Goal: Task Accomplishment & Management: Complete application form

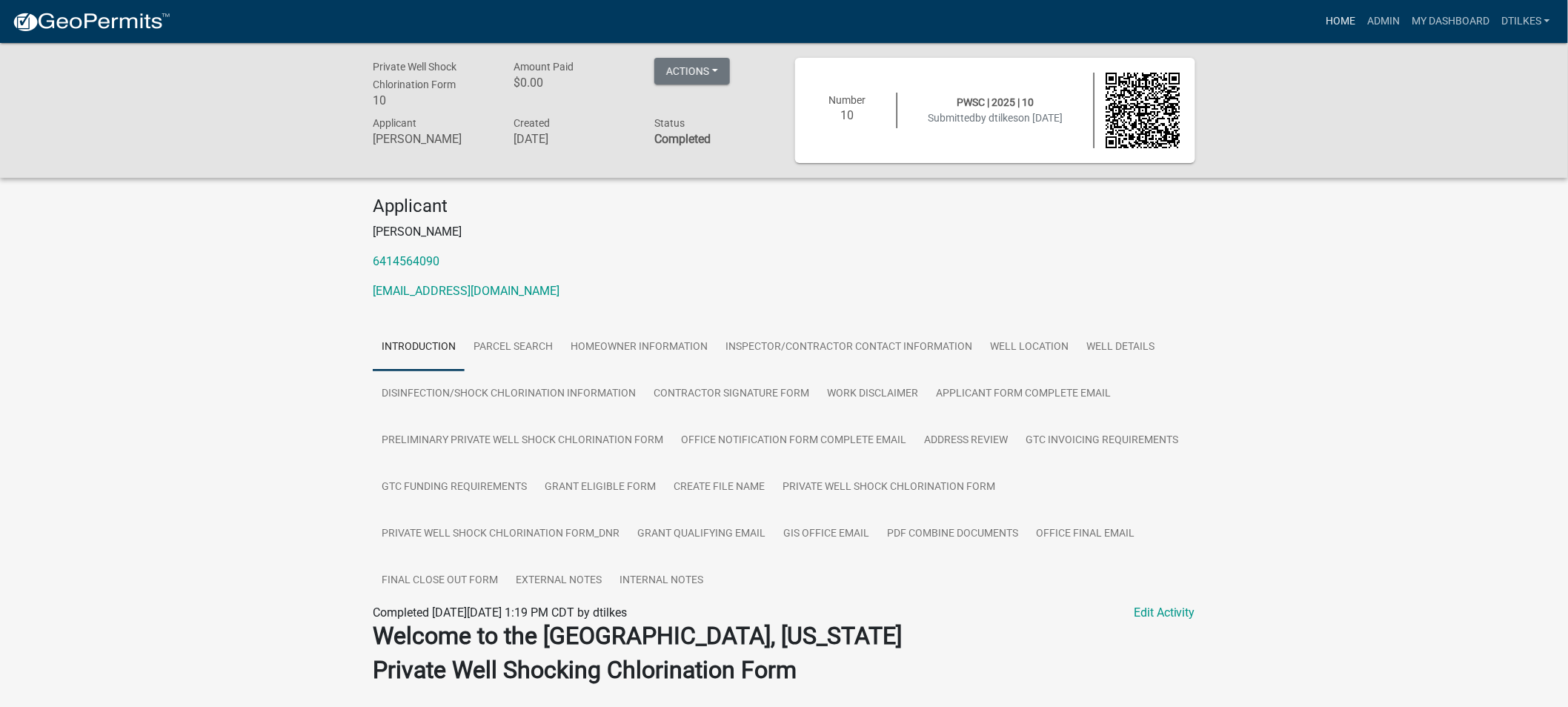
click at [1336, 21] on link "Home" at bounding box center [1340, 21] width 41 height 28
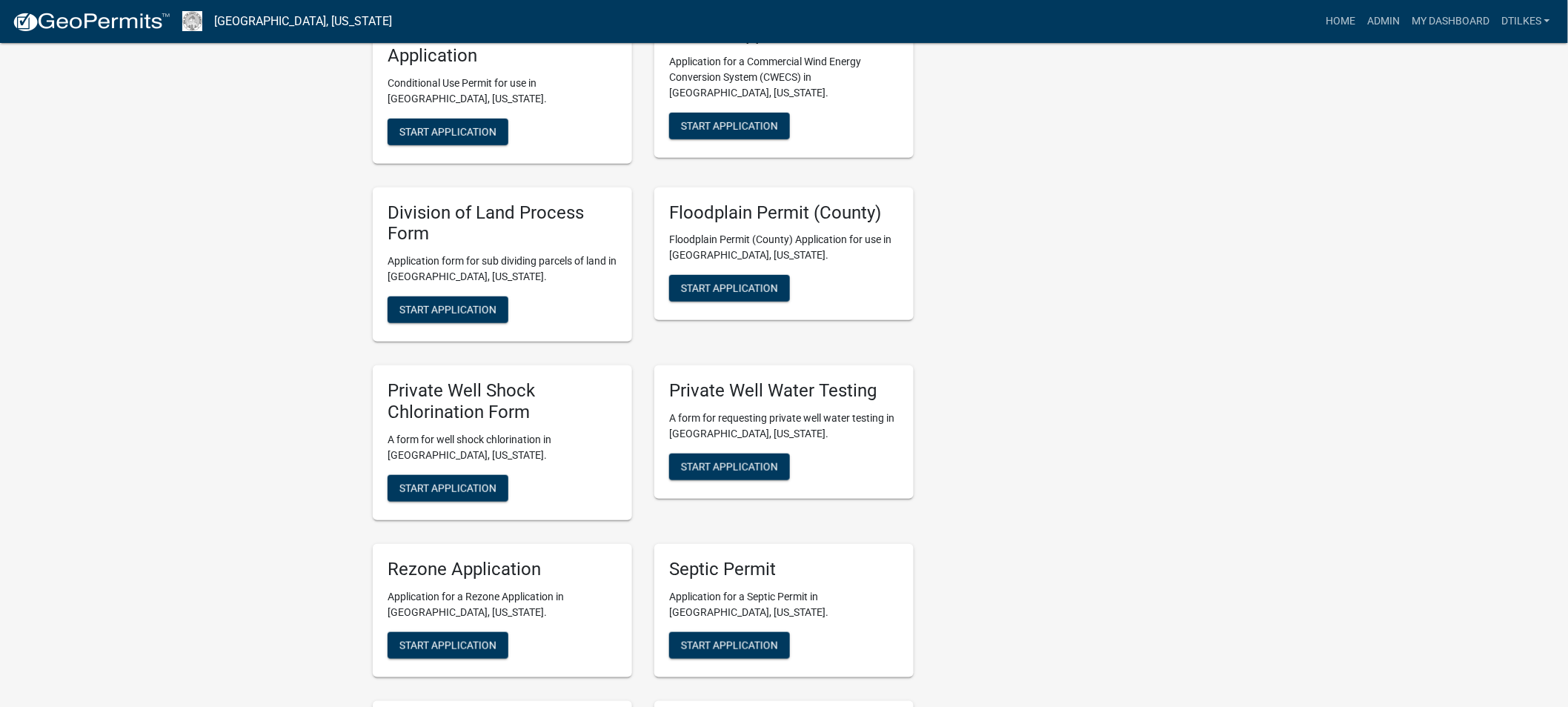
scroll to position [2634, 0]
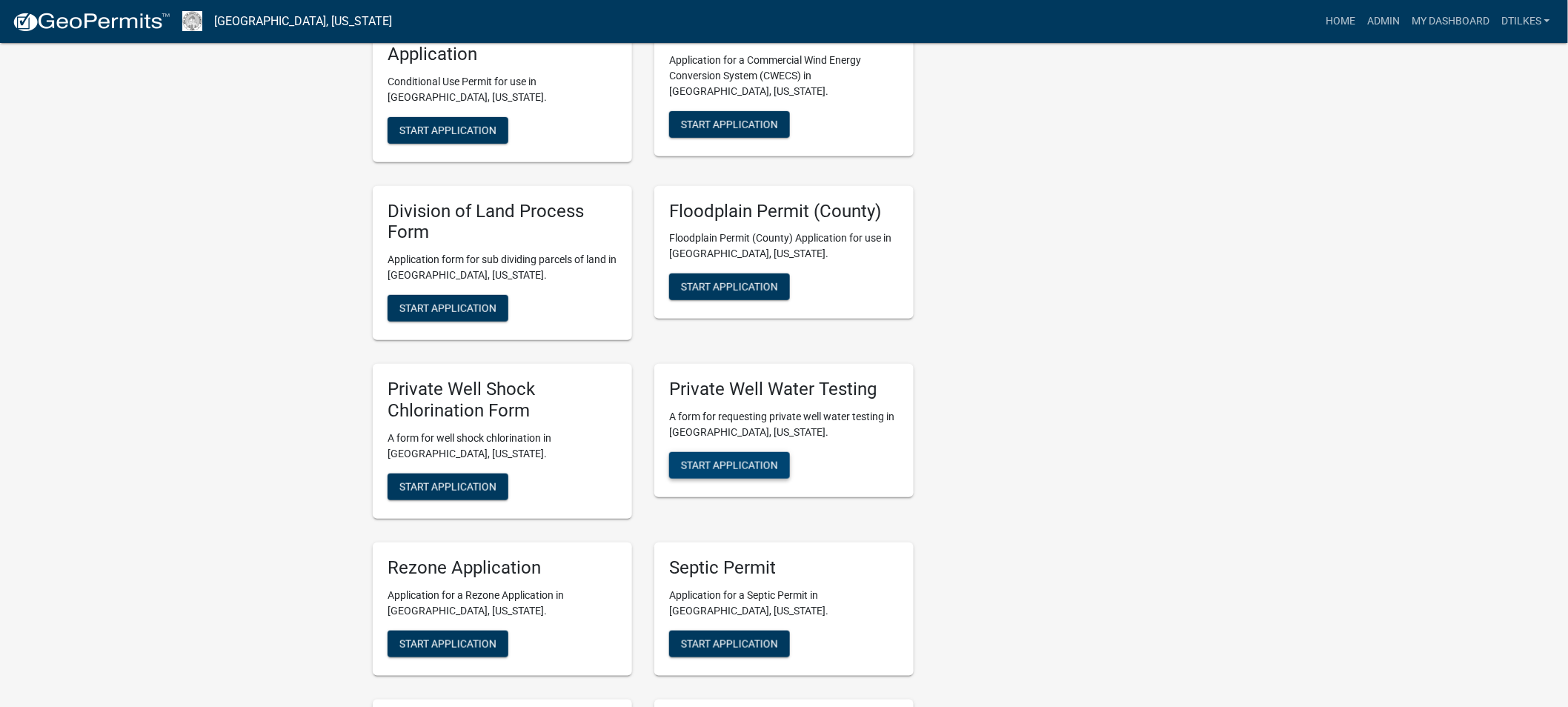
click at [721, 459] on span "Start Application" at bounding box center [729, 465] width 97 height 12
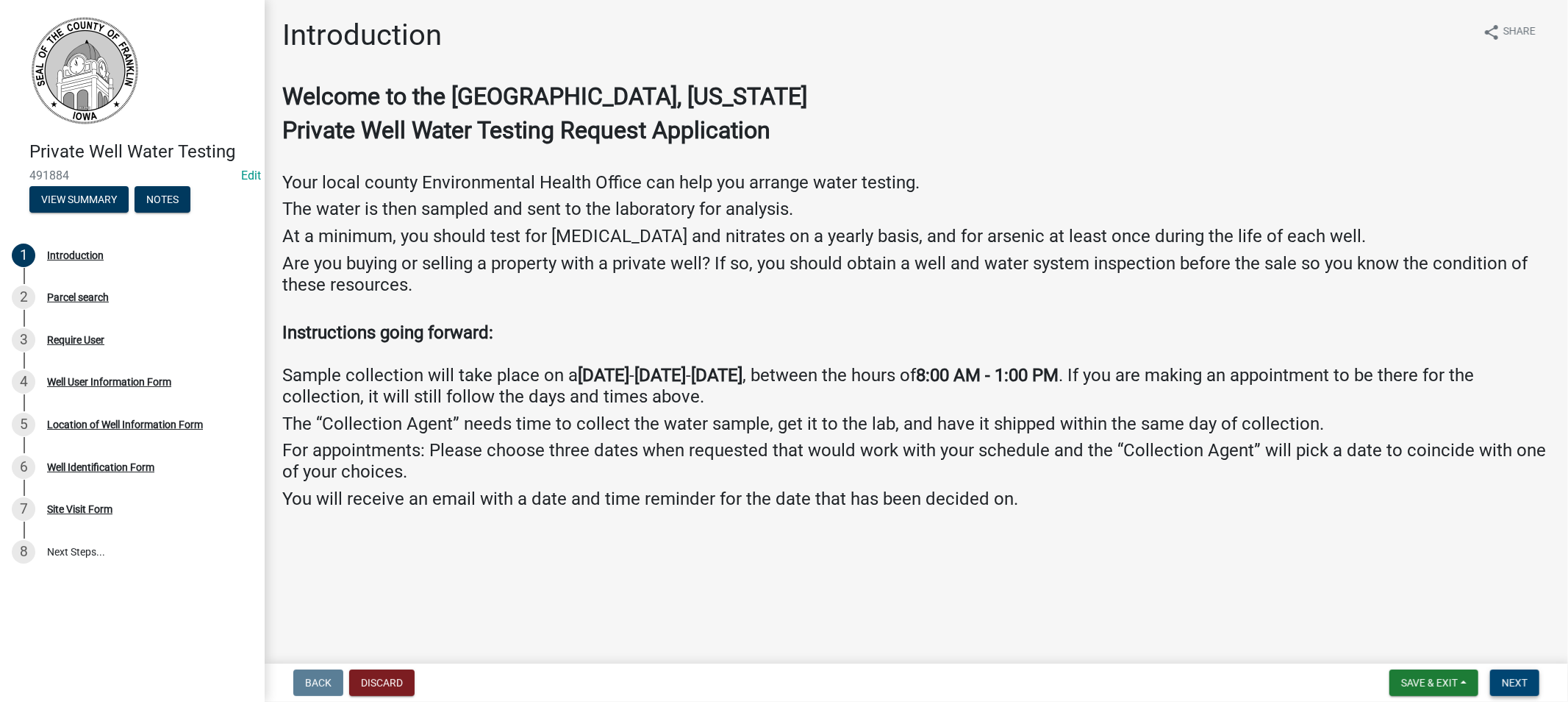
drag, startPoint x: 1505, startPoint y: 679, endPoint x: 1475, endPoint y: 665, distance: 33.1
click at [1507, 679] on span "Next" at bounding box center [1514, 683] width 25 height 12
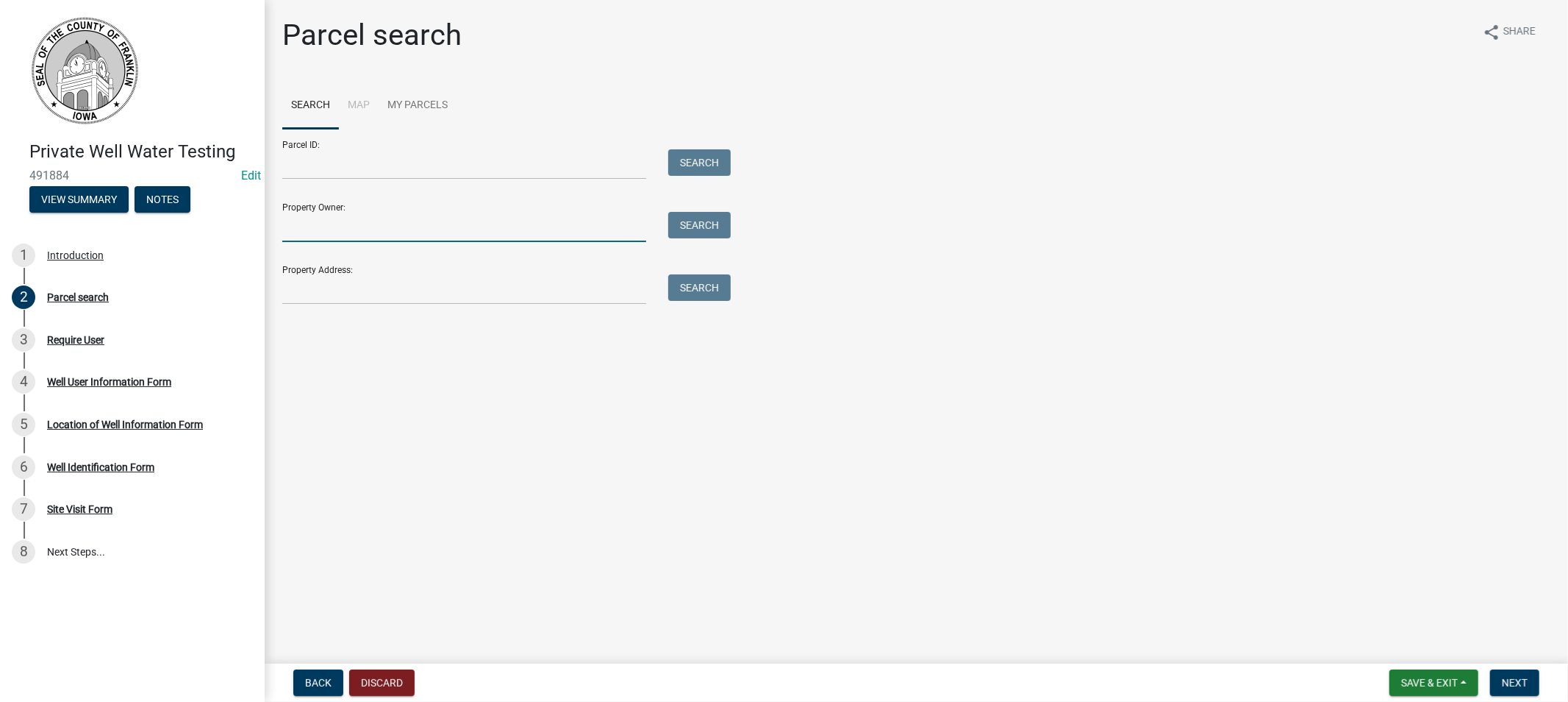
click at [321, 226] on input "Property Owner:" at bounding box center [464, 227] width 364 height 30
click at [307, 281] on input "Property Address:" at bounding box center [464, 289] width 364 height 30
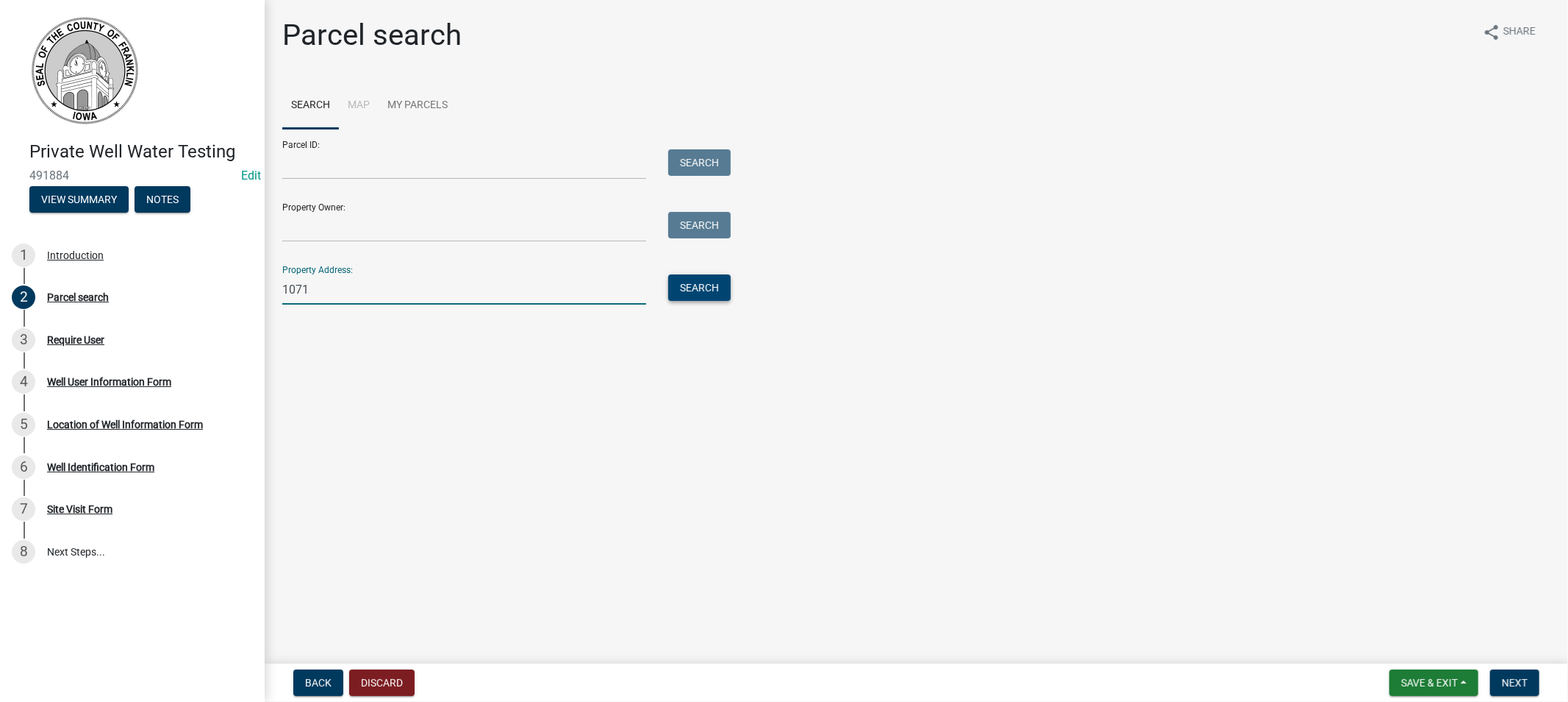
type input "1071"
click at [690, 276] on button "Search" at bounding box center [699, 287] width 63 height 26
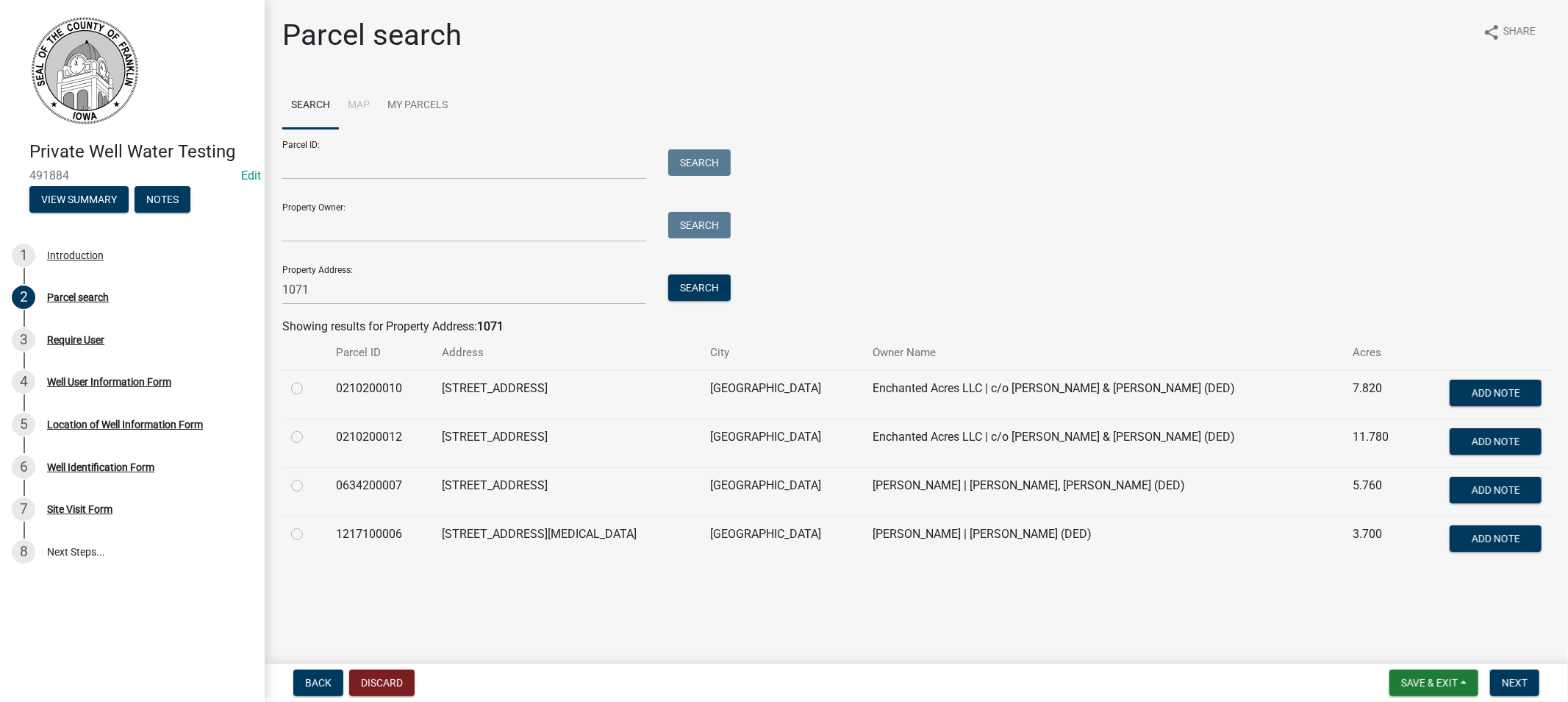
click at [309, 525] on label at bounding box center [309, 525] width 0 height 0
click at [309, 535] on input "radio" at bounding box center [313, 529] width 10 height 10
radio input "true"
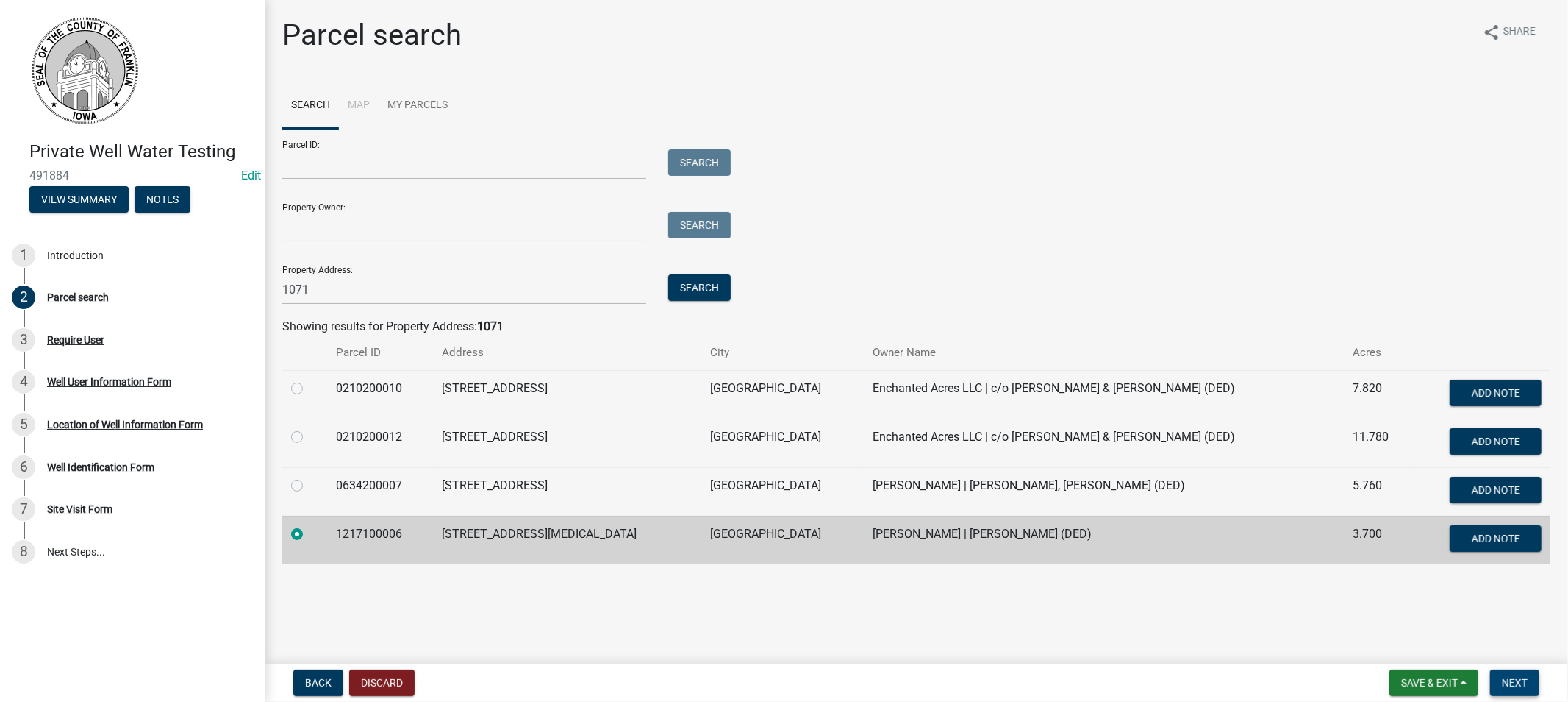
click at [1510, 680] on span "Next" at bounding box center [1514, 683] width 25 height 12
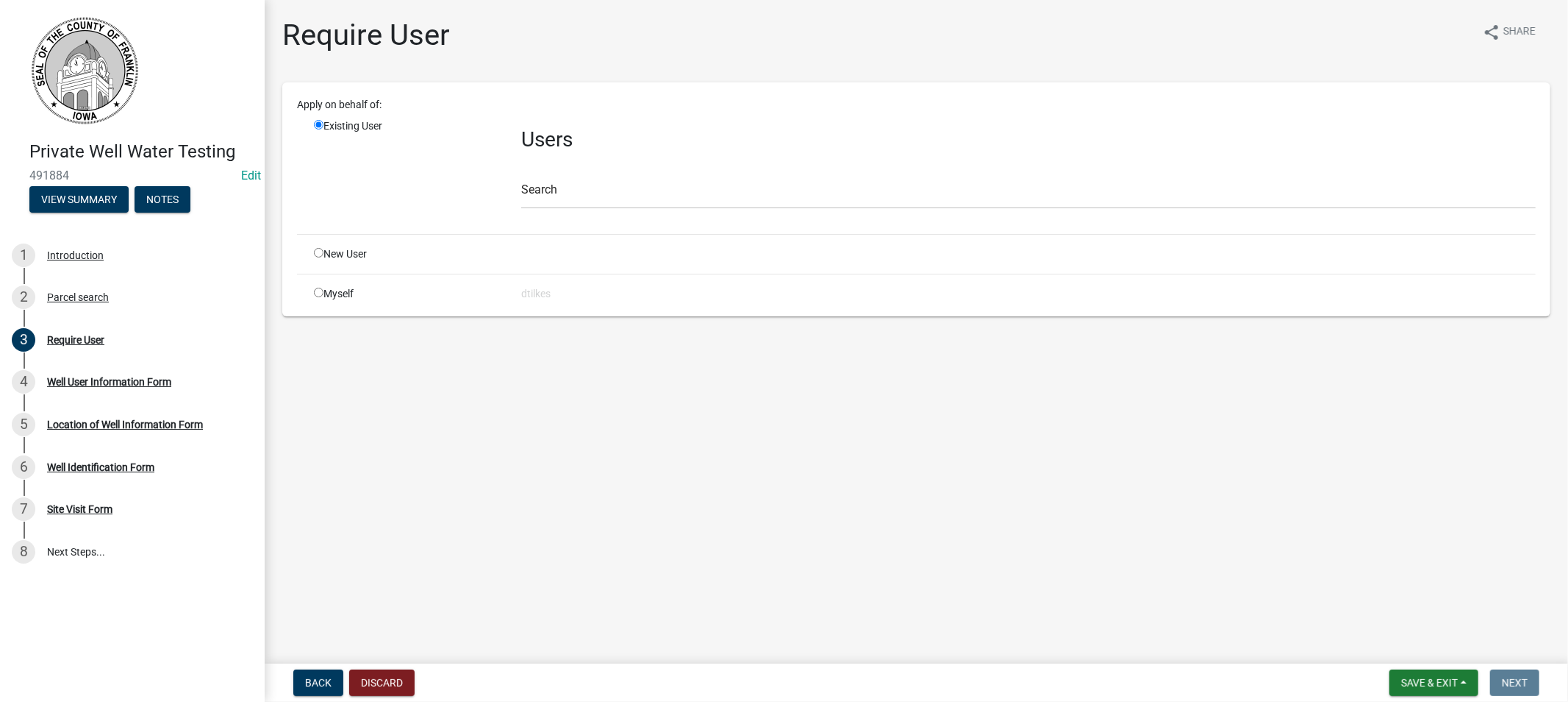
click at [319, 296] on div "Myself" at bounding box center [407, 293] width 207 height 16
click at [319, 292] on input "radio" at bounding box center [319, 292] width 10 height 10
radio input "true"
radio input "false"
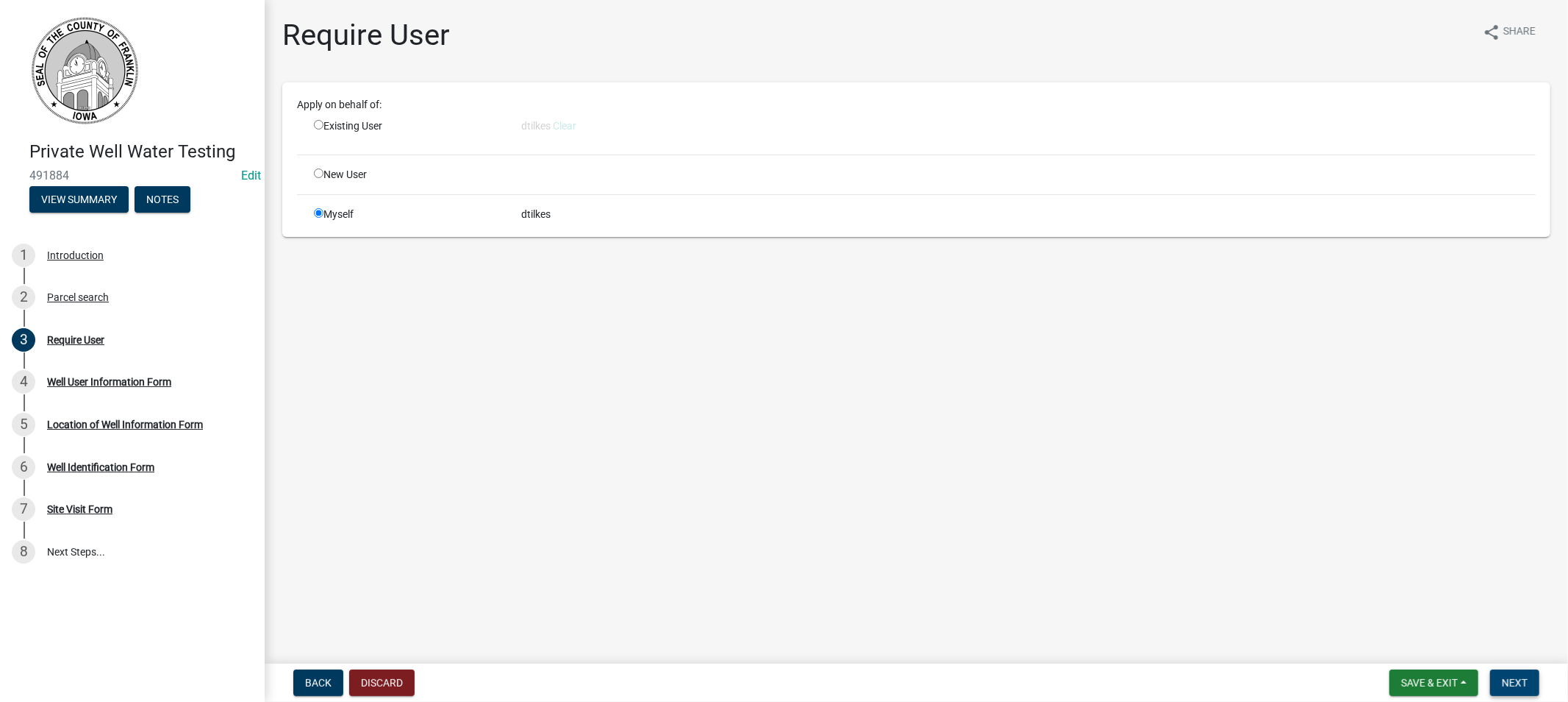
click at [1496, 682] on button "Next" at bounding box center [1515, 682] width 49 height 26
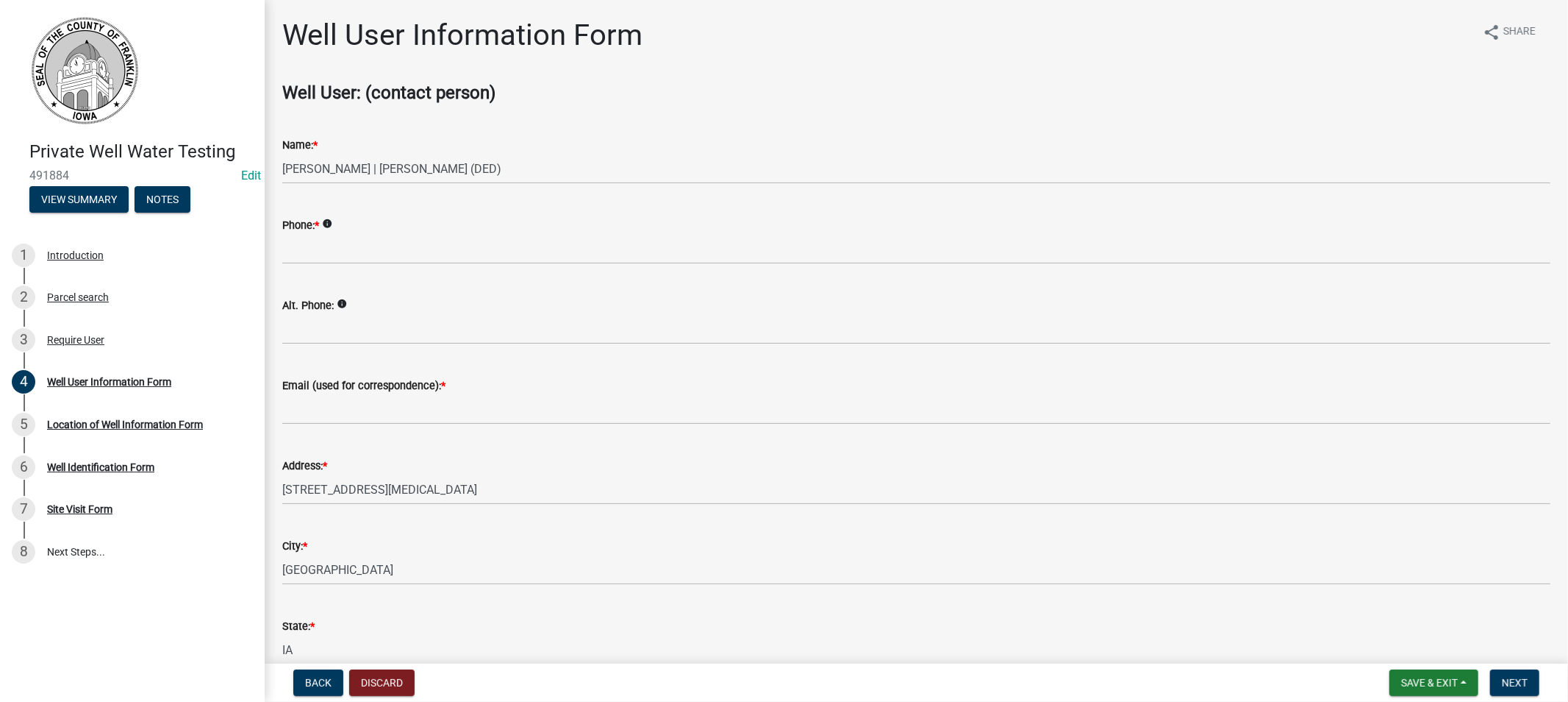
click at [368, 226] on div "Phone: * info" at bounding box center [916, 226] width 1268 height 18
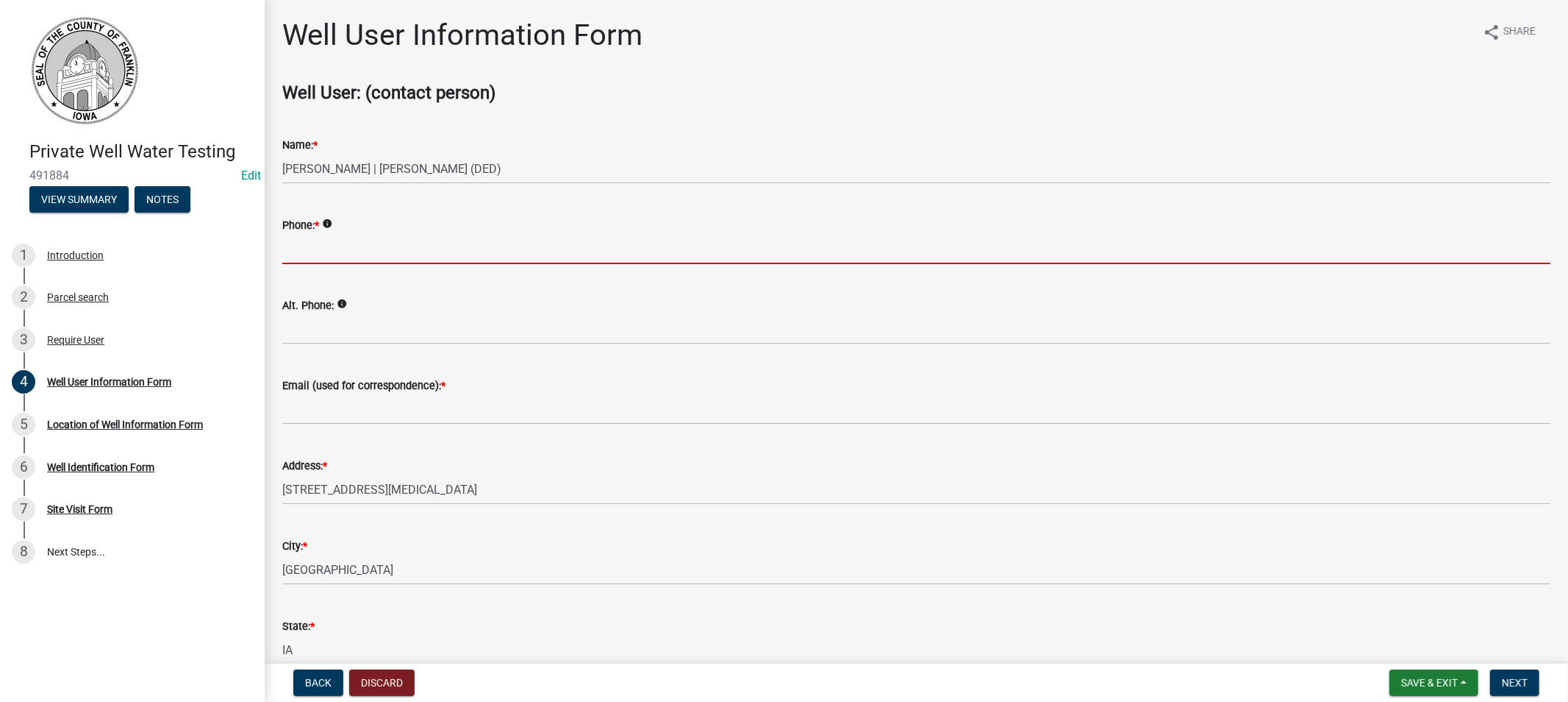
click at [335, 243] on input "Phone: *" at bounding box center [916, 249] width 1268 height 30
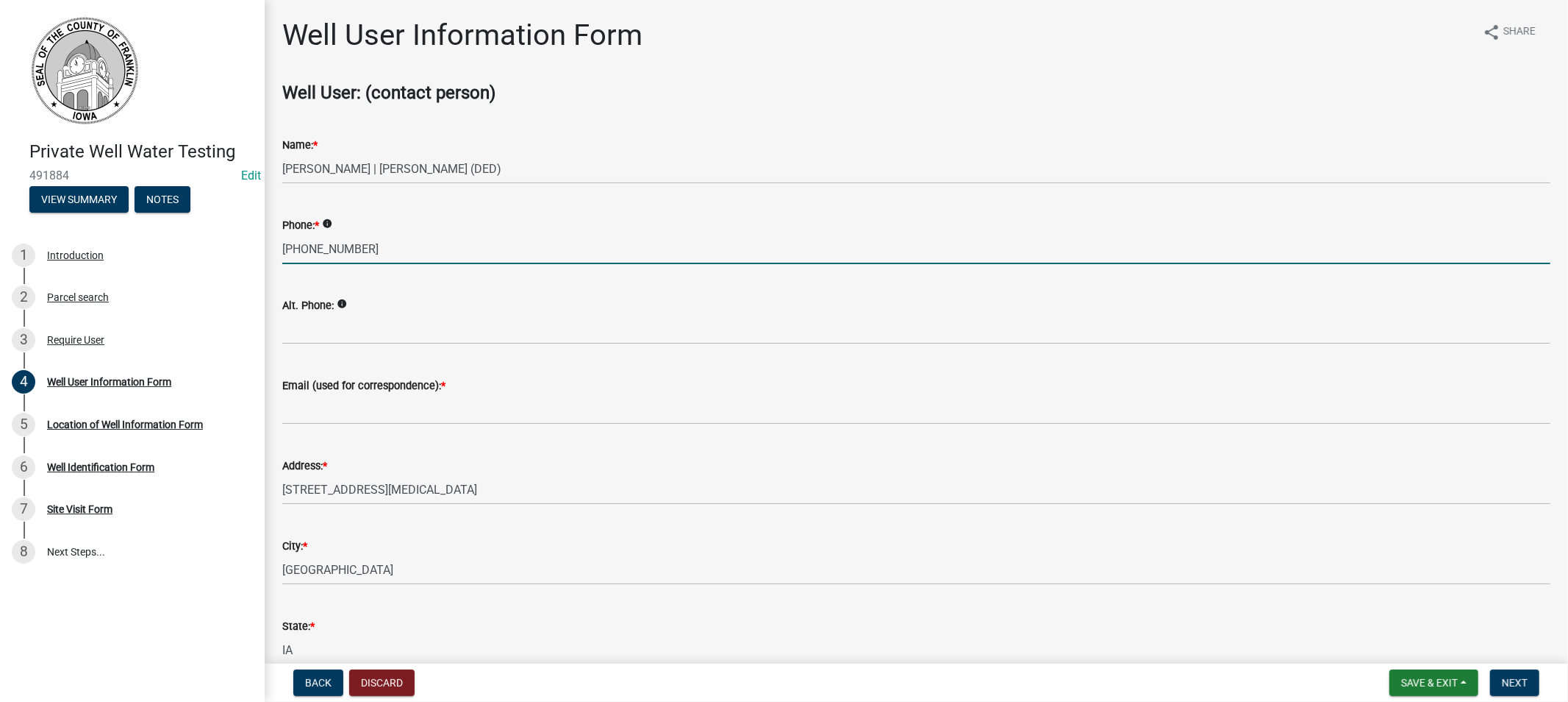
type input "[PHONE_NUMBER]"
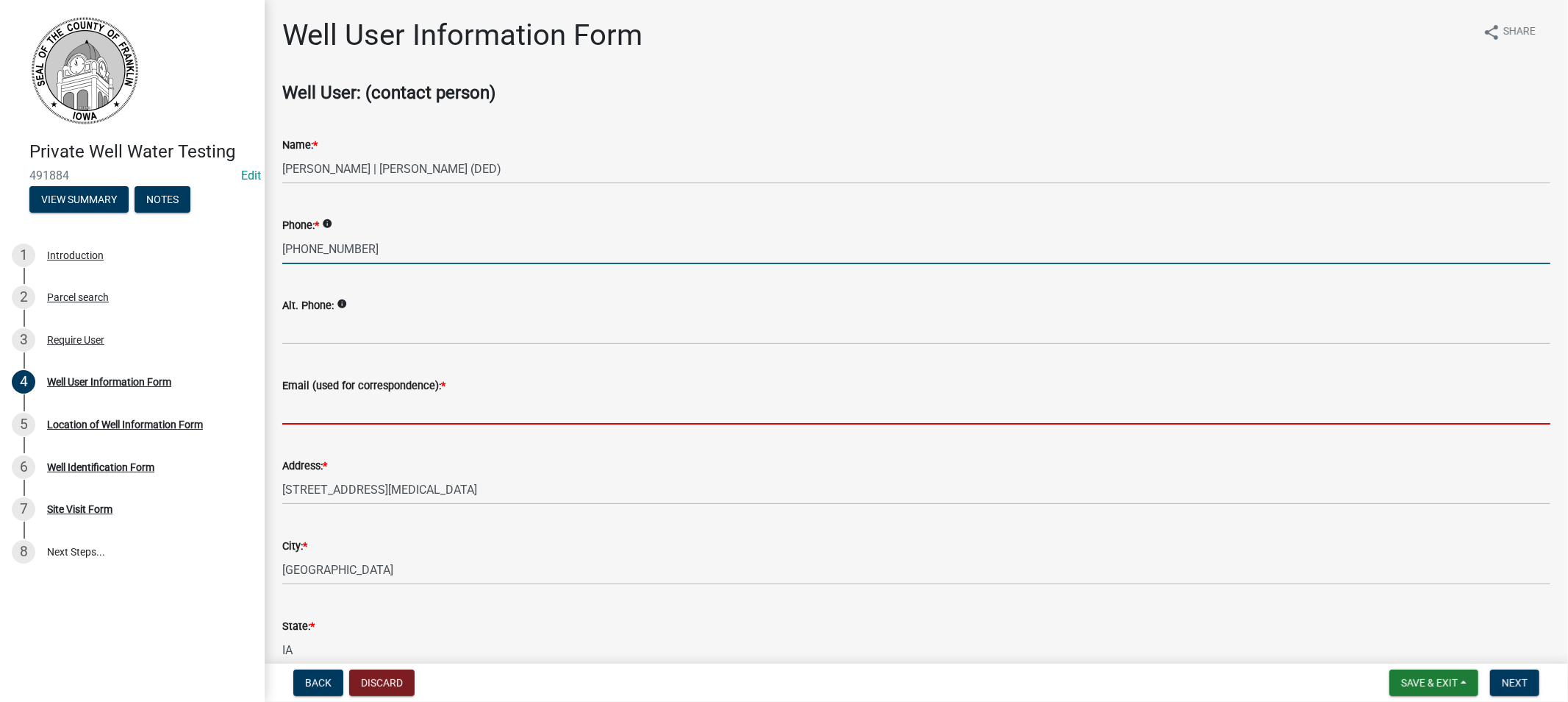
click at [335, 423] on input "Email (used for correspondence): *" at bounding box center [916, 409] width 1268 height 30
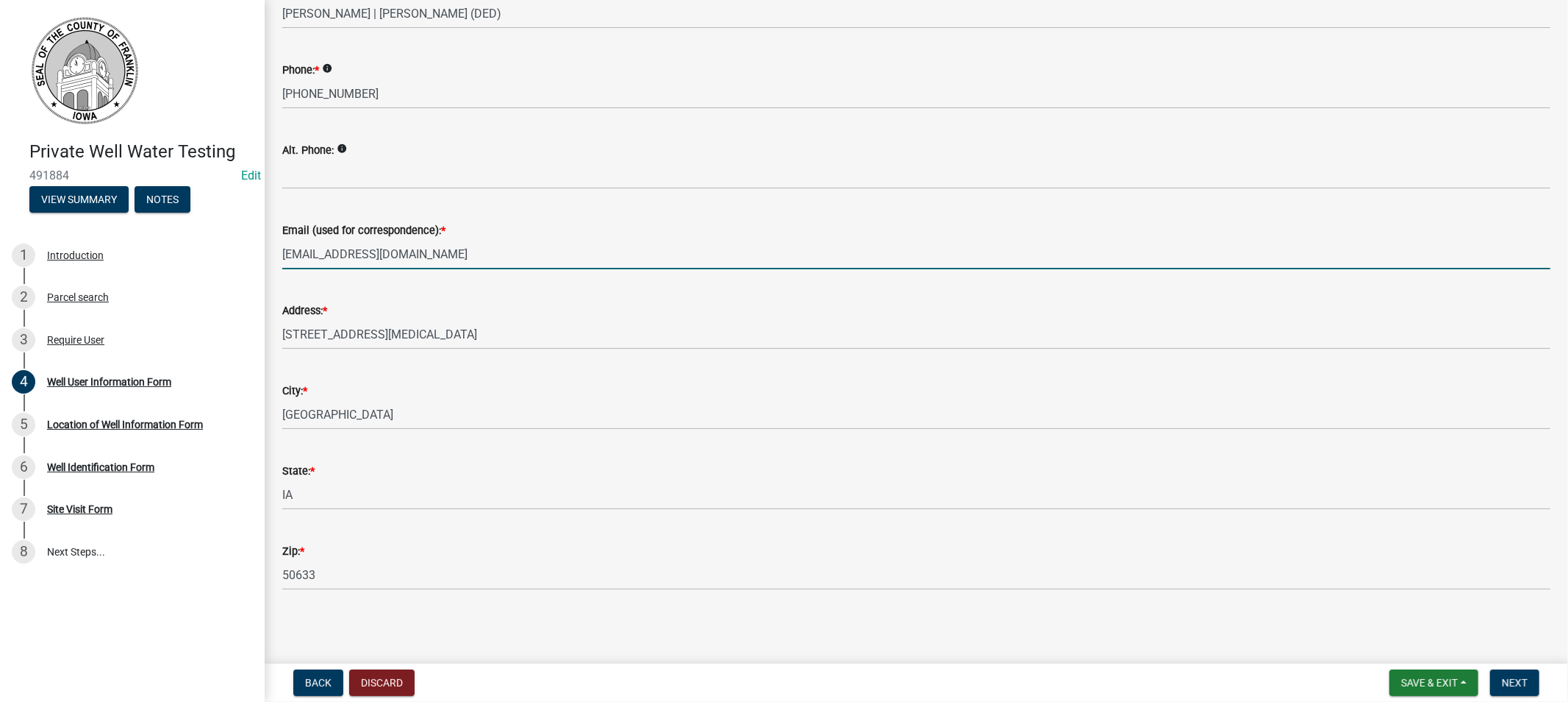
scroll to position [156, 0]
type input "[EMAIL_ADDRESS][DOMAIN_NAME]"
click at [1507, 677] on span "Next" at bounding box center [1514, 683] width 25 height 12
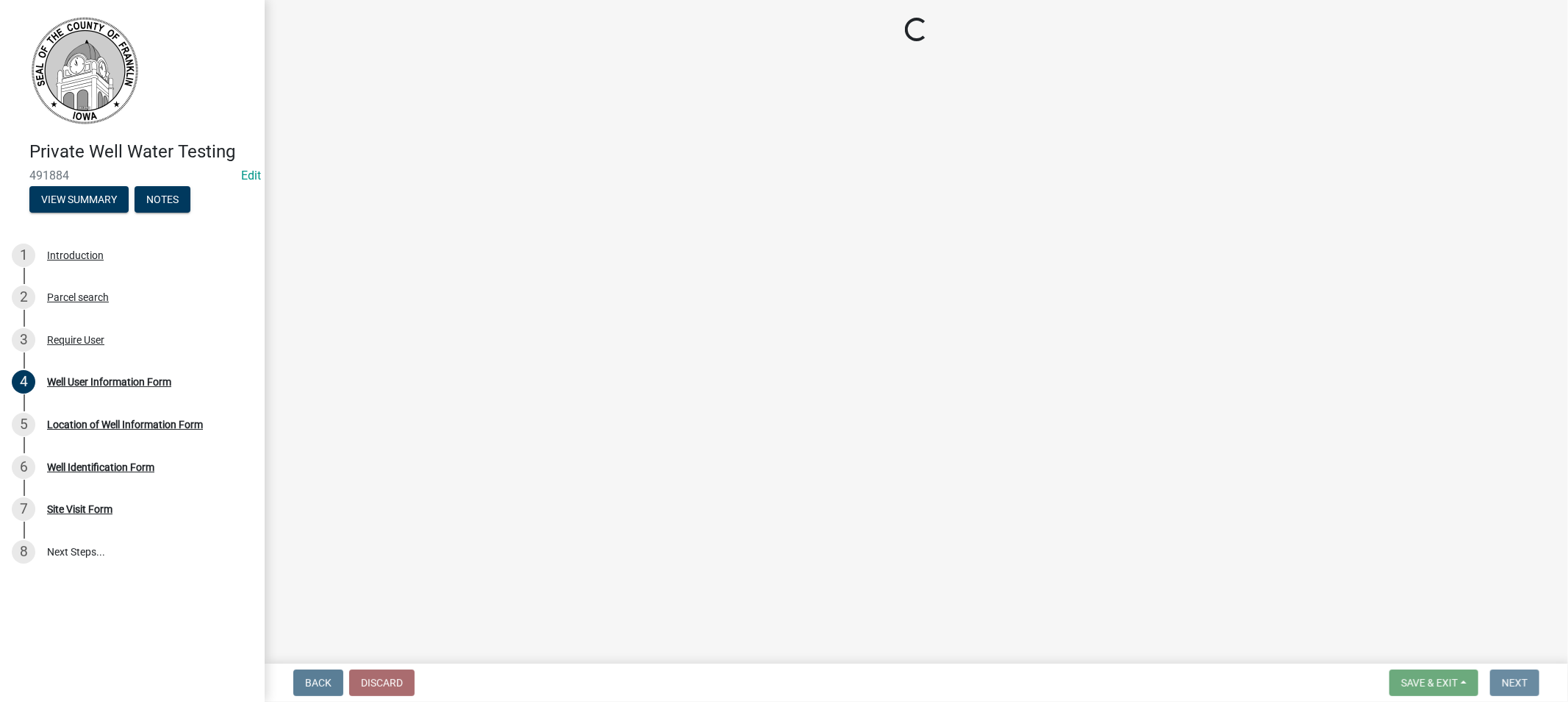
scroll to position [0, 0]
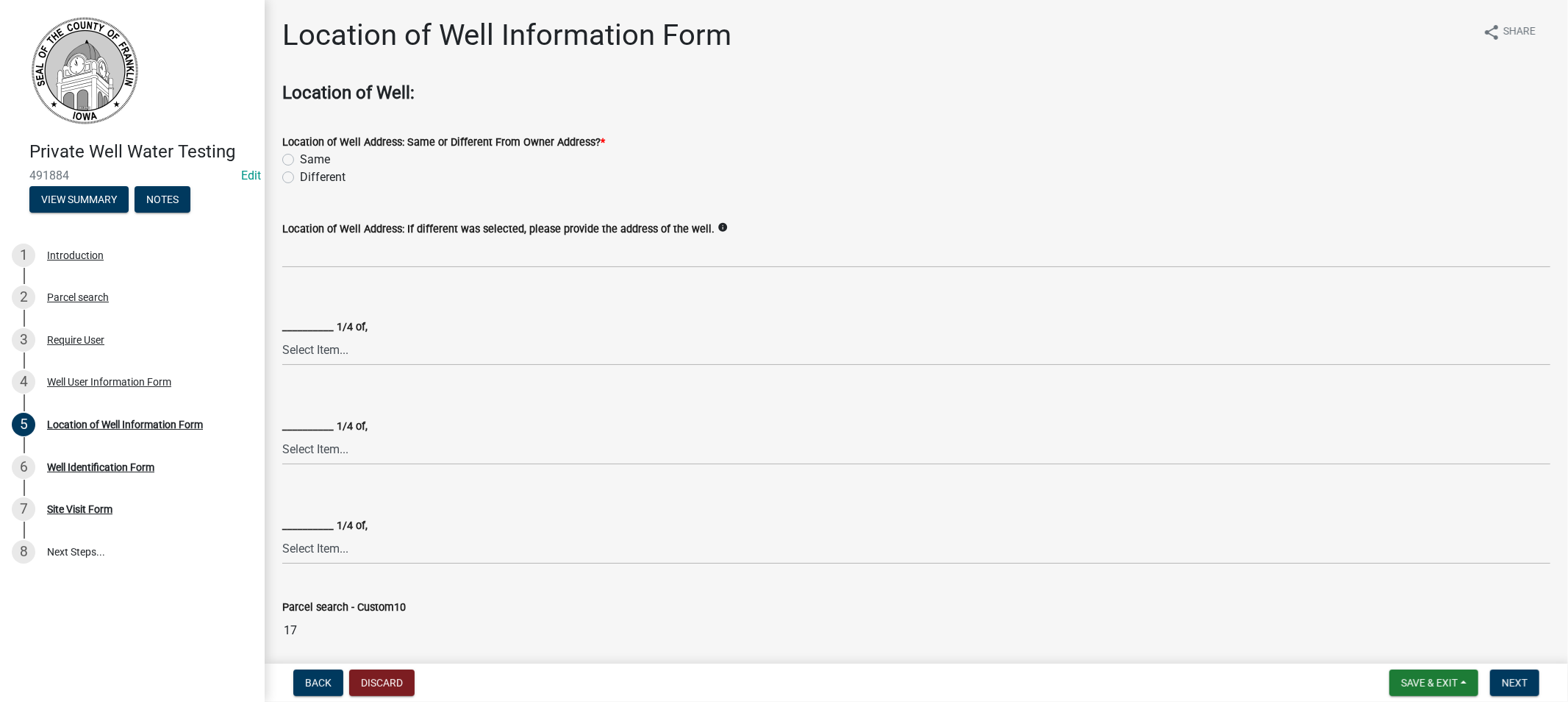
click at [300, 156] on label "Same" at bounding box center [315, 160] width 30 height 18
click at [300, 156] on input "Same" at bounding box center [304, 155] width 10 height 10
radio input "true"
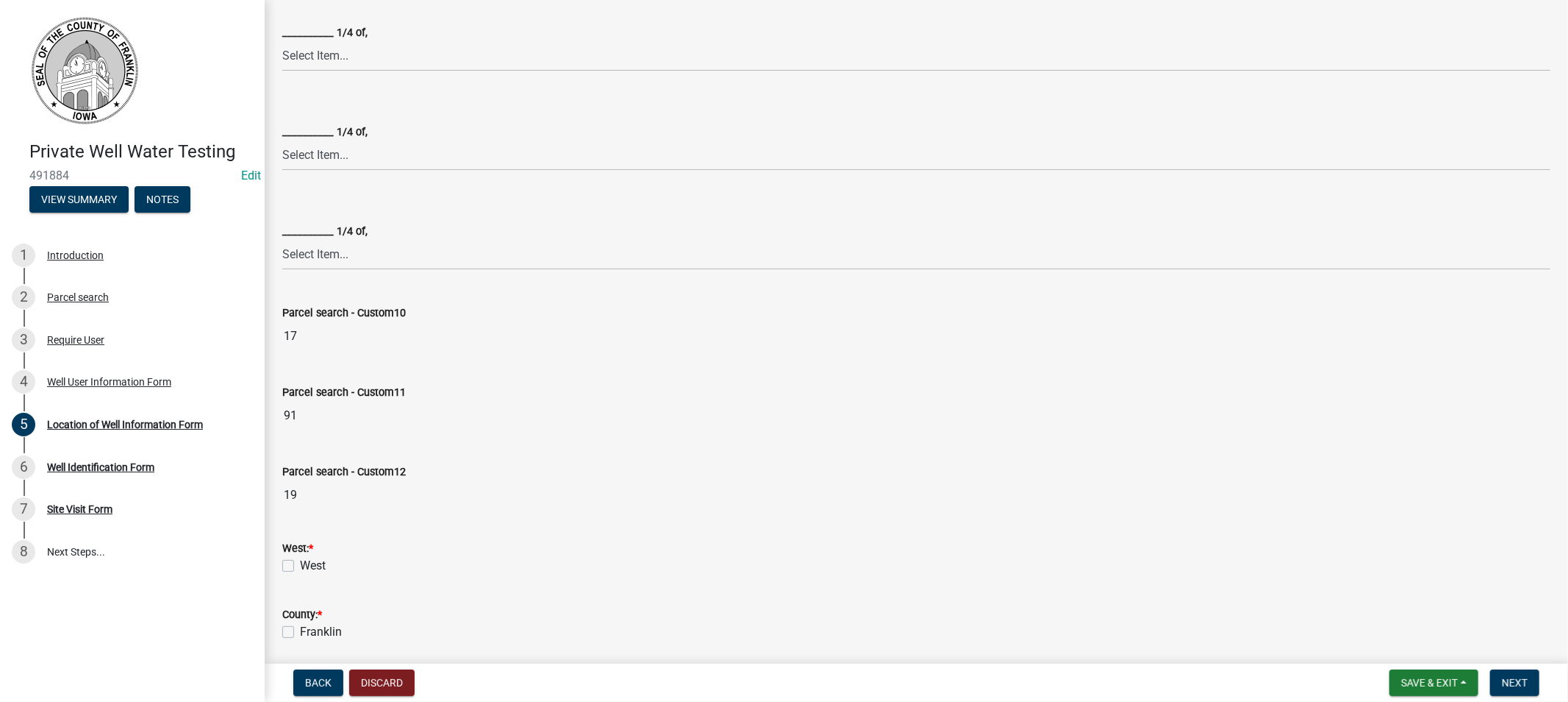
scroll to position [326, 0]
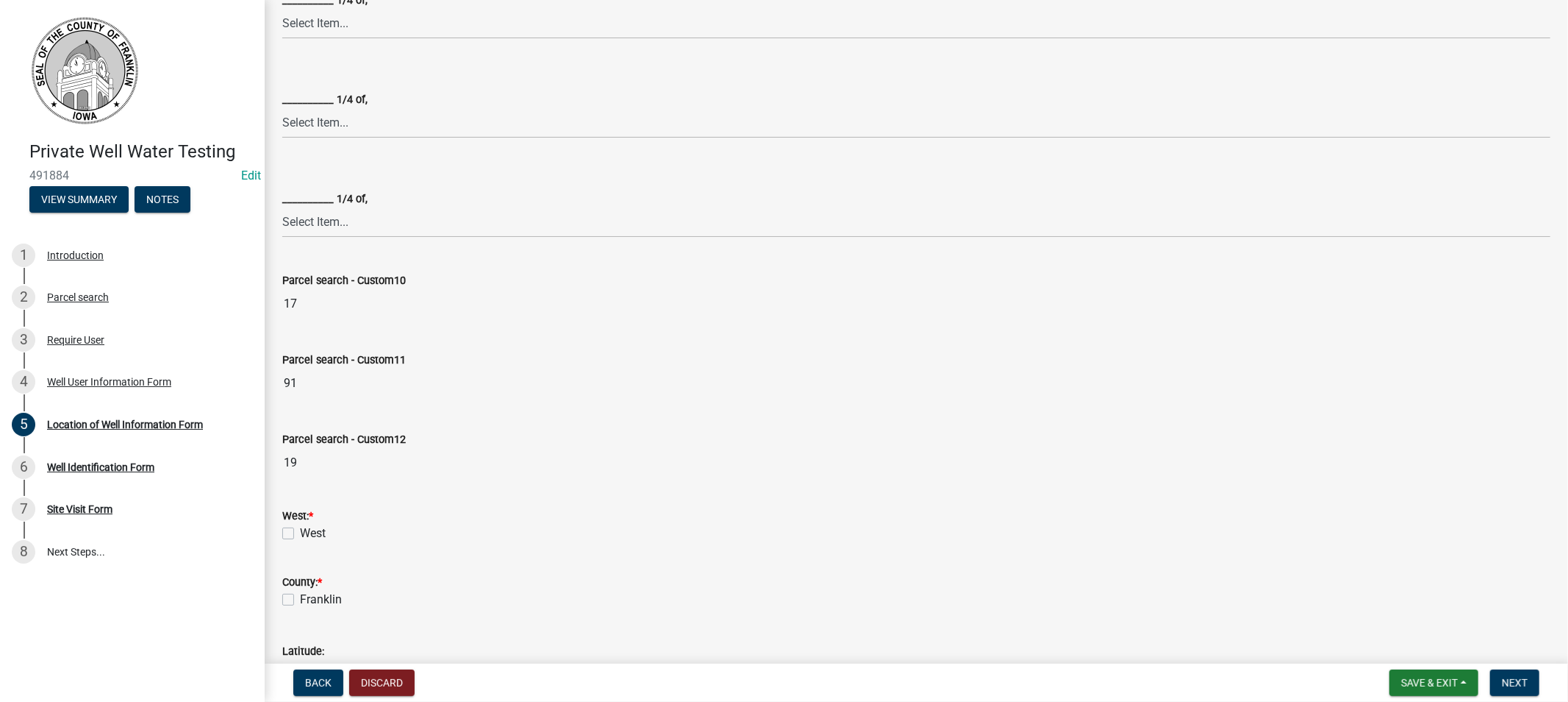
click at [300, 528] on label "West" at bounding box center [313, 533] width 25 height 18
click at [300, 528] on input "West" at bounding box center [304, 529] width 10 height 10
checkbox input "true"
click at [300, 599] on label "Franklin" at bounding box center [321, 600] width 42 height 18
click at [300, 599] on input "Franklin" at bounding box center [304, 595] width 10 height 10
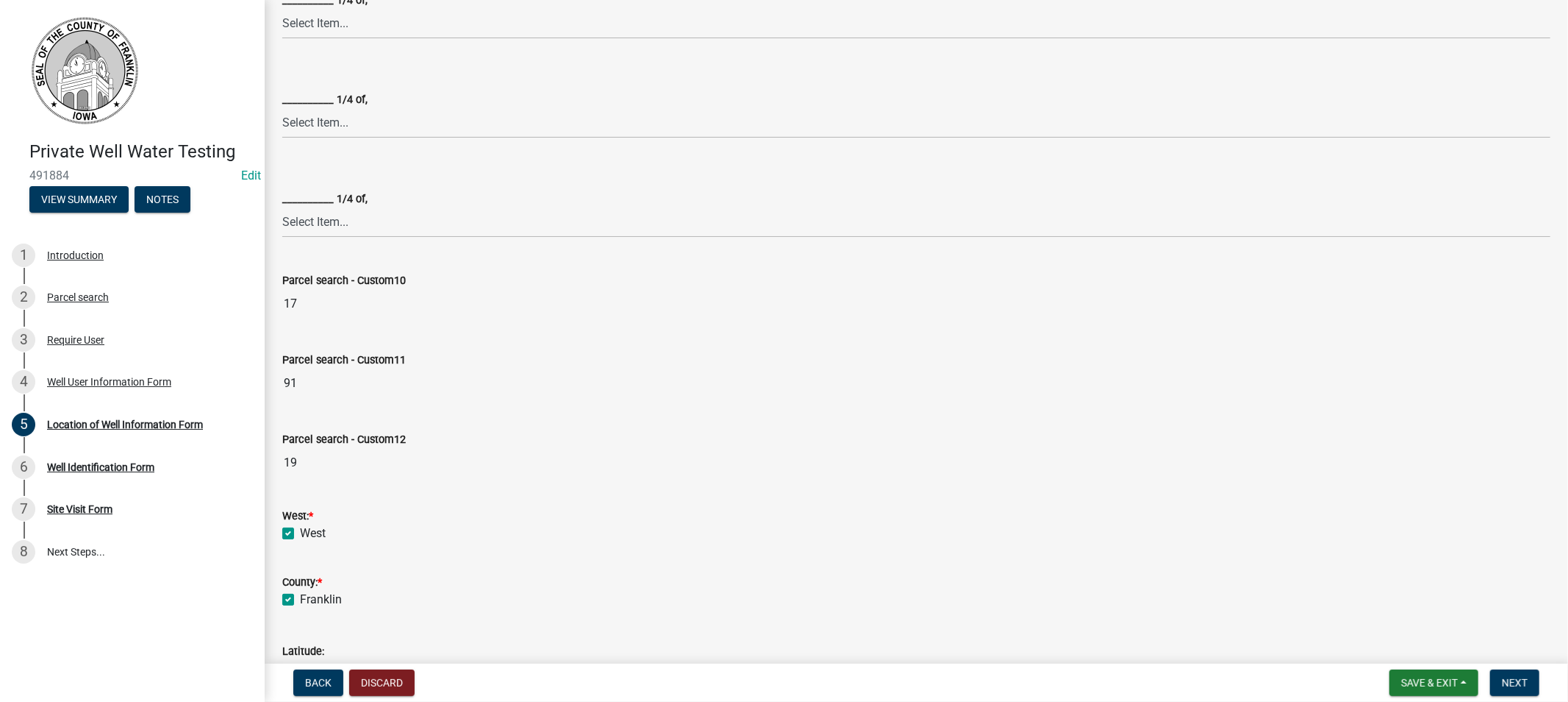
checkbox input "true"
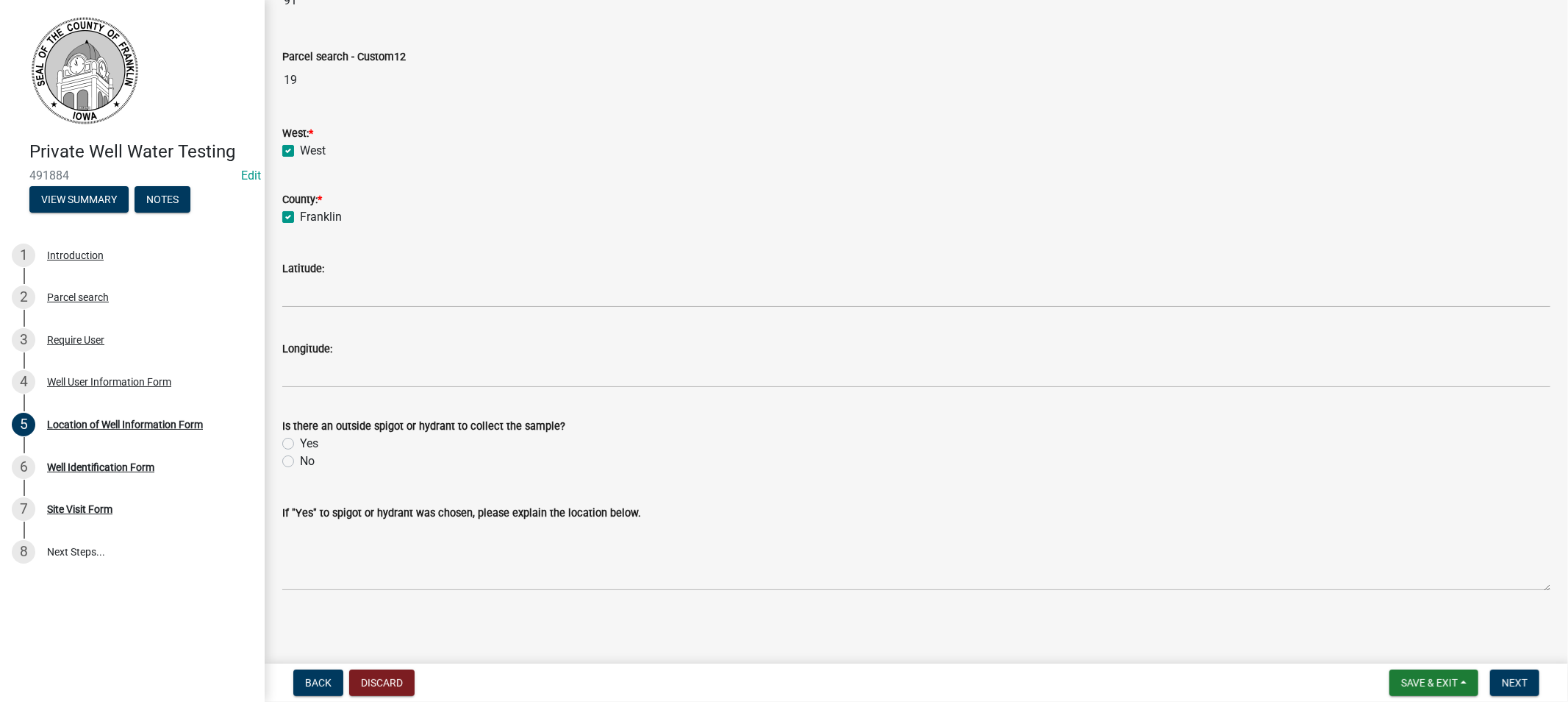
scroll to position [711, 0]
click at [300, 441] on label "Yes" at bounding box center [309, 442] width 19 height 18
click at [300, 441] on input "Yes" at bounding box center [304, 438] width 10 height 10
radio input "true"
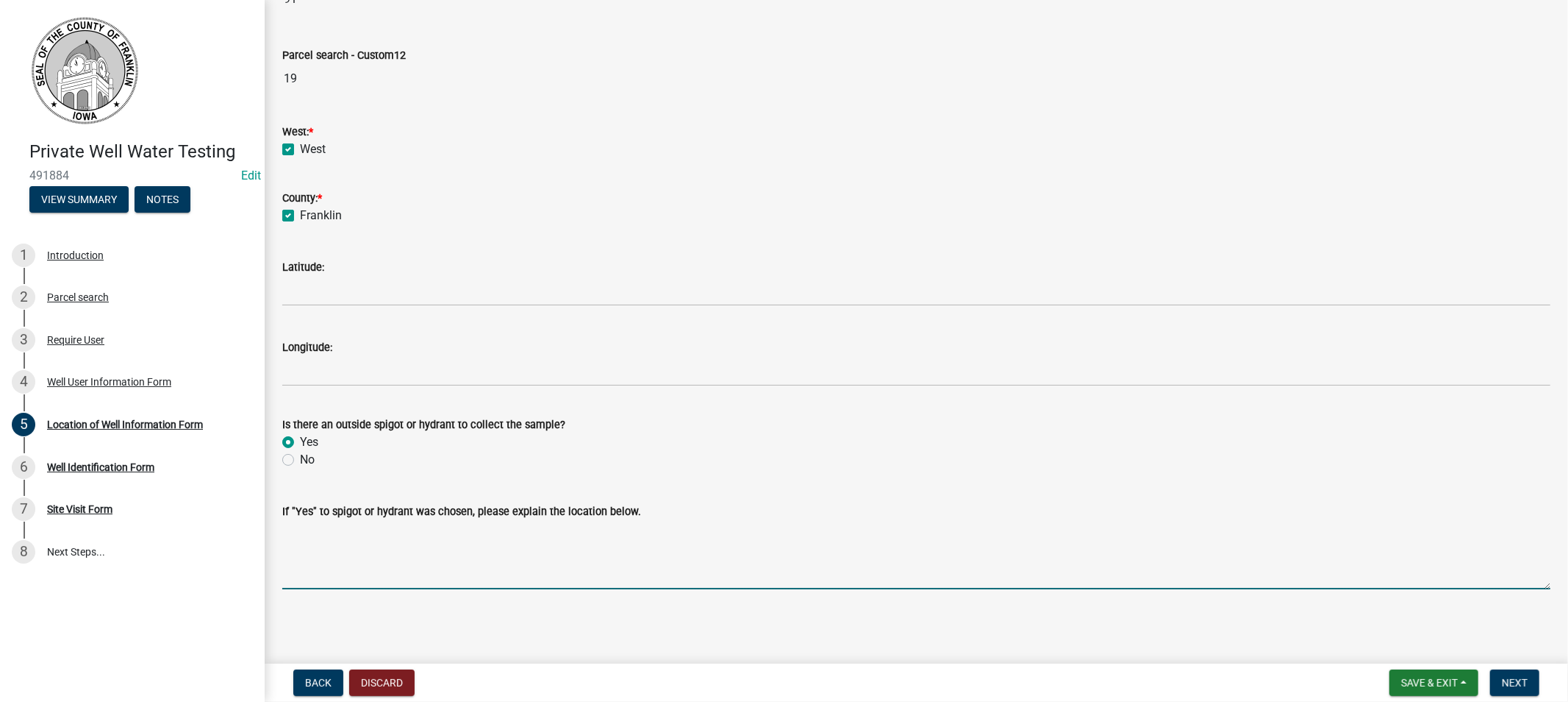
drag, startPoint x: 357, startPoint y: 572, endPoint x: 351, endPoint y: 558, distance: 15.2
click at [348, 563] on textarea "If "Yes" to spigot or hydrant was chosen, please explain the location below." at bounding box center [916, 554] width 1268 height 69
type textarea "by barn"
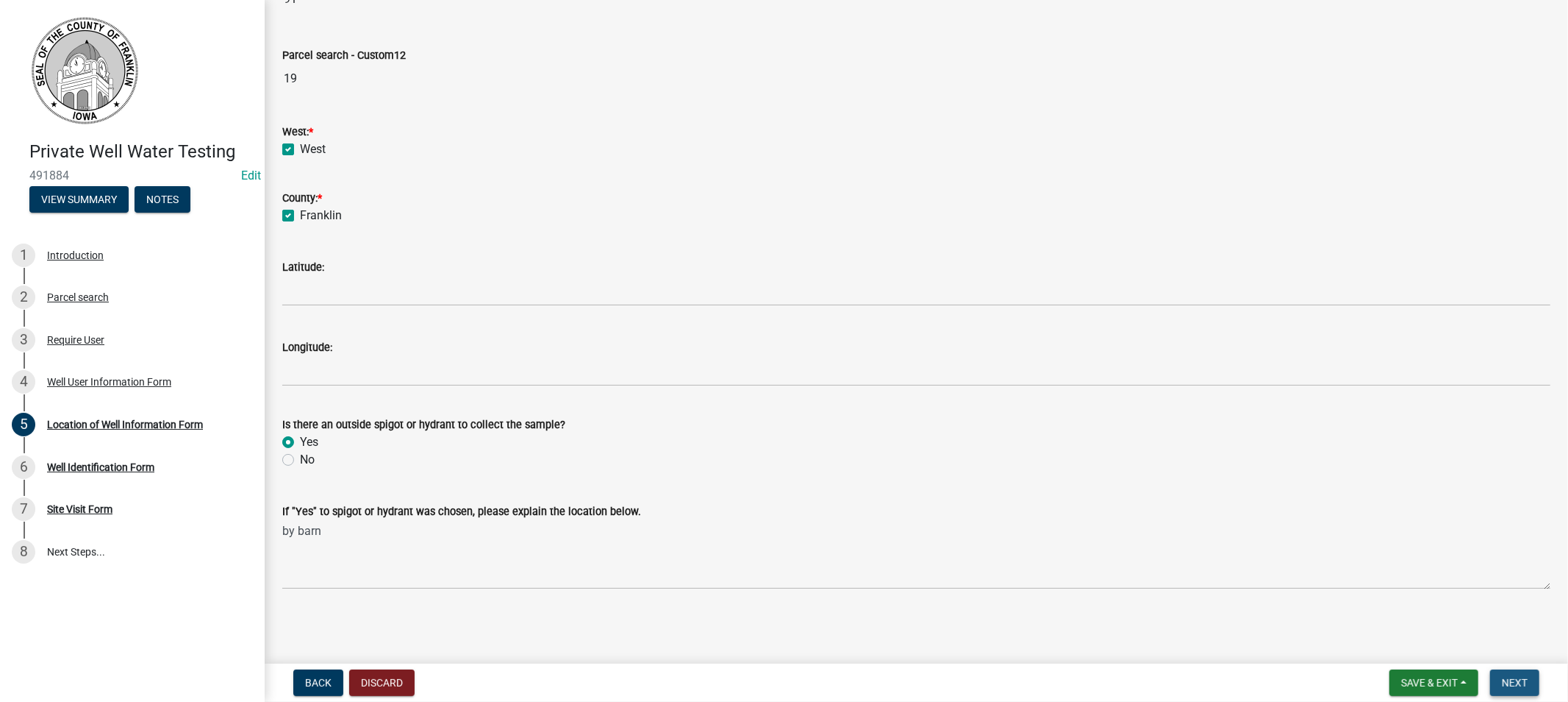
click at [1507, 680] on span "Next" at bounding box center [1514, 683] width 25 height 12
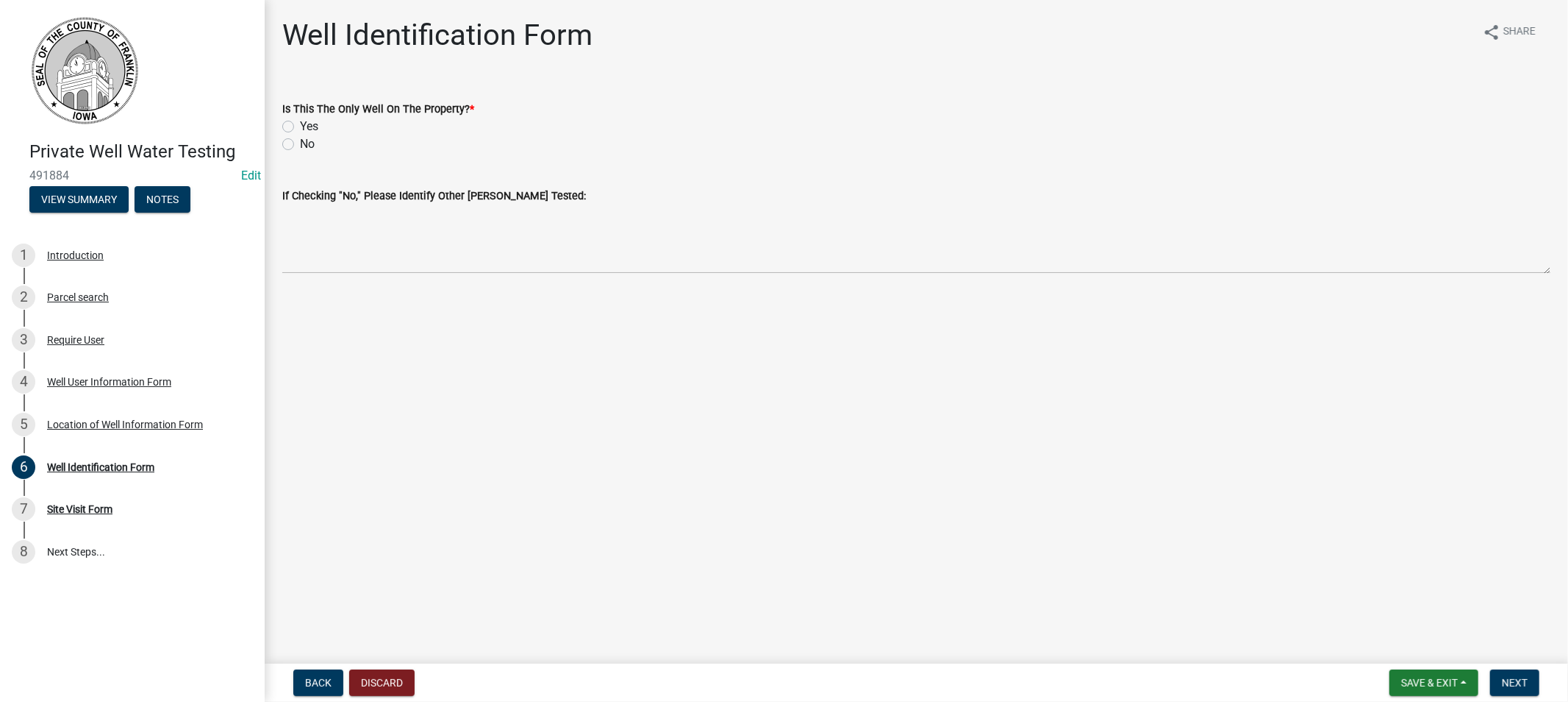
click at [300, 125] on label "Yes" at bounding box center [309, 127] width 19 height 18
click at [300, 125] on input "Yes" at bounding box center [304, 122] width 10 height 10
radio input "true"
click at [1511, 681] on span "Next" at bounding box center [1514, 683] width 25 height 12
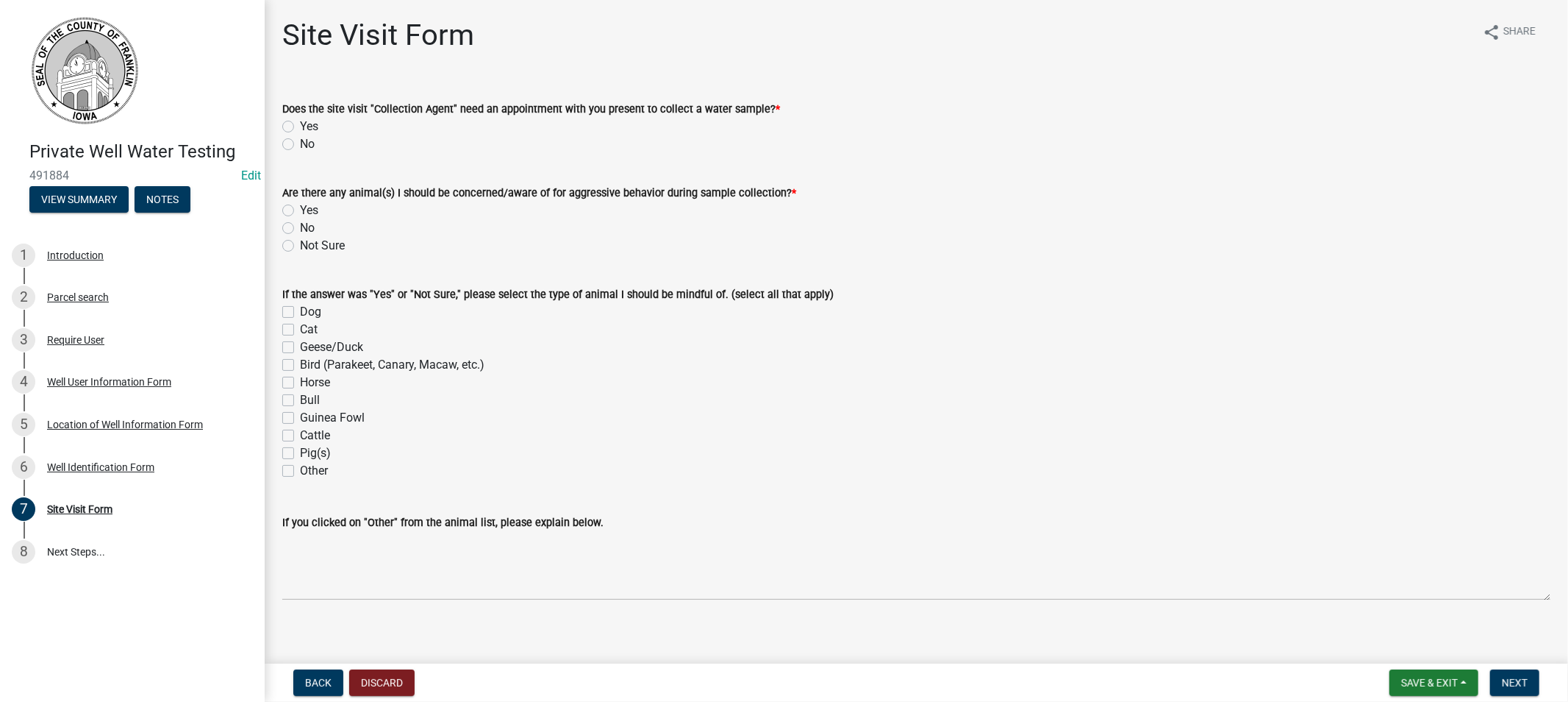
click at [300, 143] on label "No" at bounding box center [307, 144] width 15 height 18
click at [300, 143] on input "No" at bounding box center [304, 140] width 10 height 10
radio input "true"
click at [300, 245] on label "Not Sure" at bounding box center [322, 246] width 45 height 18
click at [300, 245] on input "Not Sure" at bounding box center [304, 241] width 10 height 10
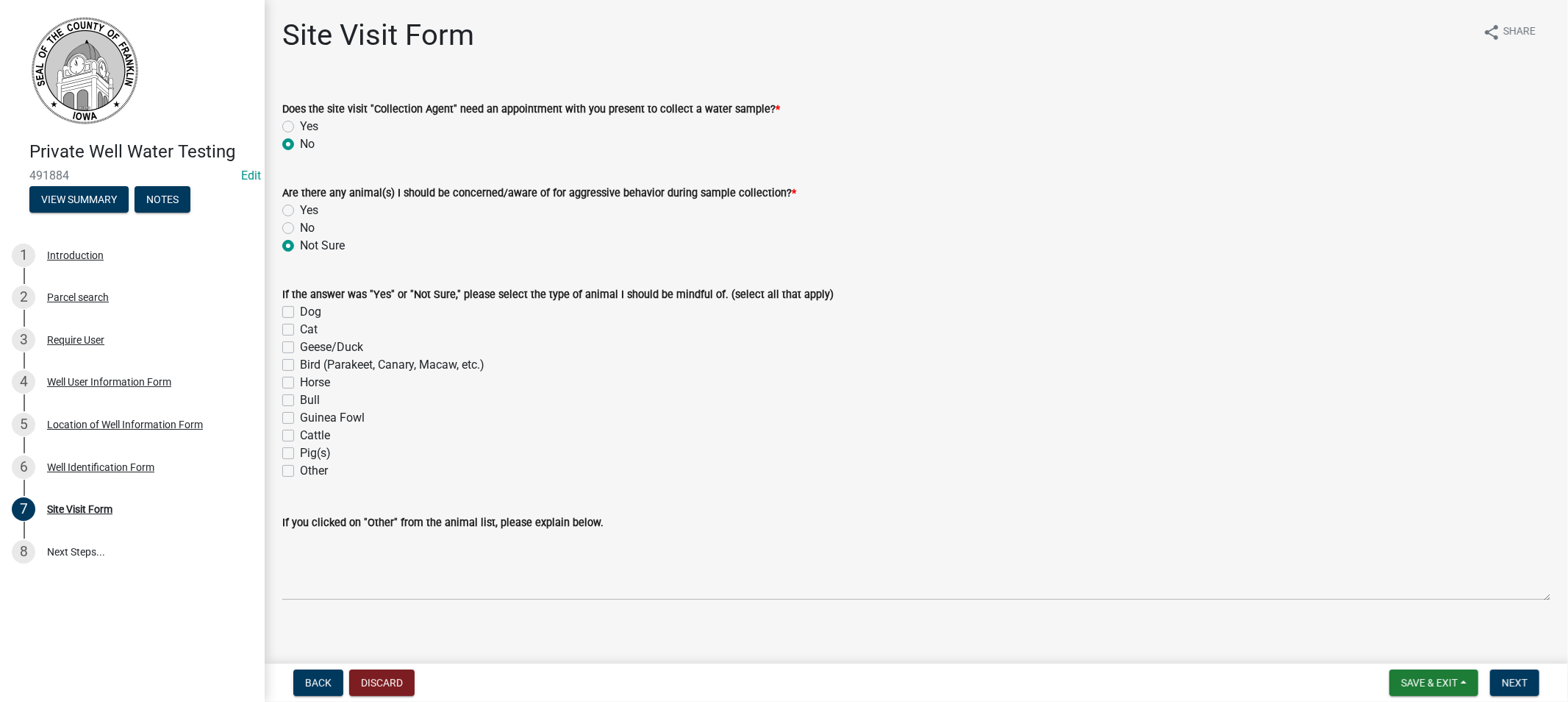
radio input "true"
click at [1491, 682] on button "Next" at bounding box center [1515, 682] width 49 height 26
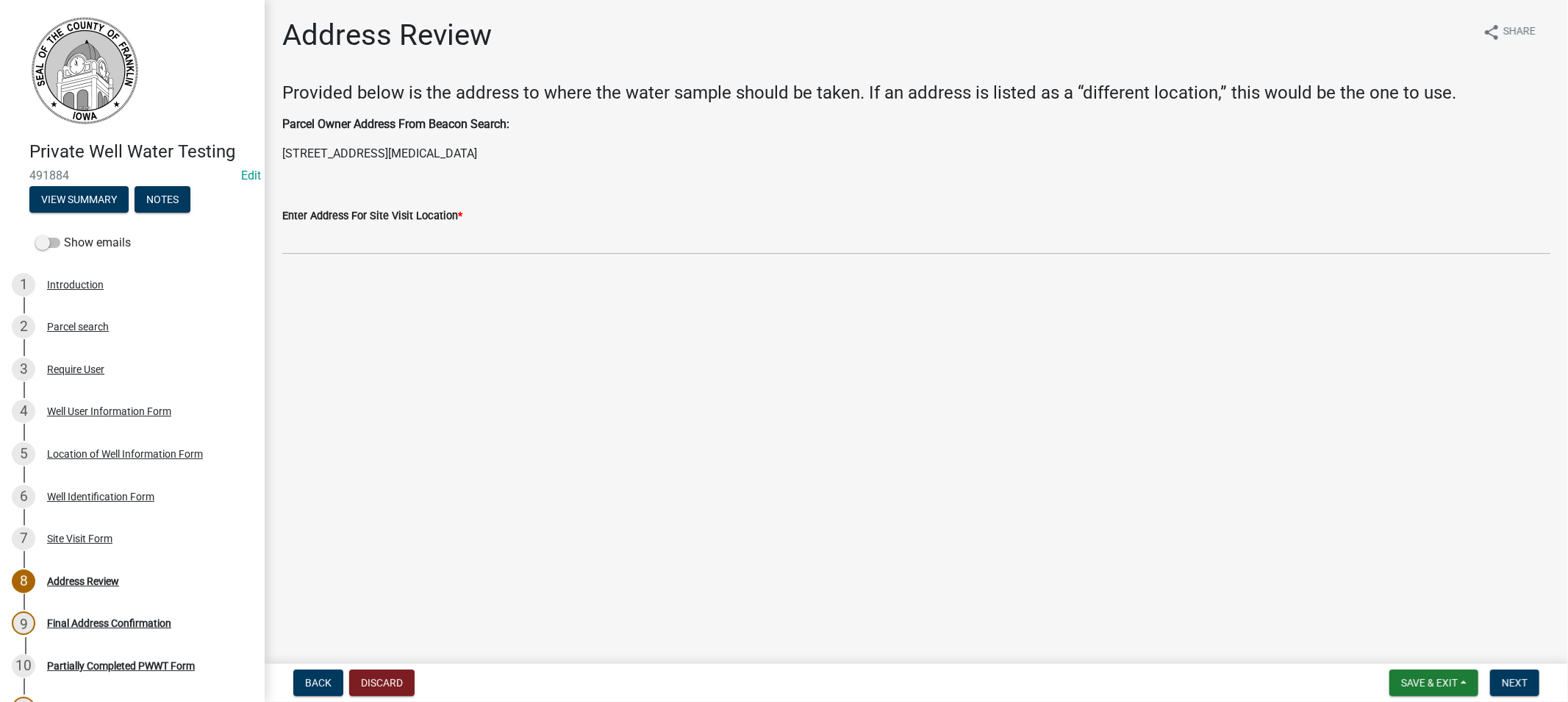
drag, startPoint x: 472, startPoint y: 155, endPoint x: 283, endPoint y: 149, distance: 189.1
click at [283, 149] on p "[STREET_ADDRESS][MEDICAL_DATA]" at bounding box center [916, 154] width 1268 height 18
copy p "[STREET_ADDRESS][MEDICAL_DATA]"
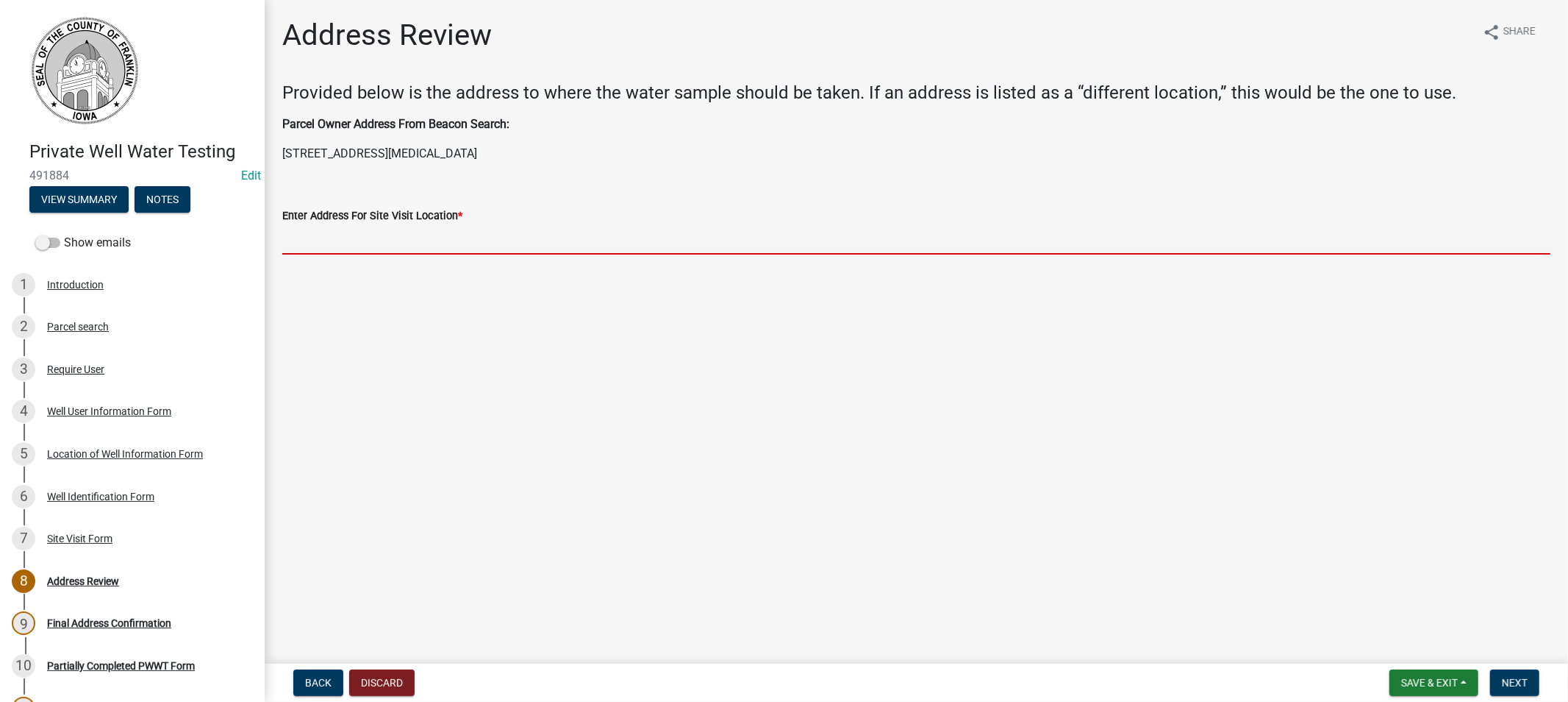
click at [334, 235] on input "Enter Address For Site Visit Location *" at bounding box center [916, 239] width 1268 height 30
paste input "[STREET_ADDRESS][MEDICAL_DATA]"
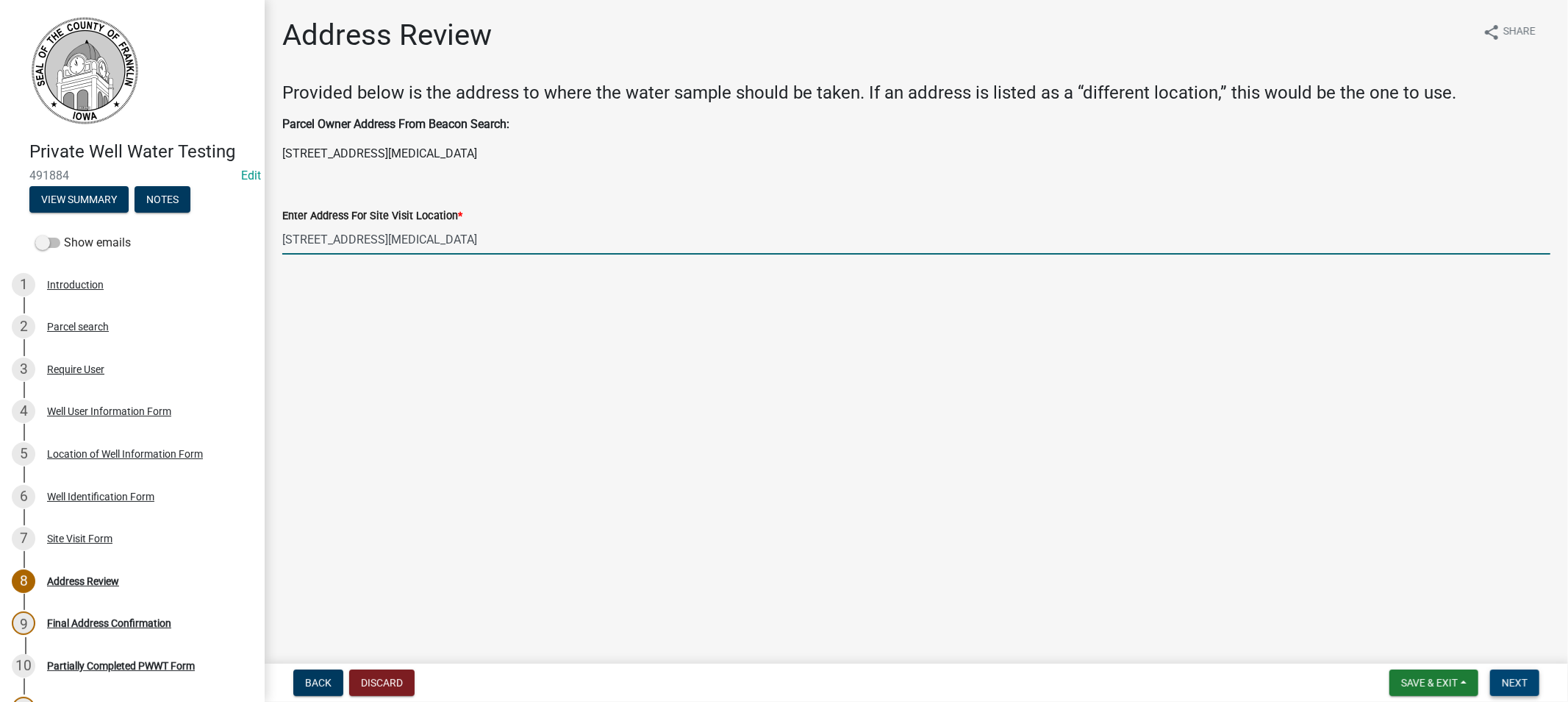
type input "[STREET_ADDRESS][MEDICAL_DATA]"
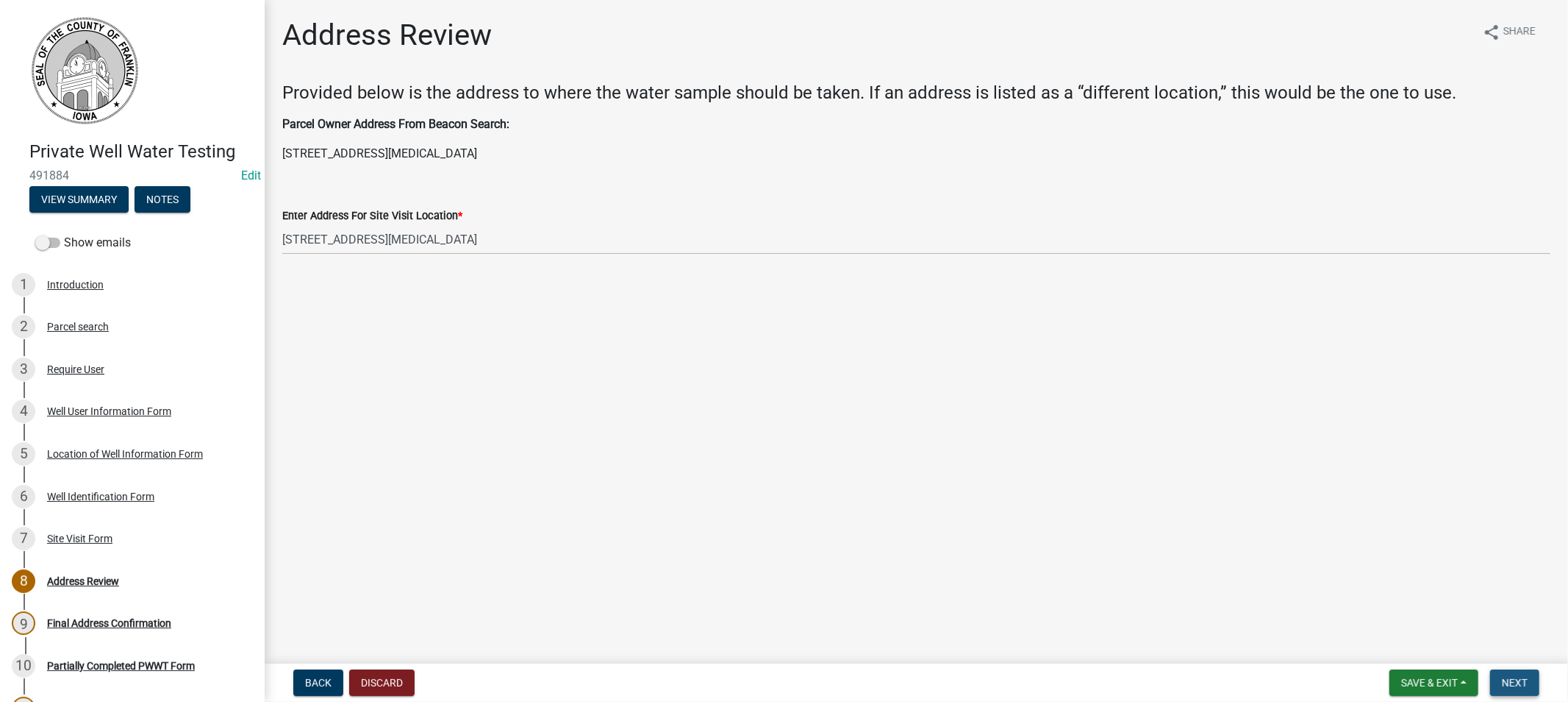
click at [1515, 683] on span "Next" at bounding box center [1514, 683] width 25 height 12
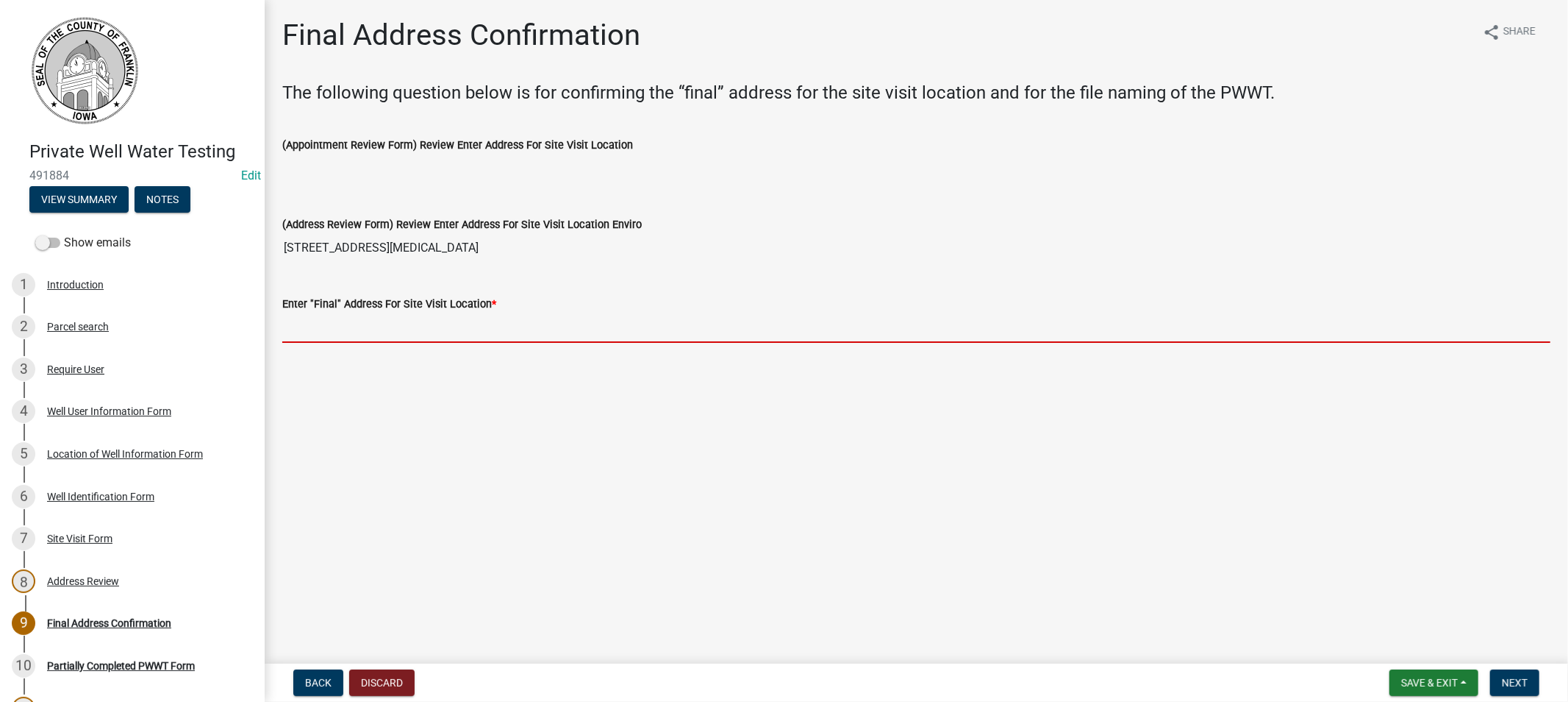
click at [307, 334] on input "Enter "Final" Address For Site Visit Location *" at bounding box center [916, 328] width 1268 height 30
paste input "[STREET_ADDRESS][MEDICAL_DATA]"
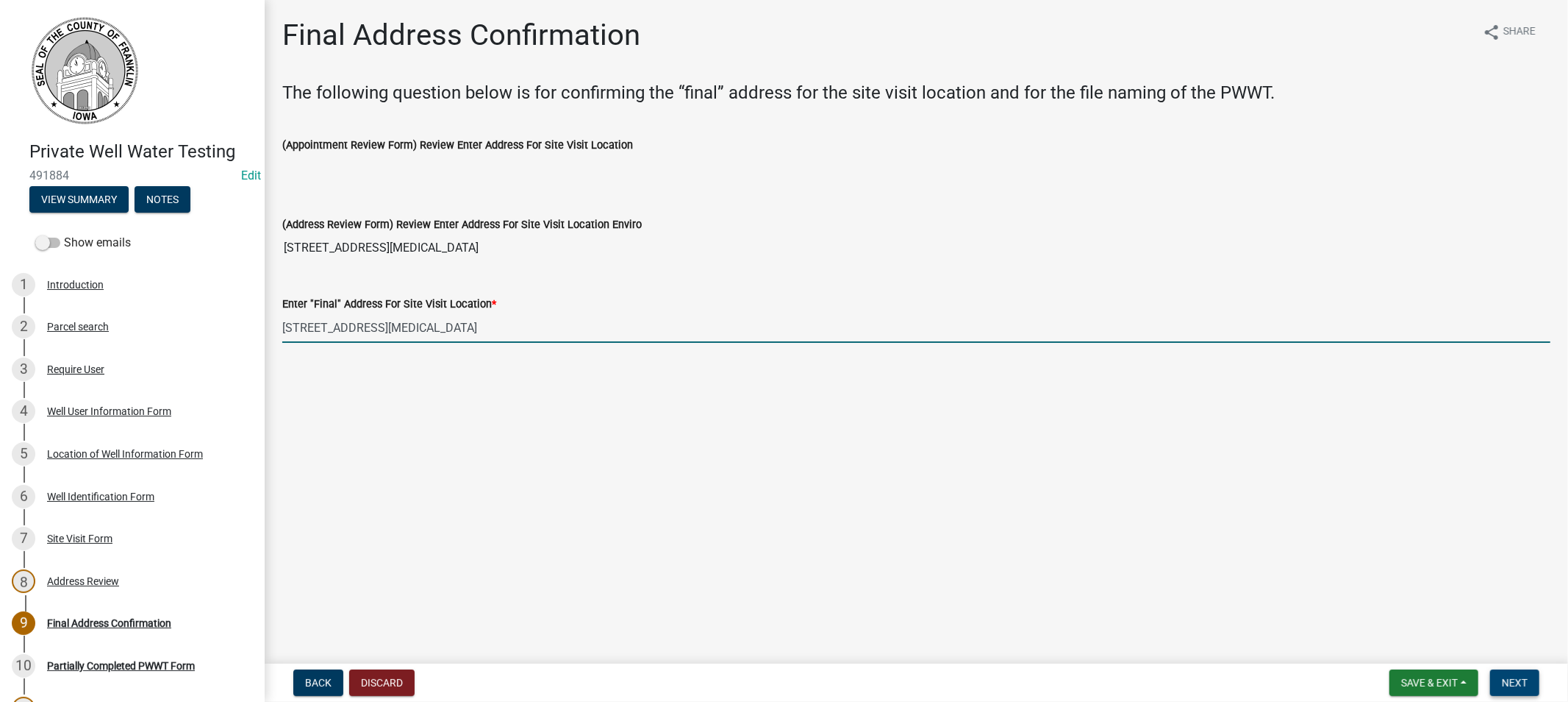
type input "[STREET_ADDRESS][MEDICAL_DATA]"
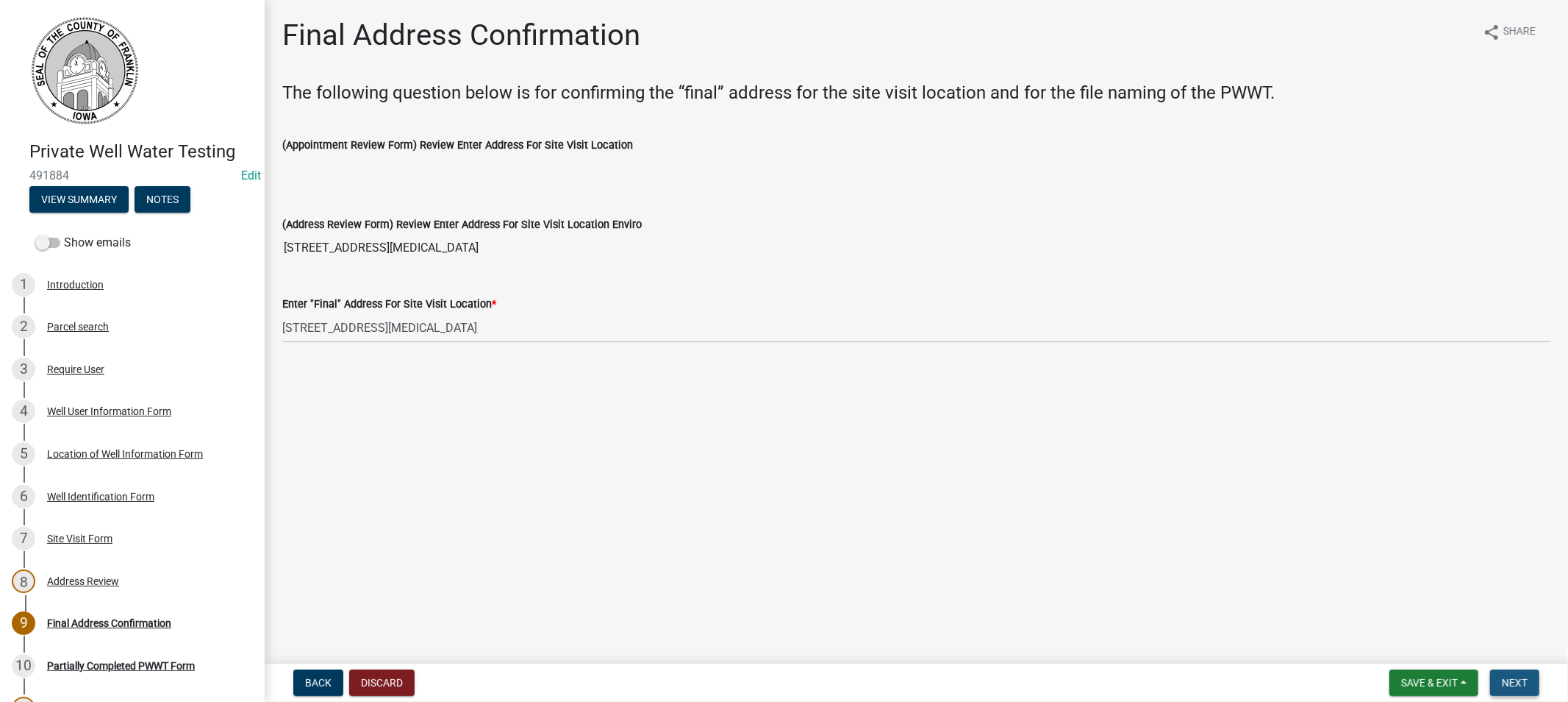
drag, startPoint x: 1513, startPoint y: 680, endPoint x: 1474, endPoint y: 665, distance: 41.8
click at [1509, 680] on span "Next" at bounding box center [1514, 683] width 25 height 12
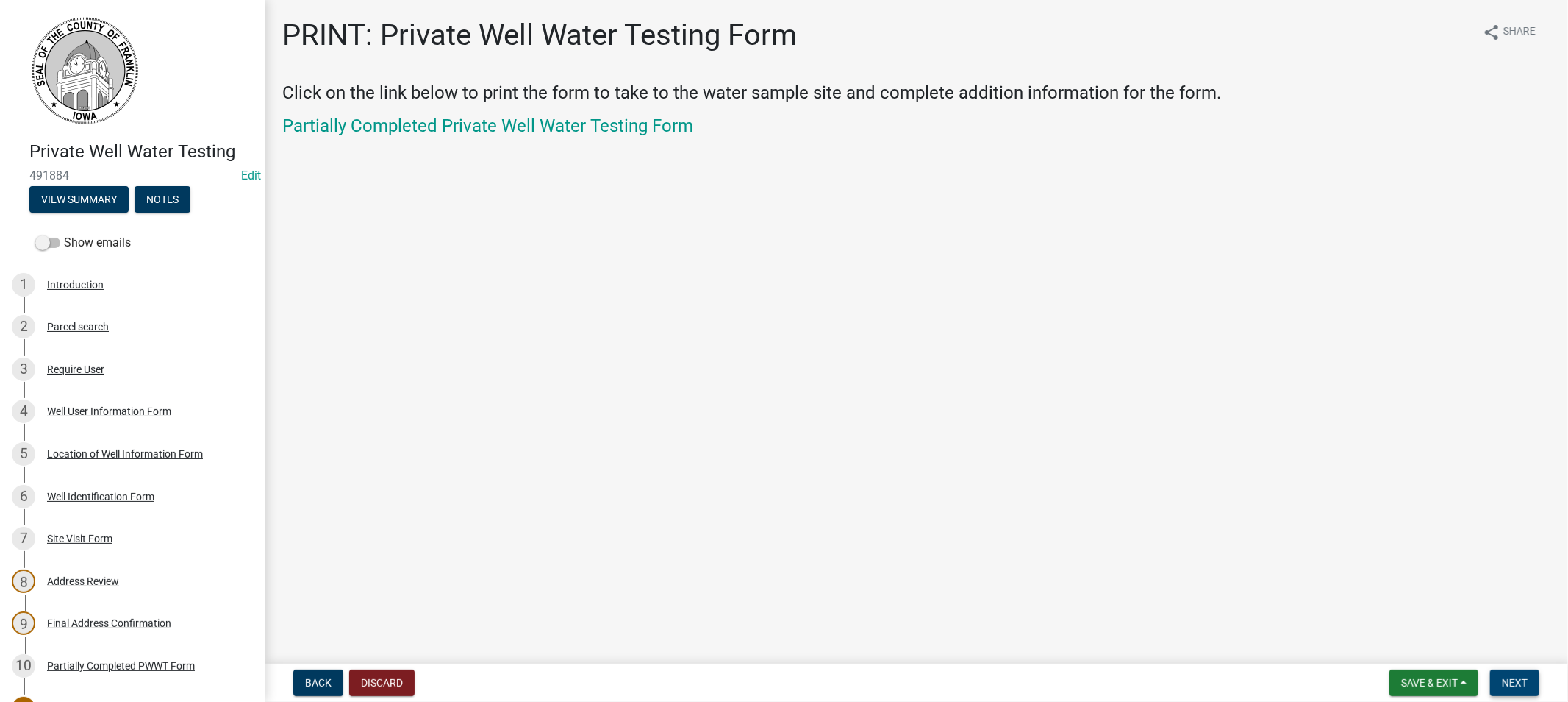
click at [1517, 680] on span "Next" at bounding box center [1514, 683] width 25 height 12
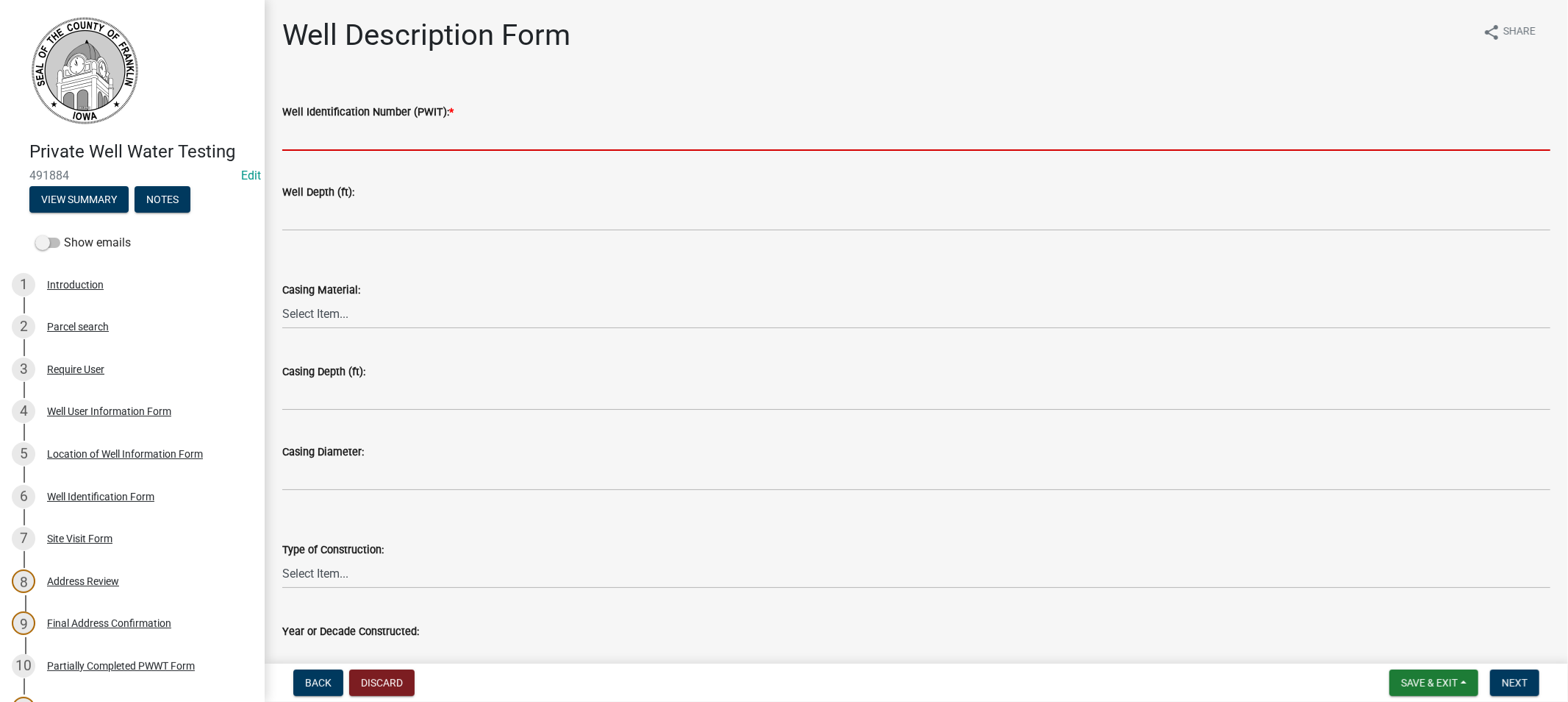
click at [349, 141] on input "Well Identification Number (PWIT): *" at bounding box center [916, 136] width 1268 height 30
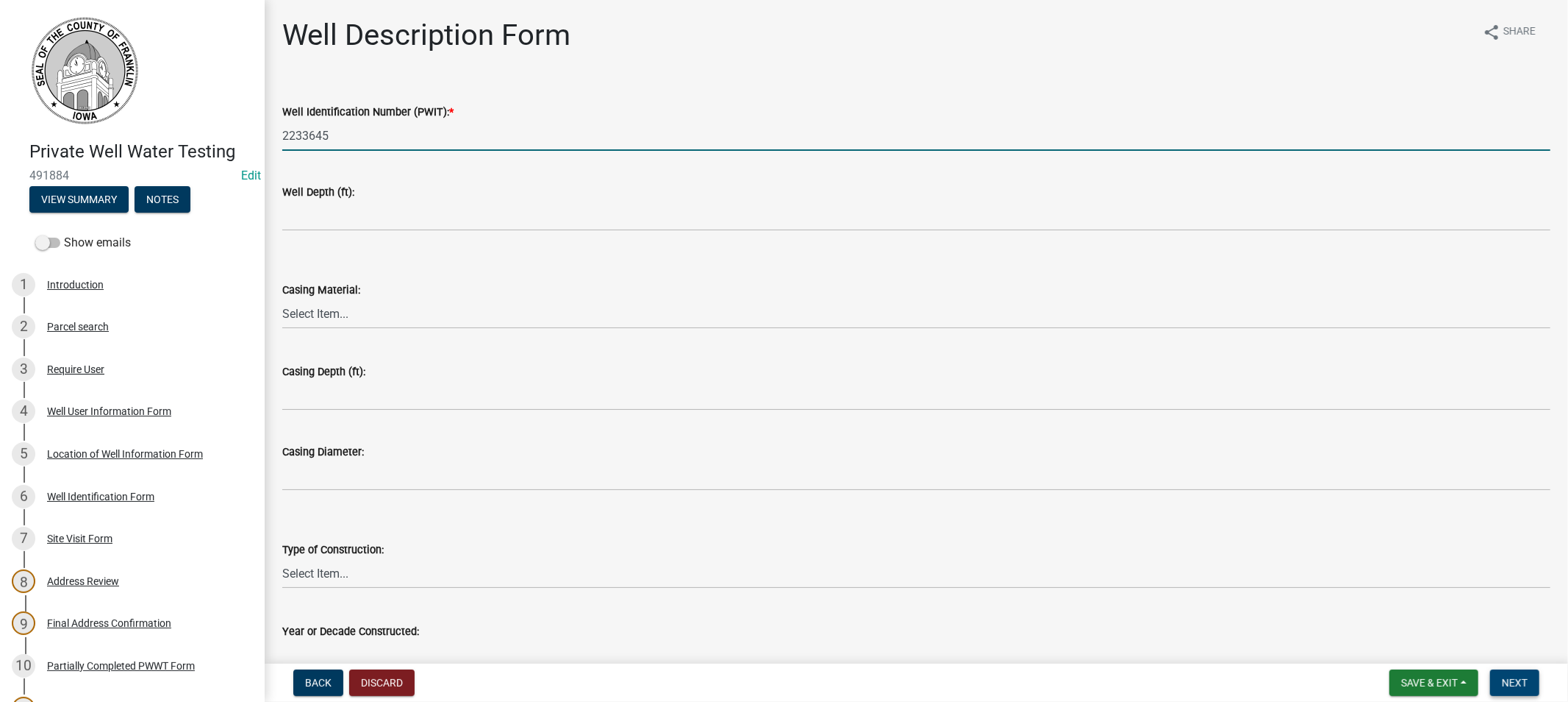
type input "2233645"
click at [1508, 680] on span "Next" at bounding box center [1514, 683] width 25 height 12
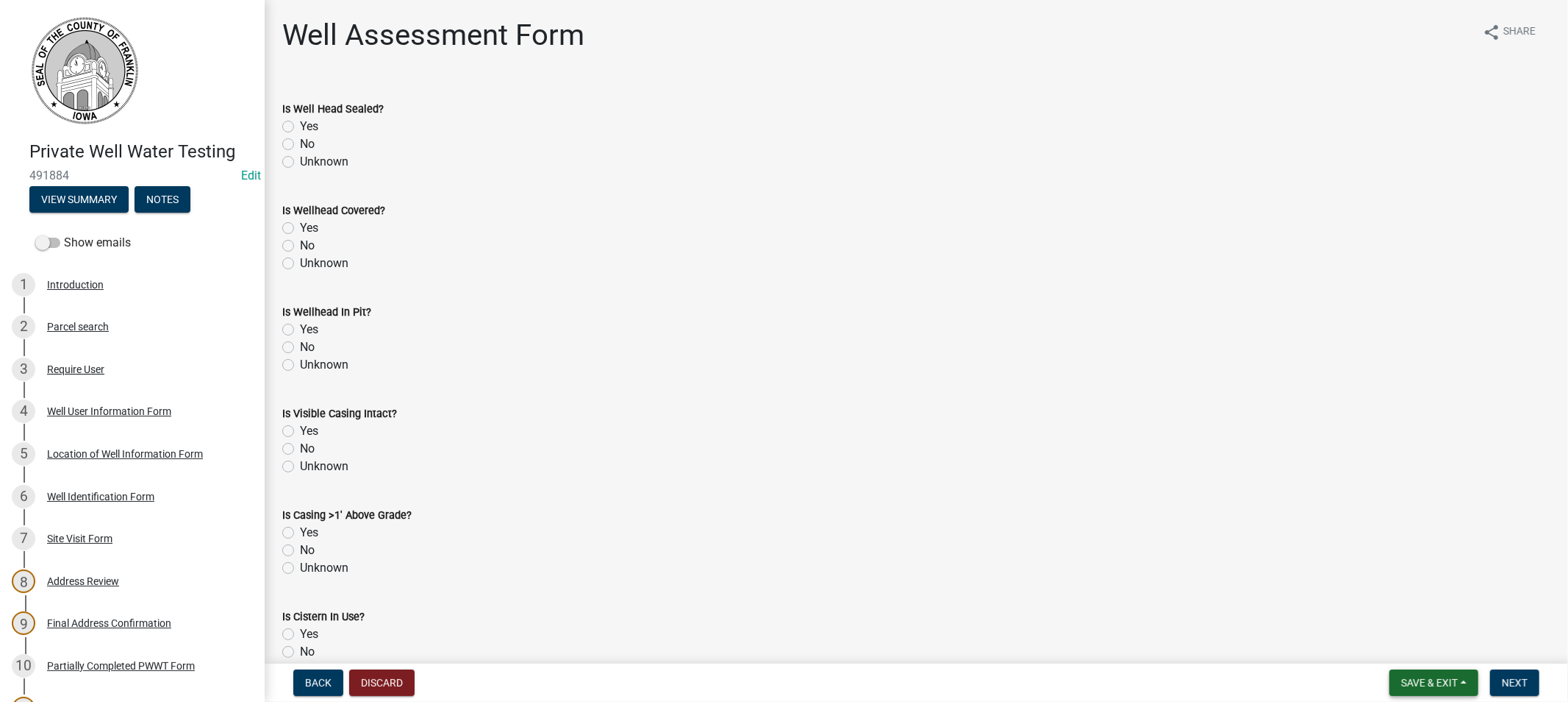
click at [1416, 680] on span "Save & Exit" at bounding box center [1429, 683] width 57 height 12
click at [1398, 642] on button "Save & Exit" at bounding box center [1419, 644] width 118 height 35
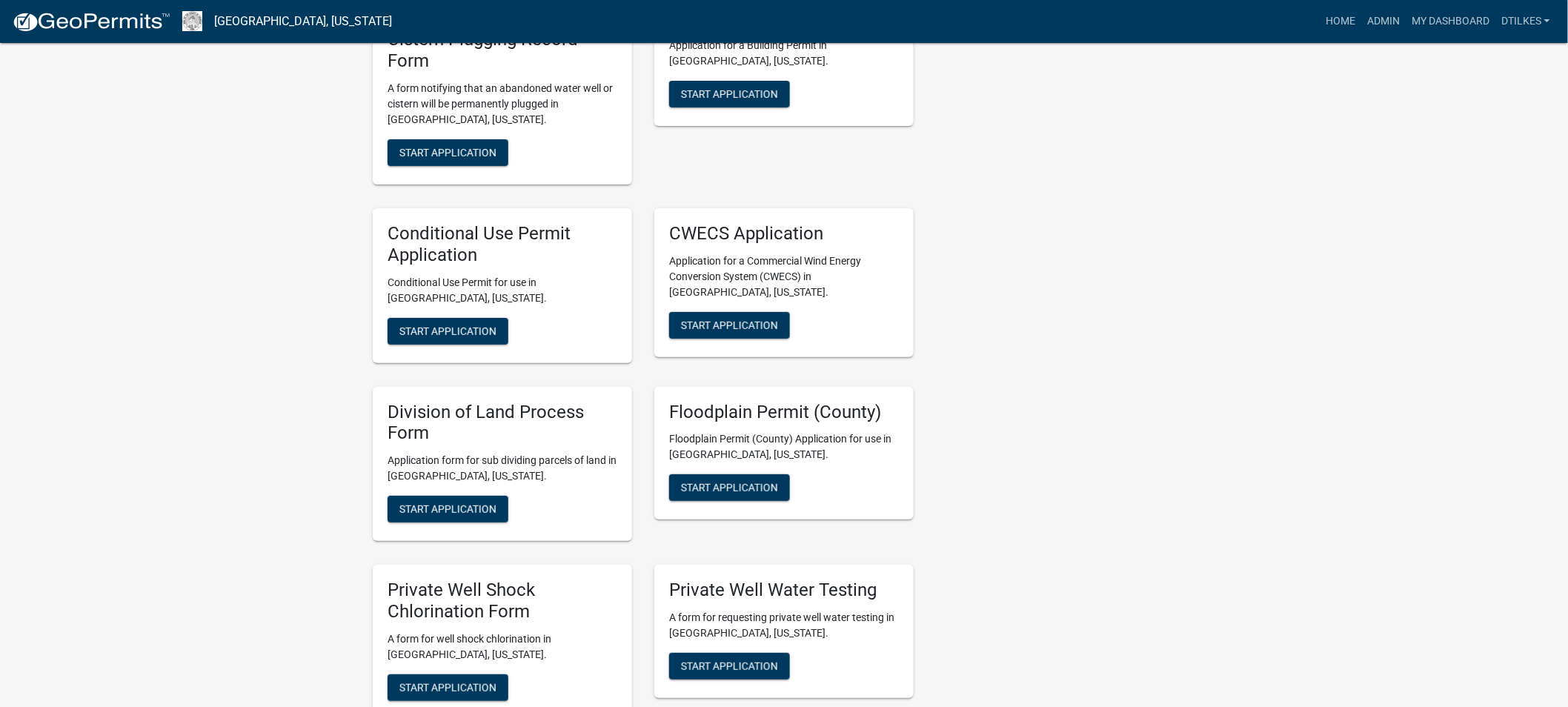
scroll to position [2469, 0]
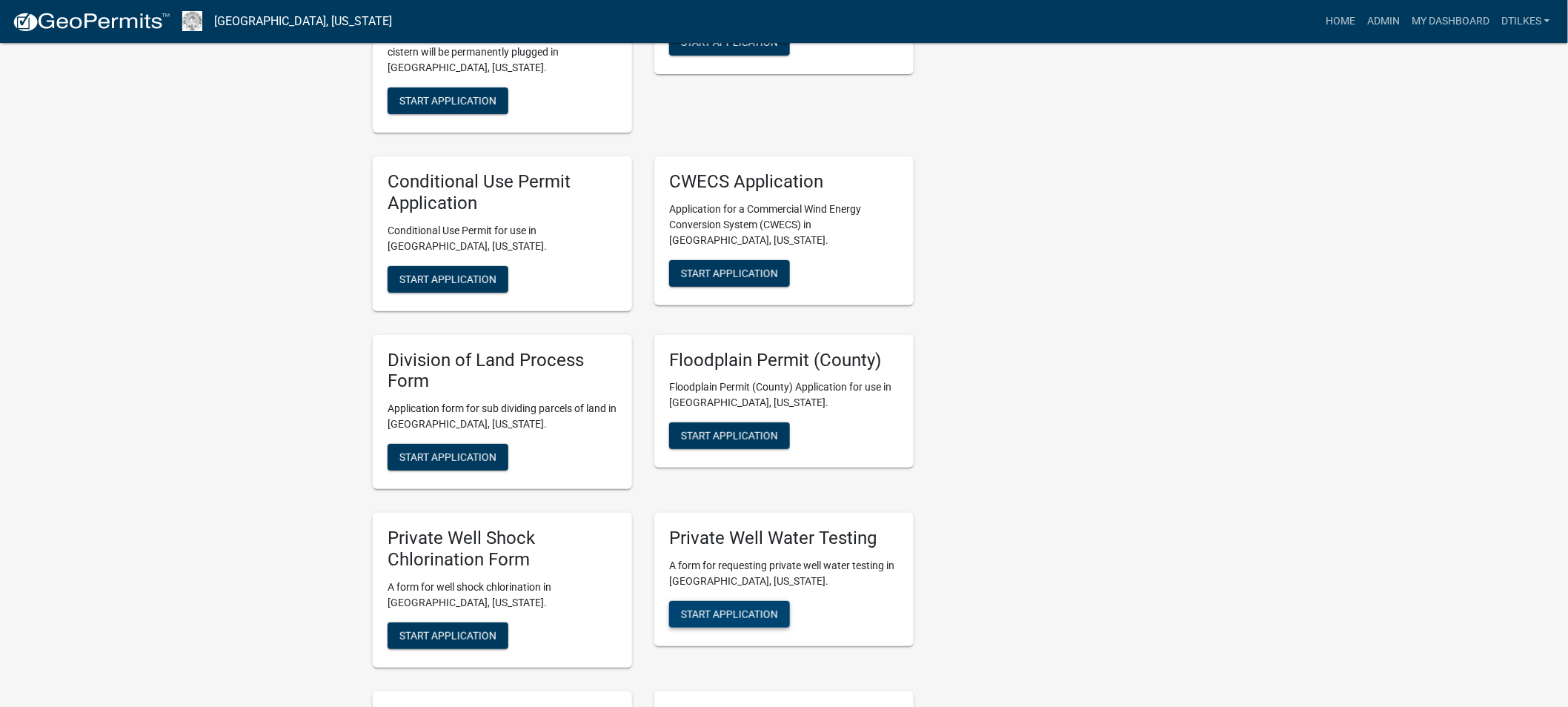
click at [724, 608] on span "Start Application" at bounding box center [729, 614] width 97 height 12
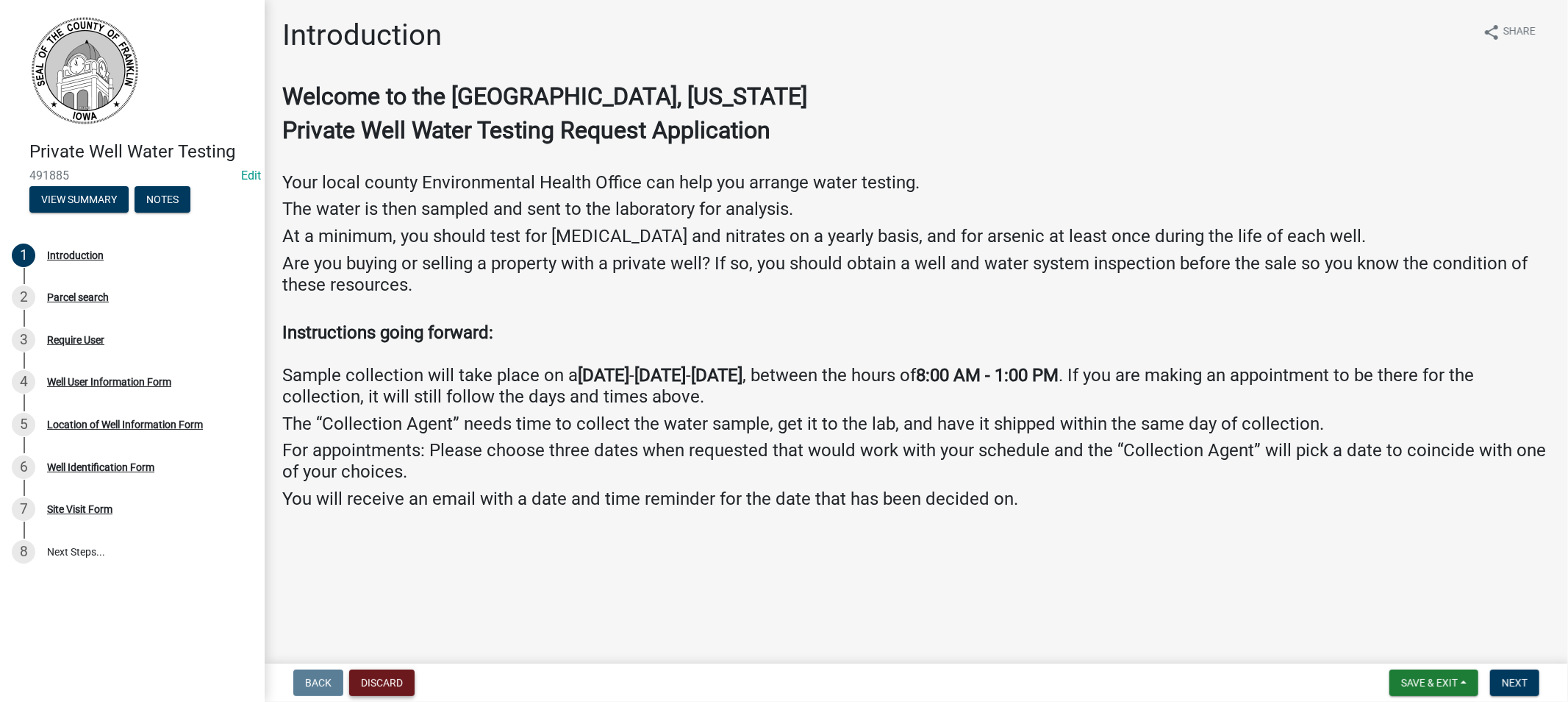
click at [390, 680] on button "Discard" at bounding box center [382, 682] width 66 height 26
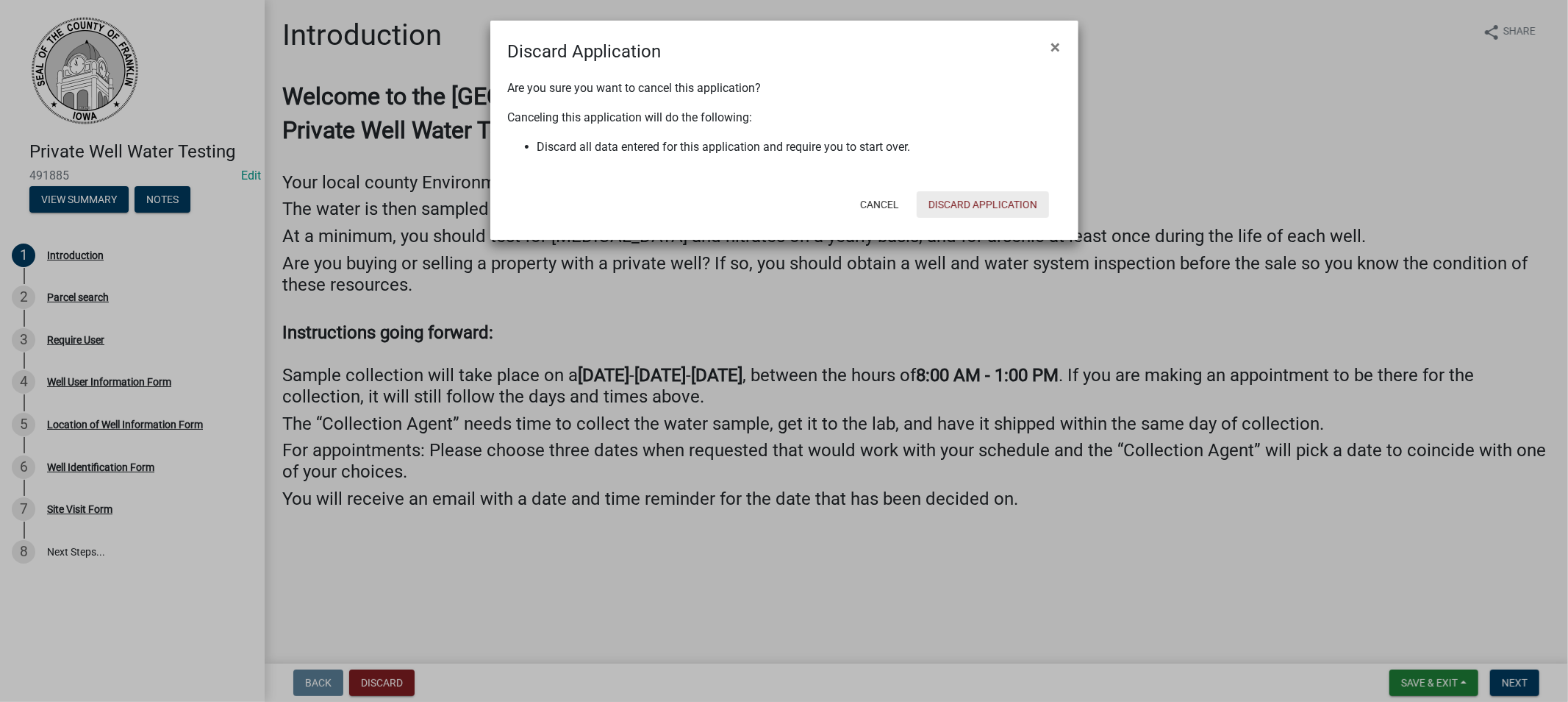
click at [966, 202] on button "Discard Application" at bounding box center [982, 204] width 132 height 26
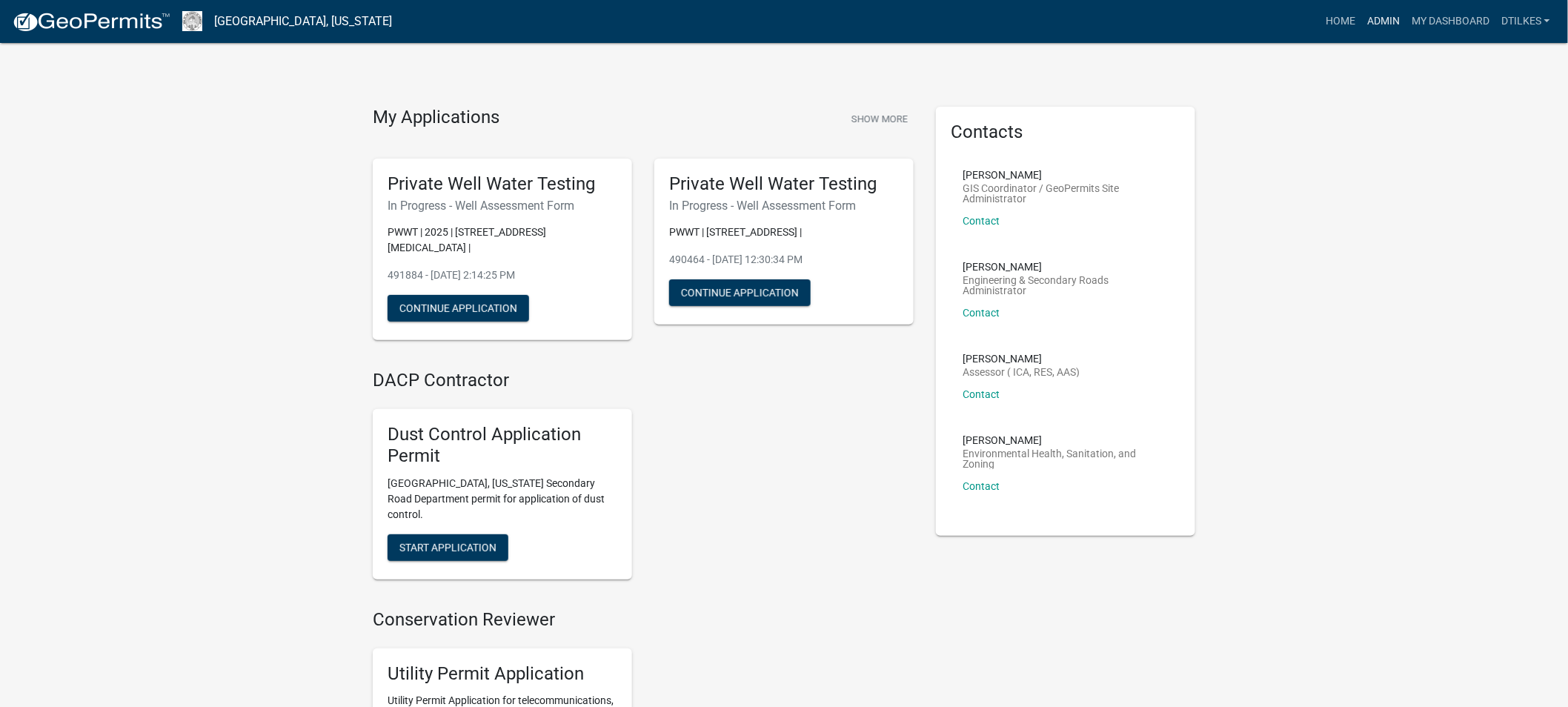
click at [1384, 17] on link "Admin" at bounding box center [1383, 21] width 44 height 28
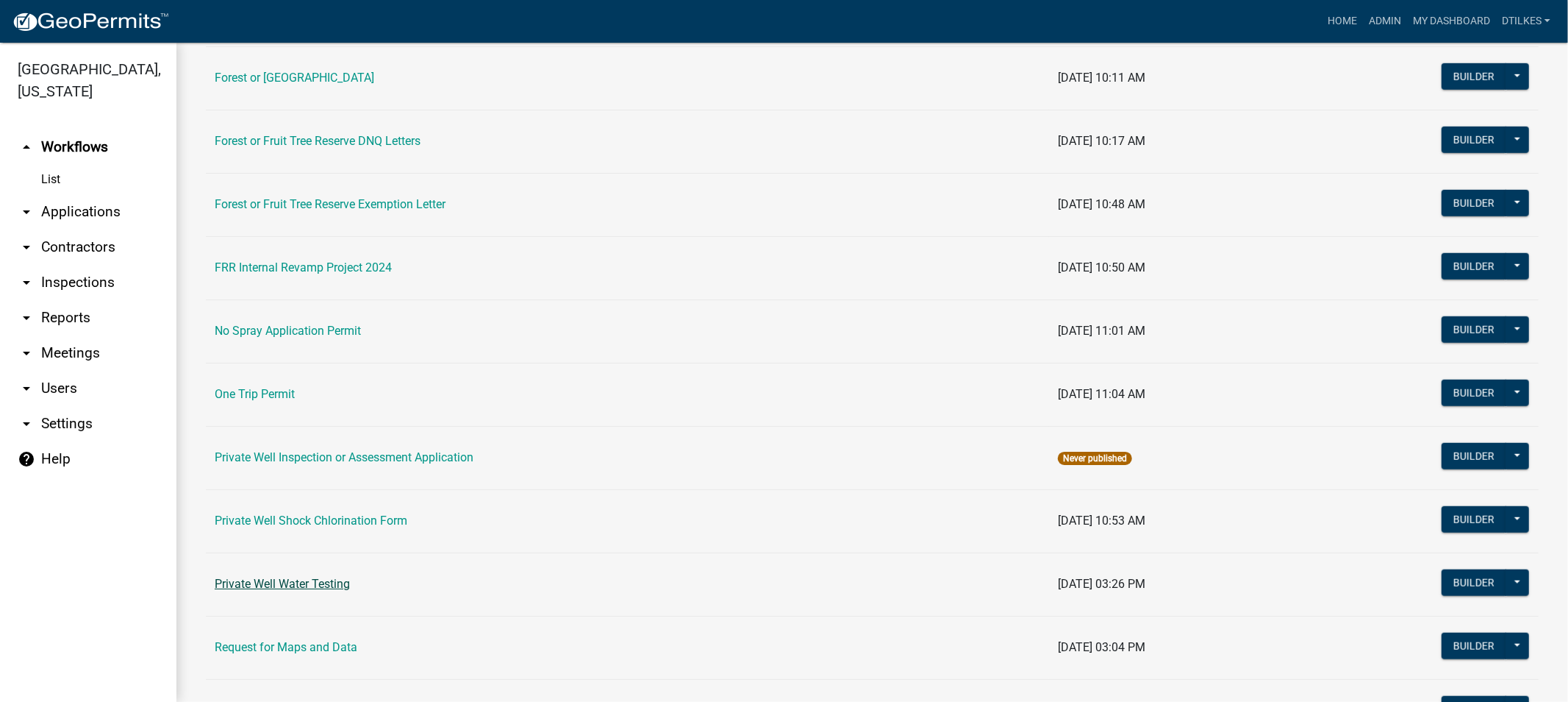
scroll to position [981, 0]
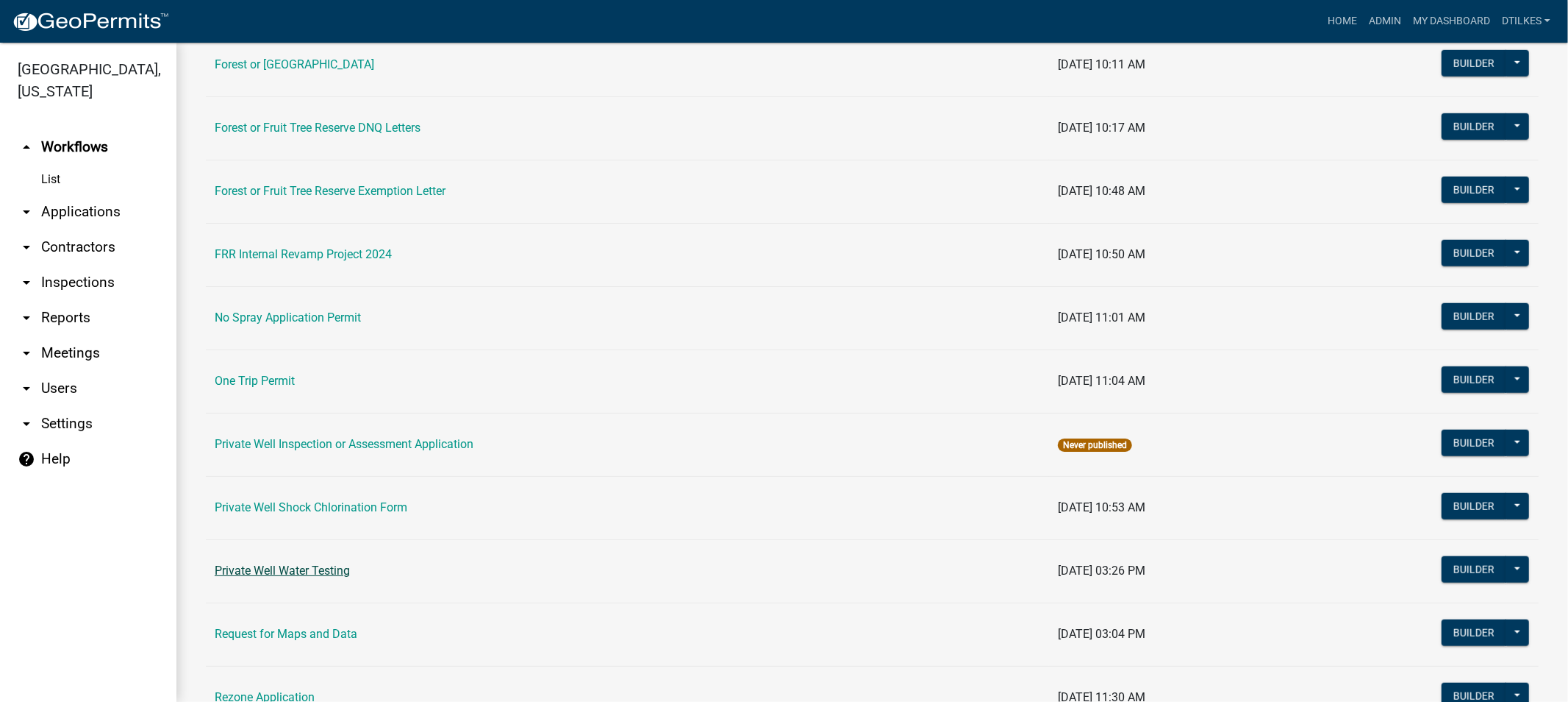
click at [287, 571] on link "Private Well Water Testing" at bounding box center [282, 571] width 135 height 14
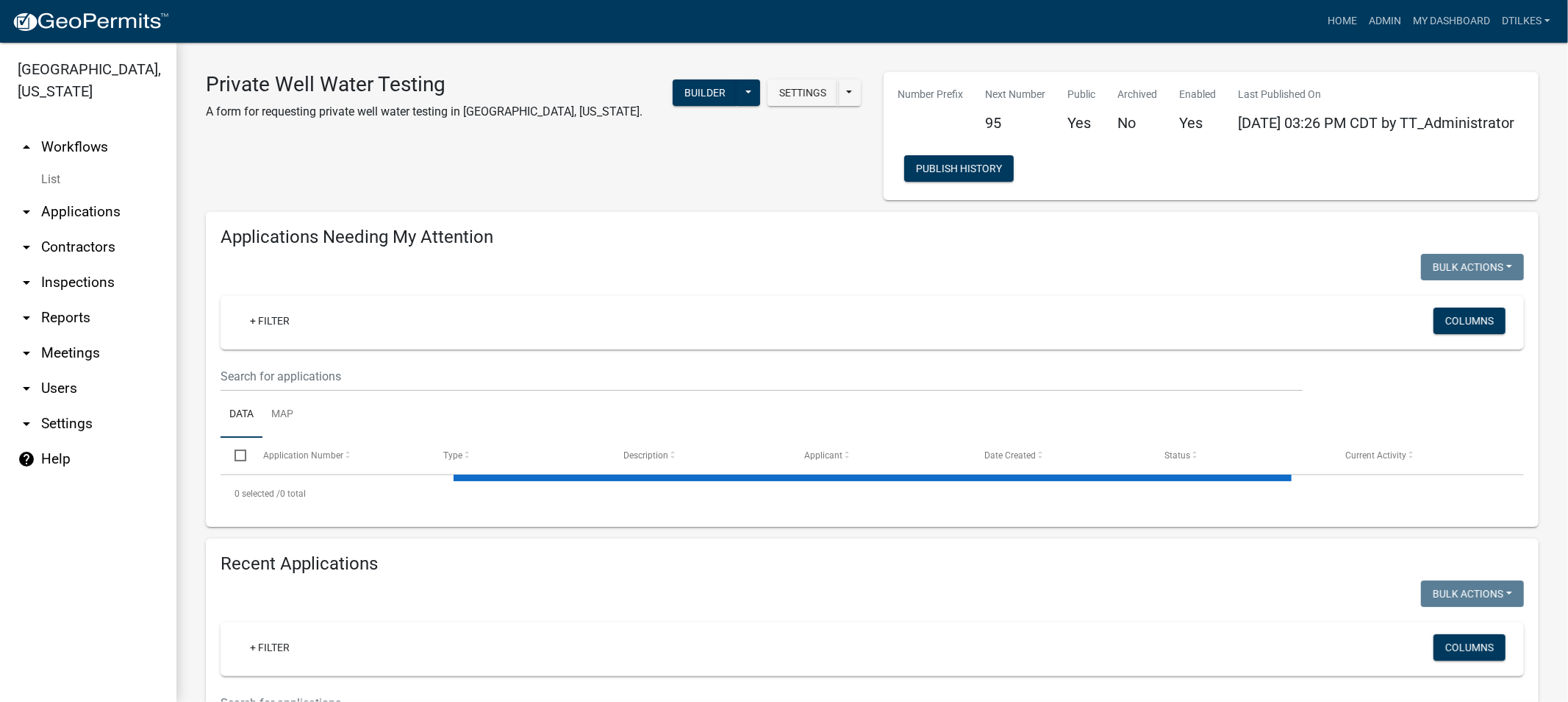
select select "2: 50"
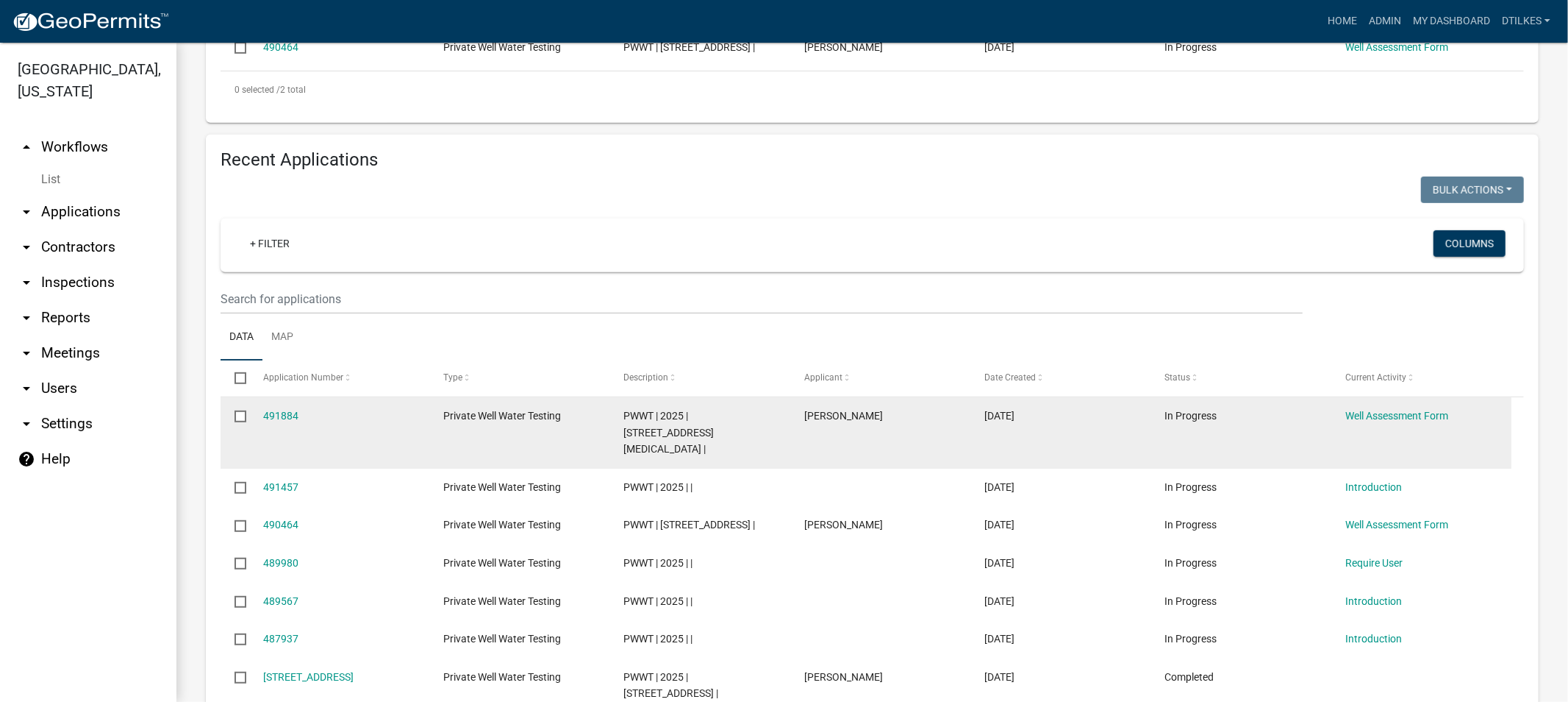
scroll to position [571, 0]
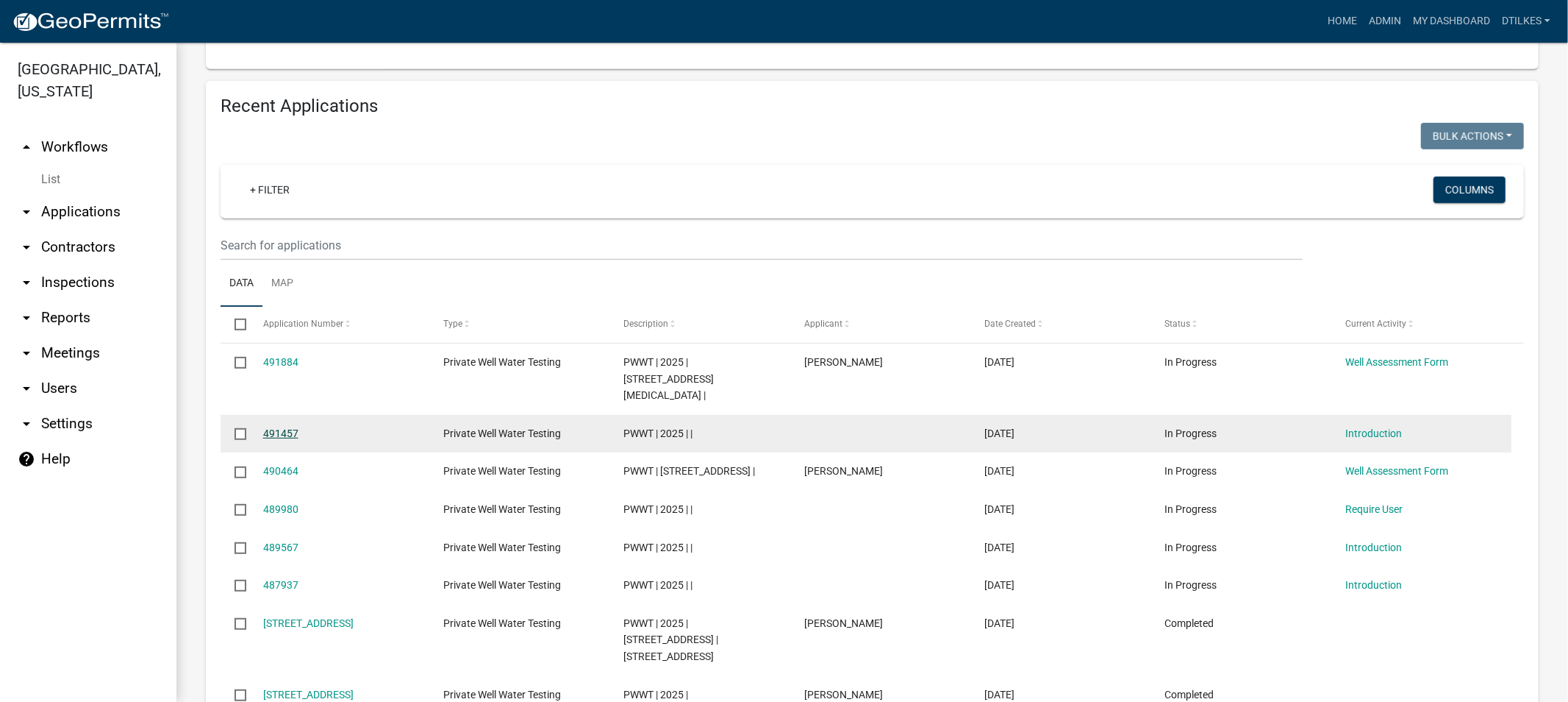
click at [277, 427] on link "491457" at bounding box center [281, 433] width 35 height 12
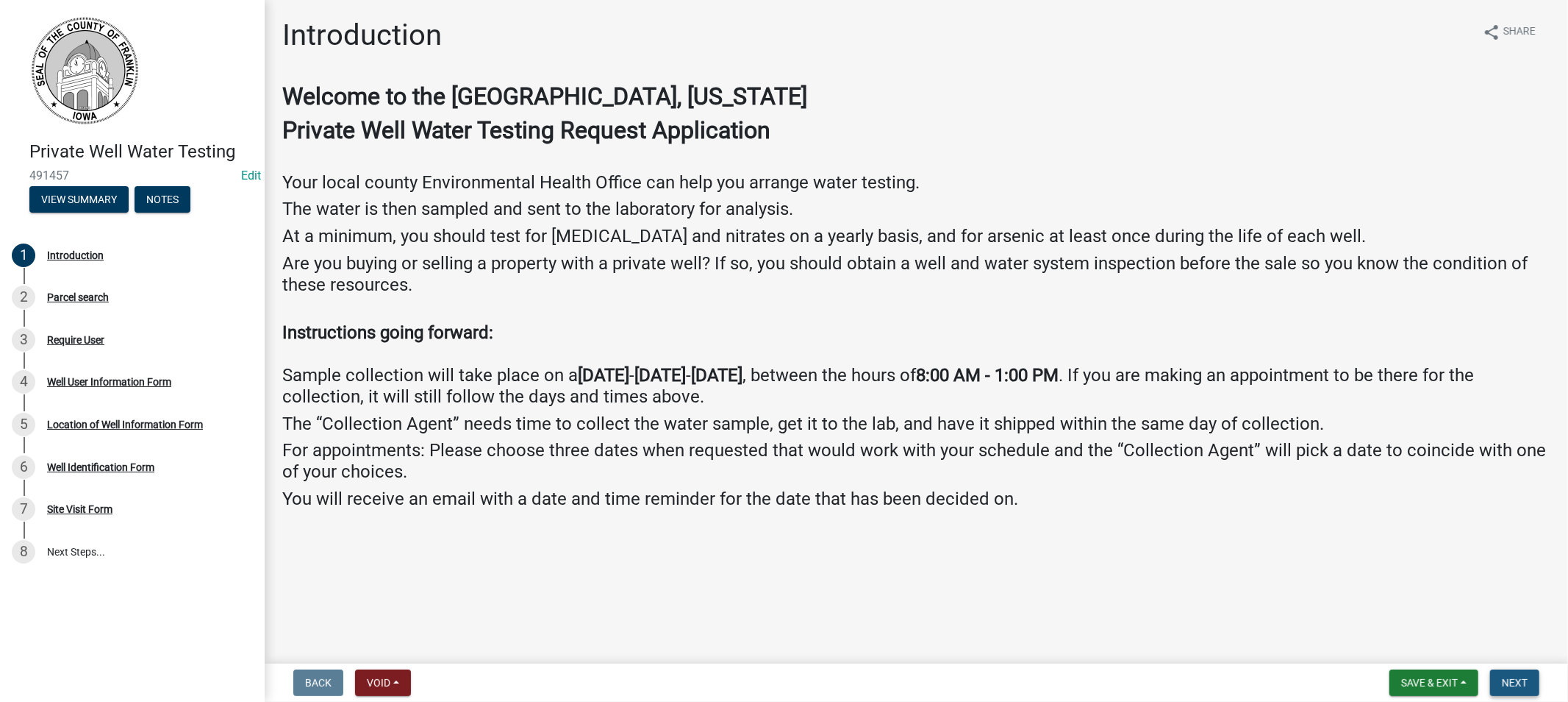
drag, startPoint x: 1519, startPoint y: 675, endPoint x: 1509, endPoint y: 668, distance: 12.2
click at [1519, 674] on button "Next" at bounding box center [1515, 682] width 49 height 26
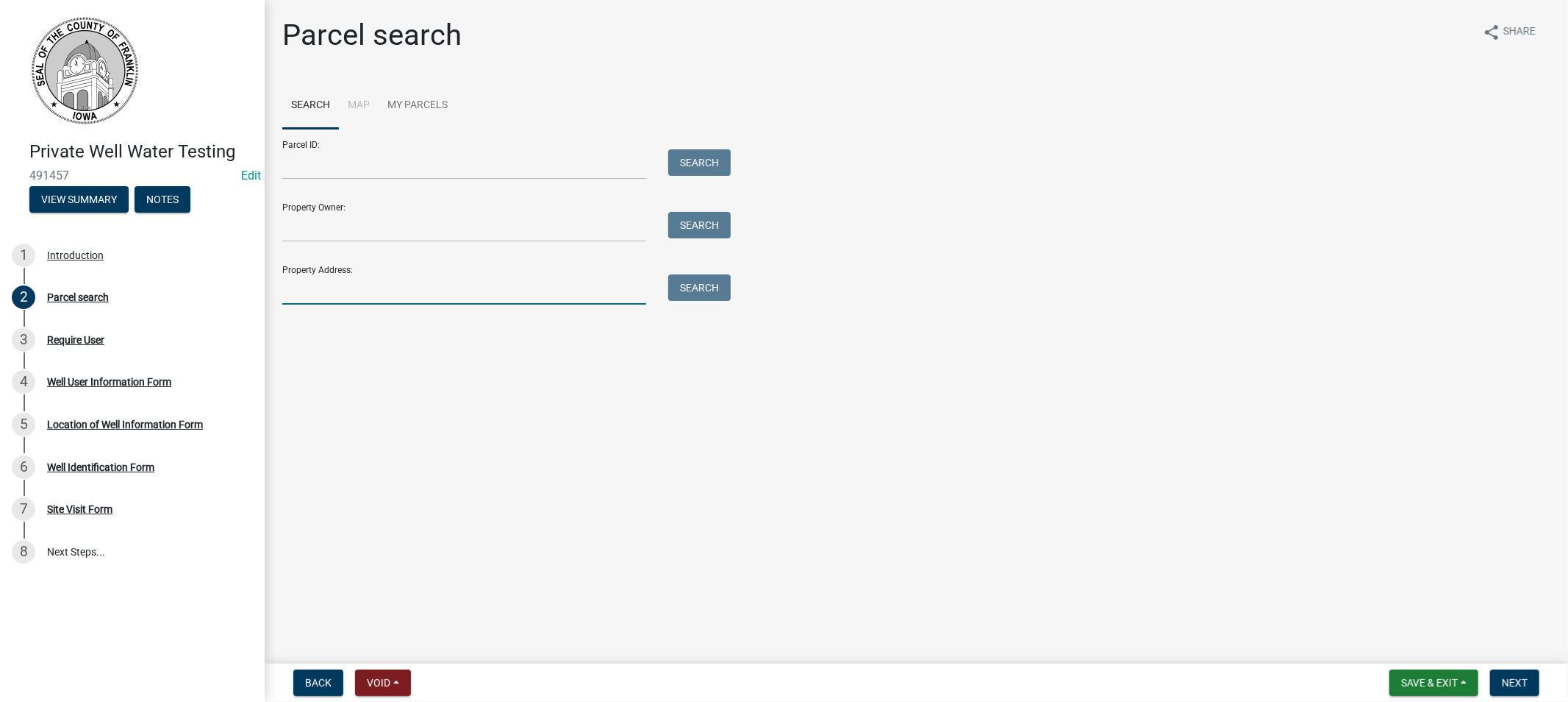
click at [325, 288] on input "Property Address:" at bounding box center [464, 289] width 364 height 30
type input "2248"
click at [688, 275] on button "Search" at bounding box center [699, 287] width 63 height 26
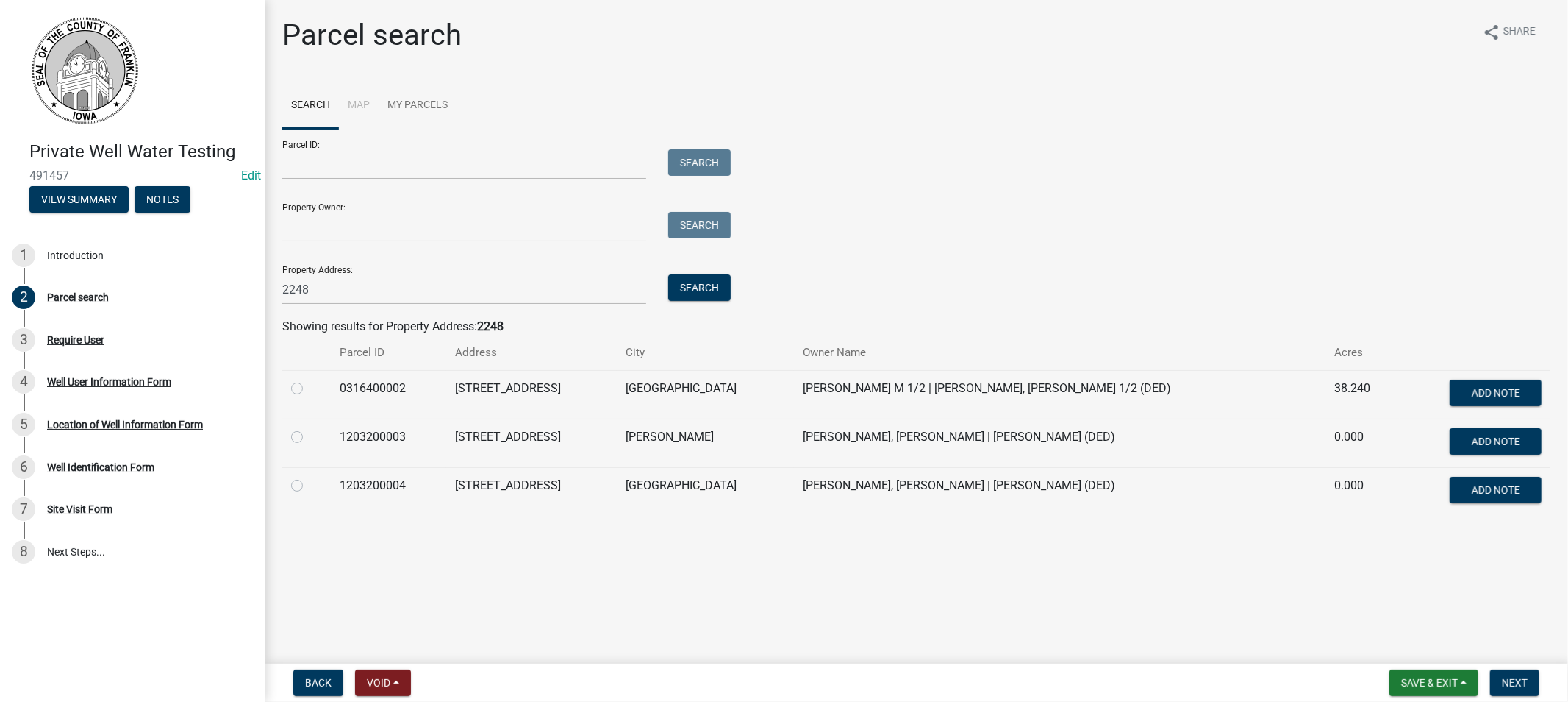
click at [309, 476] on label at bounding box center [309, 476] width 0 height 0
click at [309, 486] on input "radio" at bounding box center [313, 481] width 10 height 10
radio input "true"
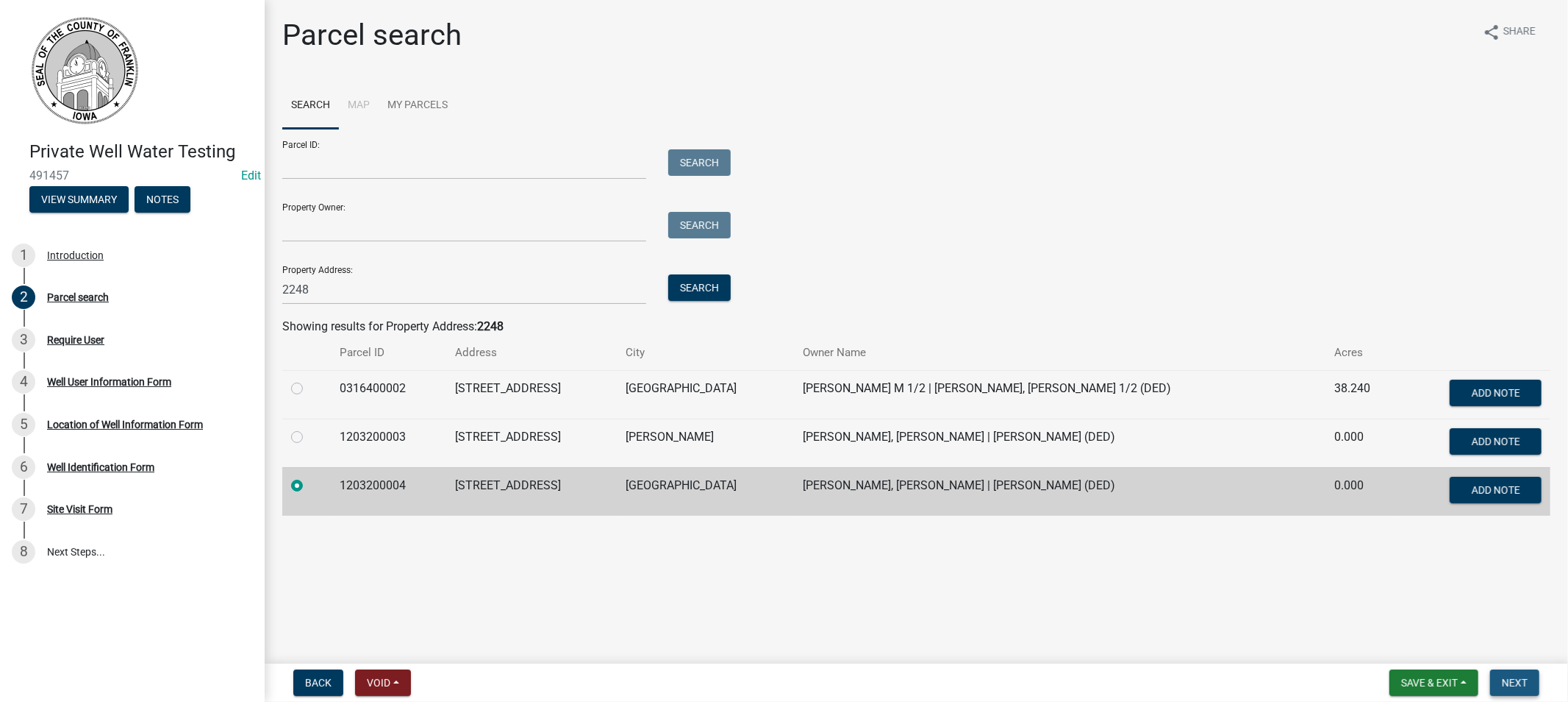
drag, startPoint x: 1503, startPoint y: 679, endPoint x: 1496, endPoint y: 673, distance: 9.2
click at [1503, 678] on span "Next" at bounding box center [1514, 683] width 25 height 12
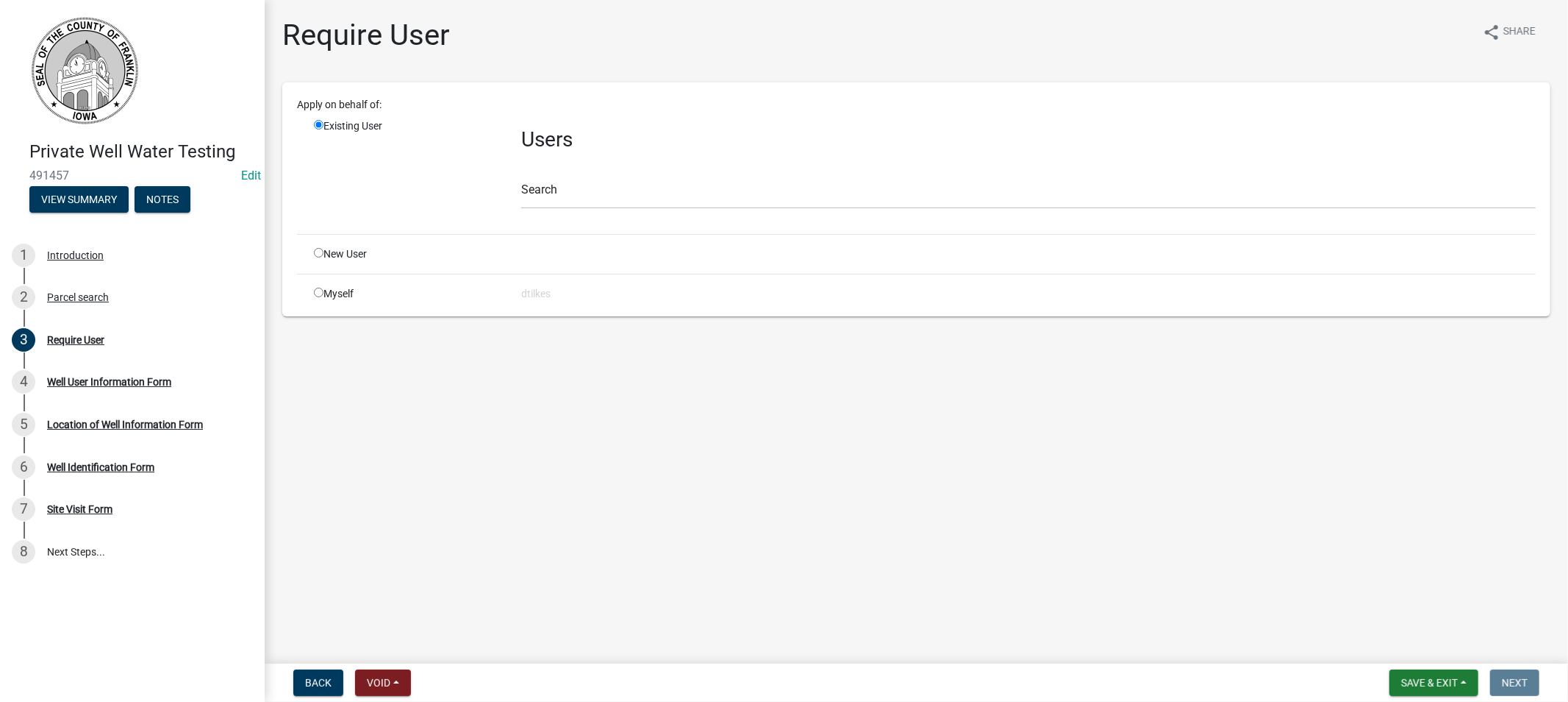
click at [321, 293] on input "radio" at bounding box center [319, 292] width 10 height 10
radio input "true"
radio input "false"
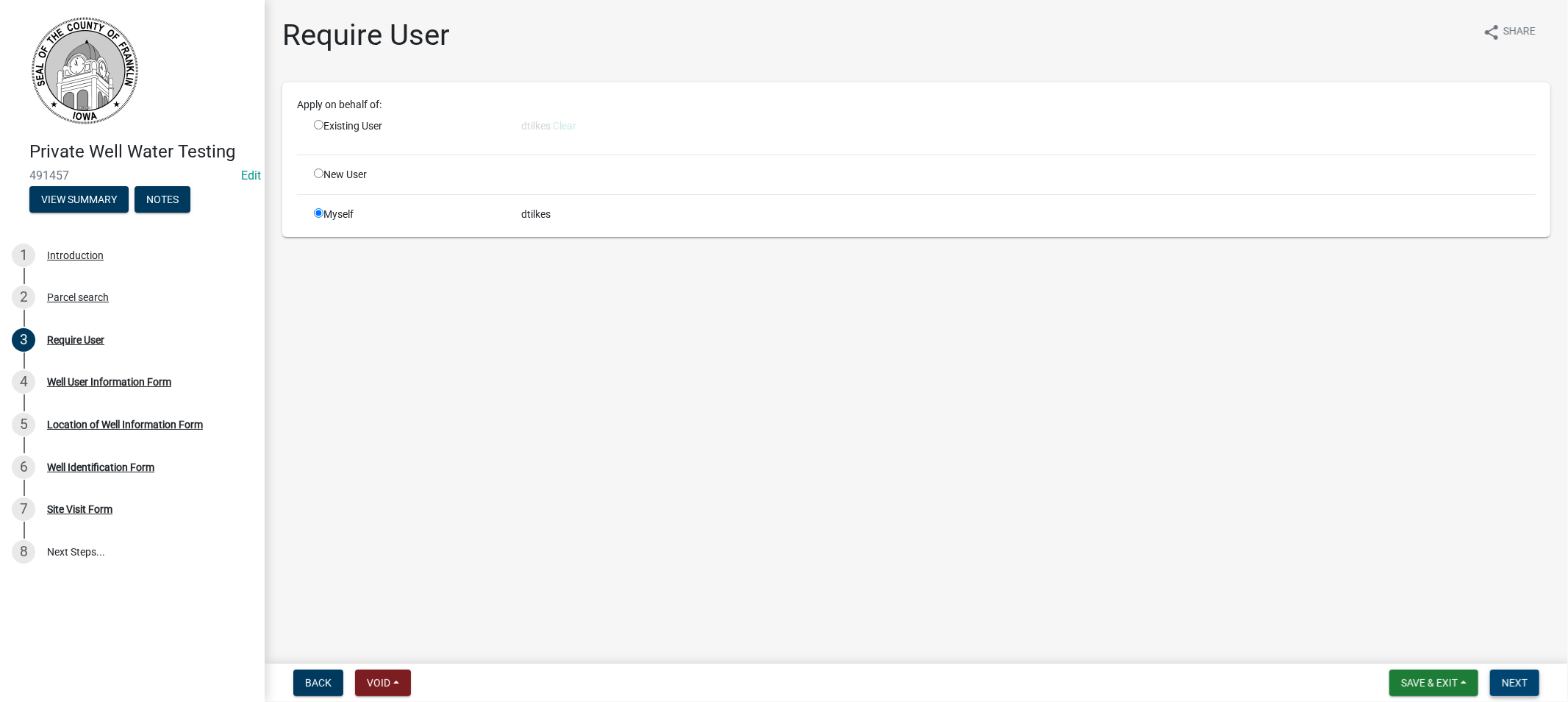
click at [1513, 677] on span "Next" at bounding box center [1514, 683] width 25 height 12
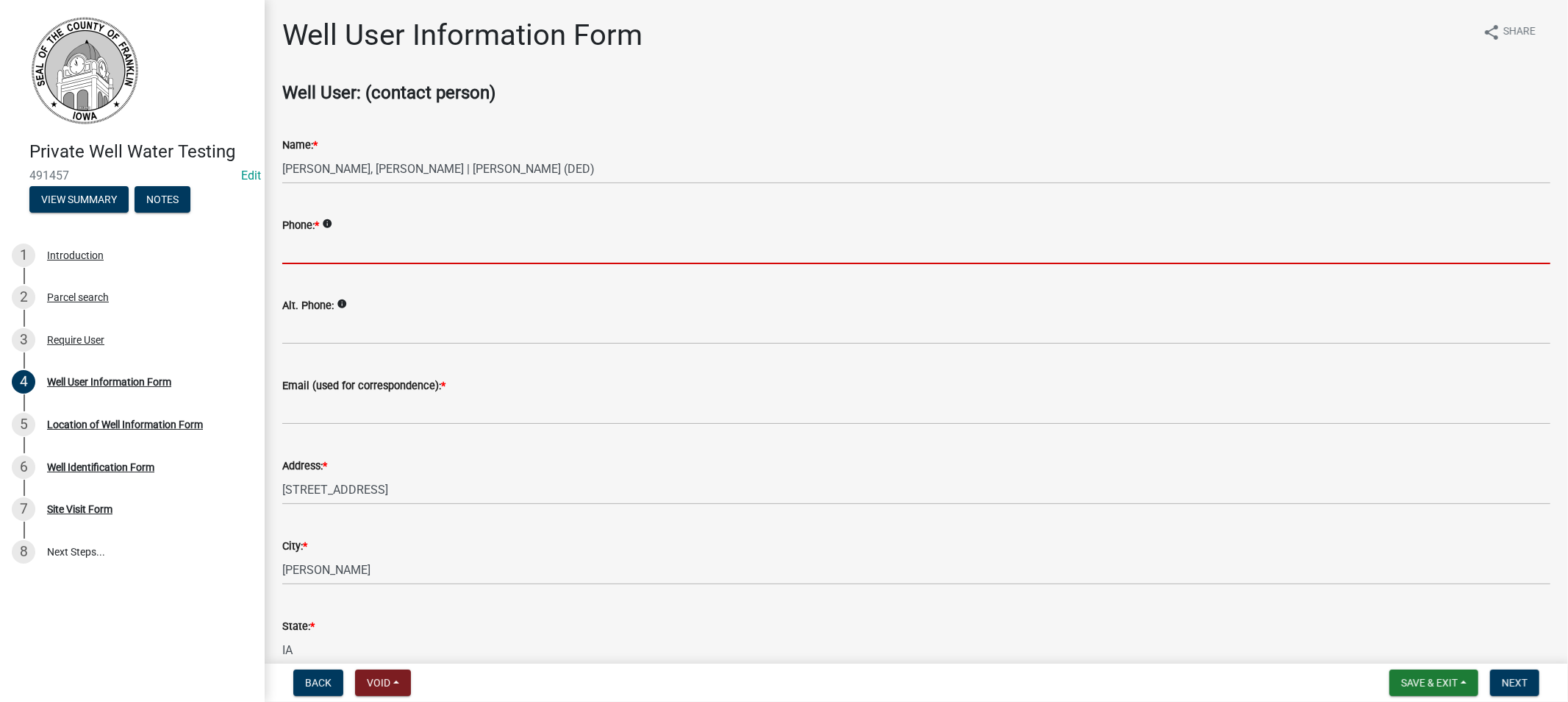
click at [324, 258] on input "Phone: *" at bounding box center [916, 249] width 1268 height 30
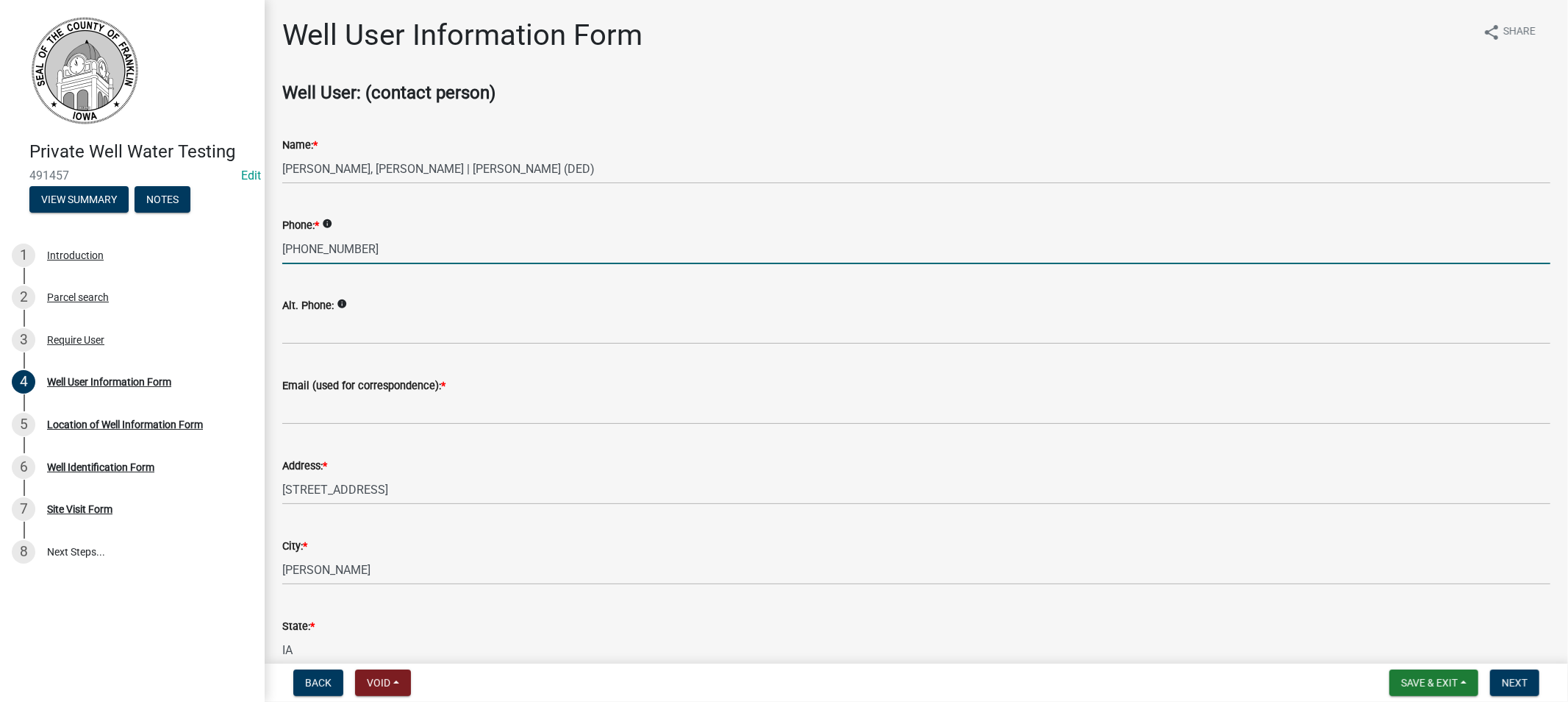
type input "[PHONE_NUMBER]"
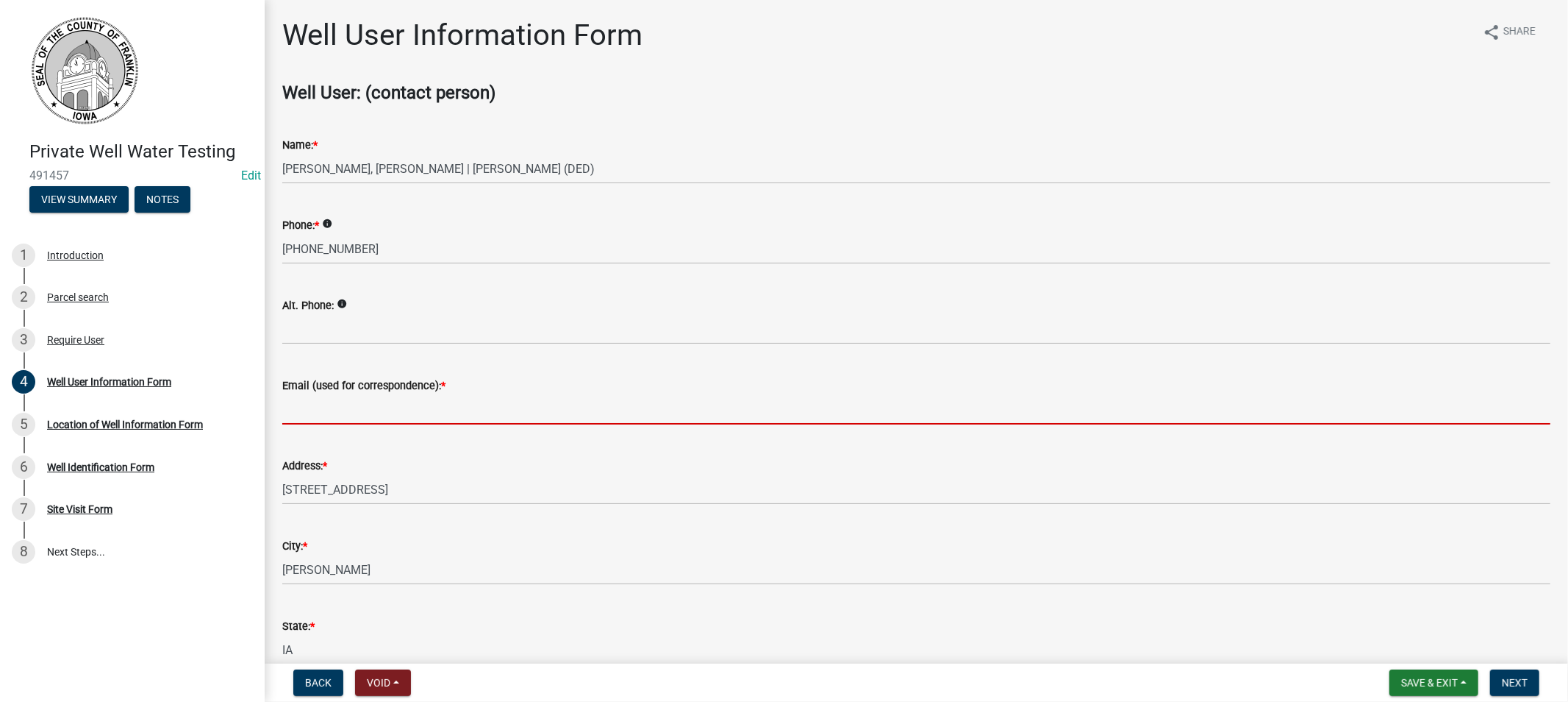
click at [320, 420] on input "Email (used for correspondence): *" at bounding box center [916, 409] width 1268 height 30
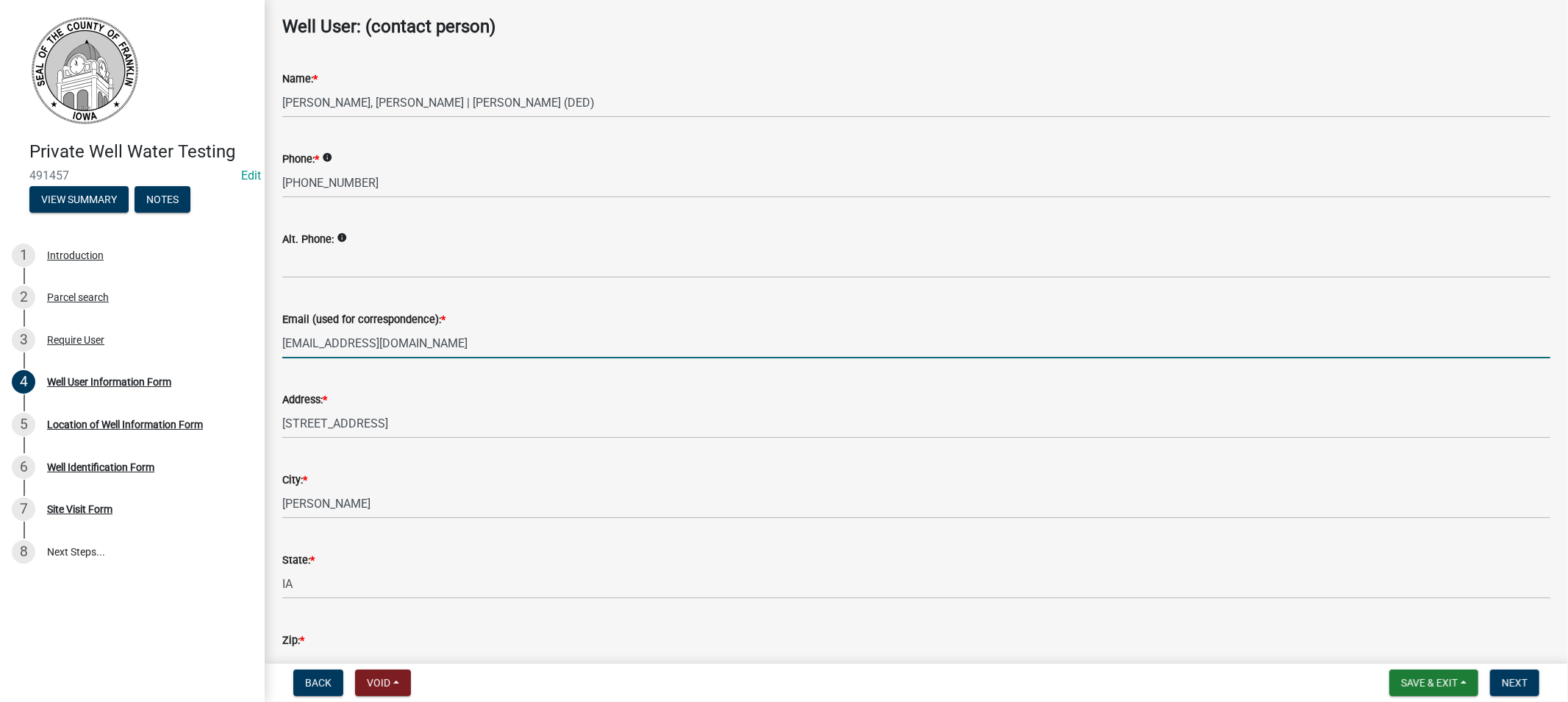
scroll to position [156, 0]
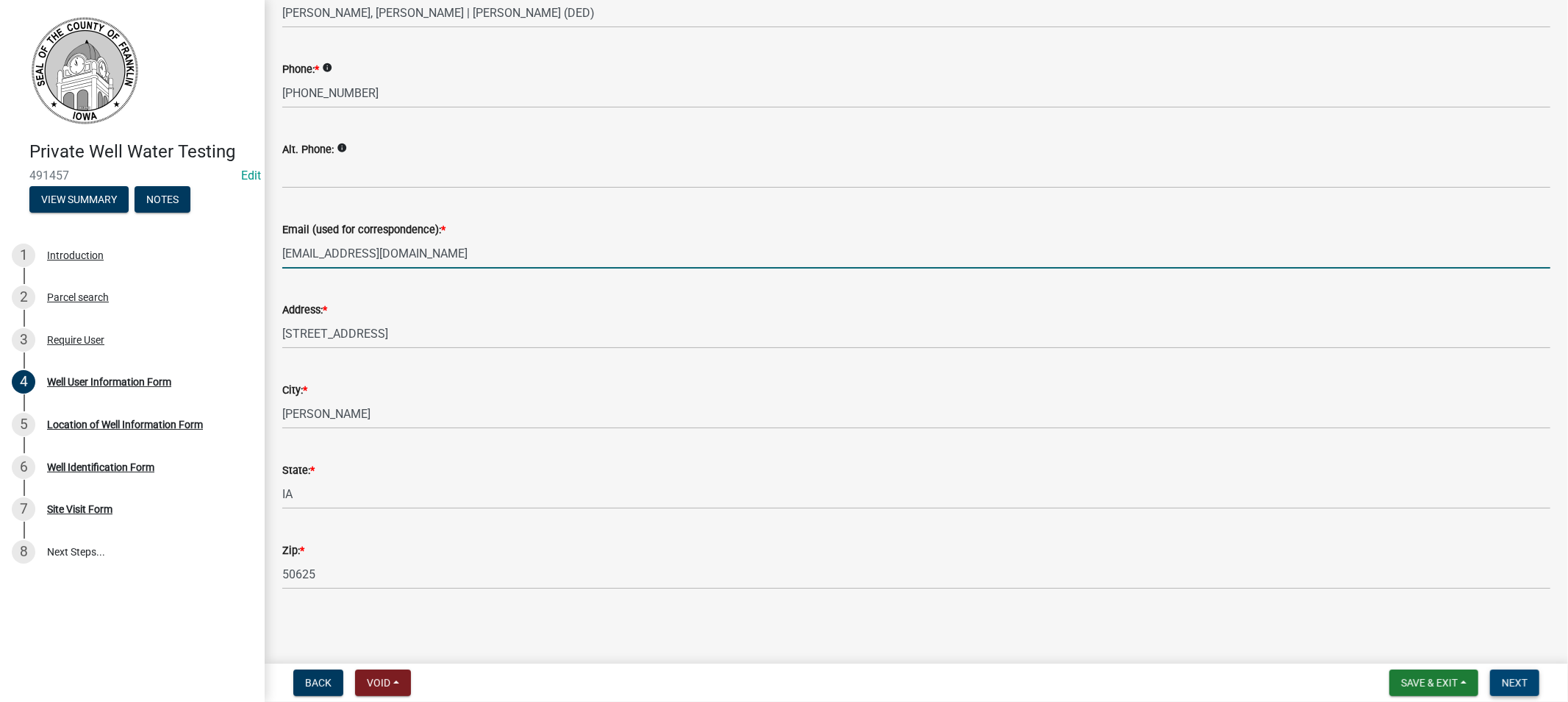
type input "[EMAIL_ADDRESS][DOMAIN_NAME]"
click at [1498, 685] on button "Next" at bounding box center [1515, 682] width 49 height 26
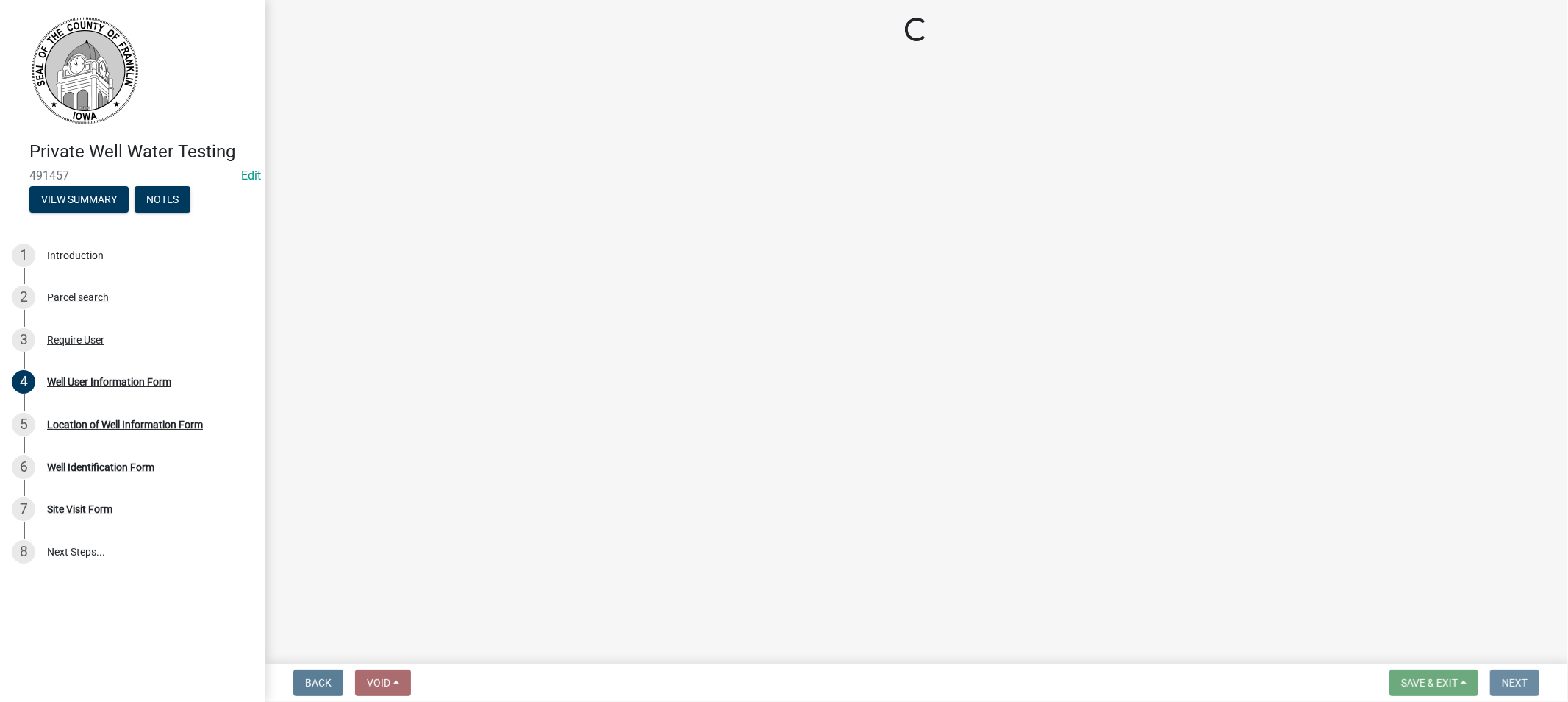
scroll to position [0, 0]
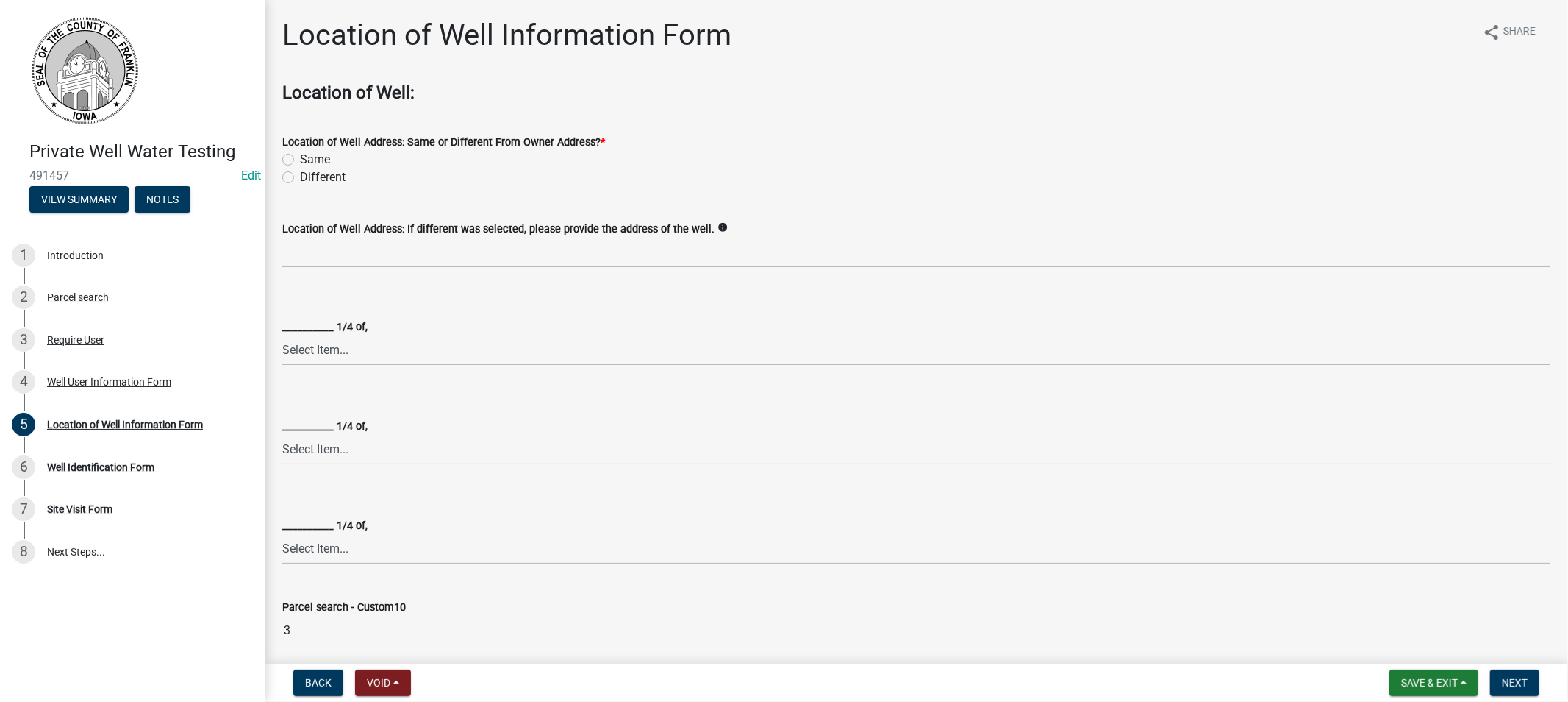
click at [300, 156] on label "Same" at bounding box center [315, 160] width 30 height 18
click at [300, 156] on input "Same" at bounding box center [304, 155] width 10 height 10
radio input "true"
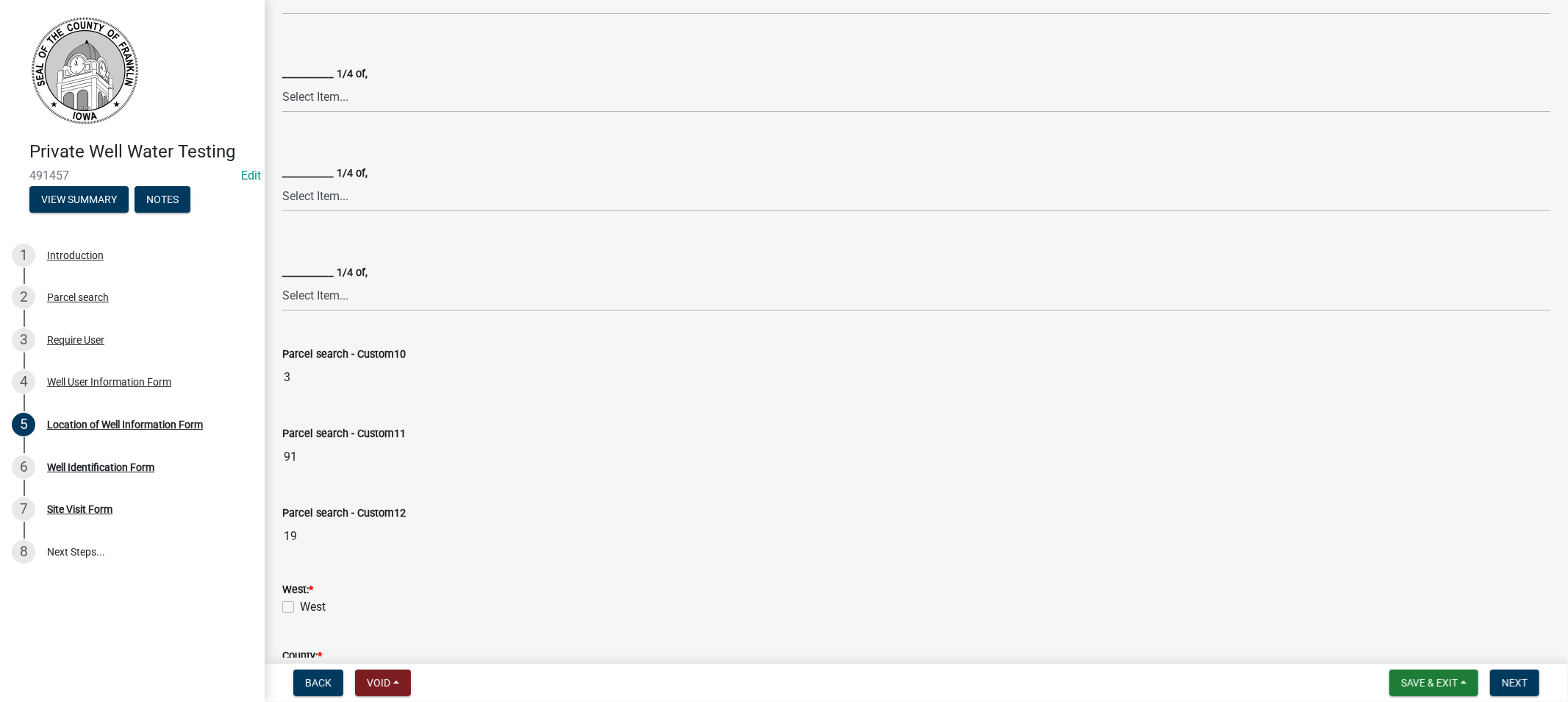
scroll to position [326, 0]
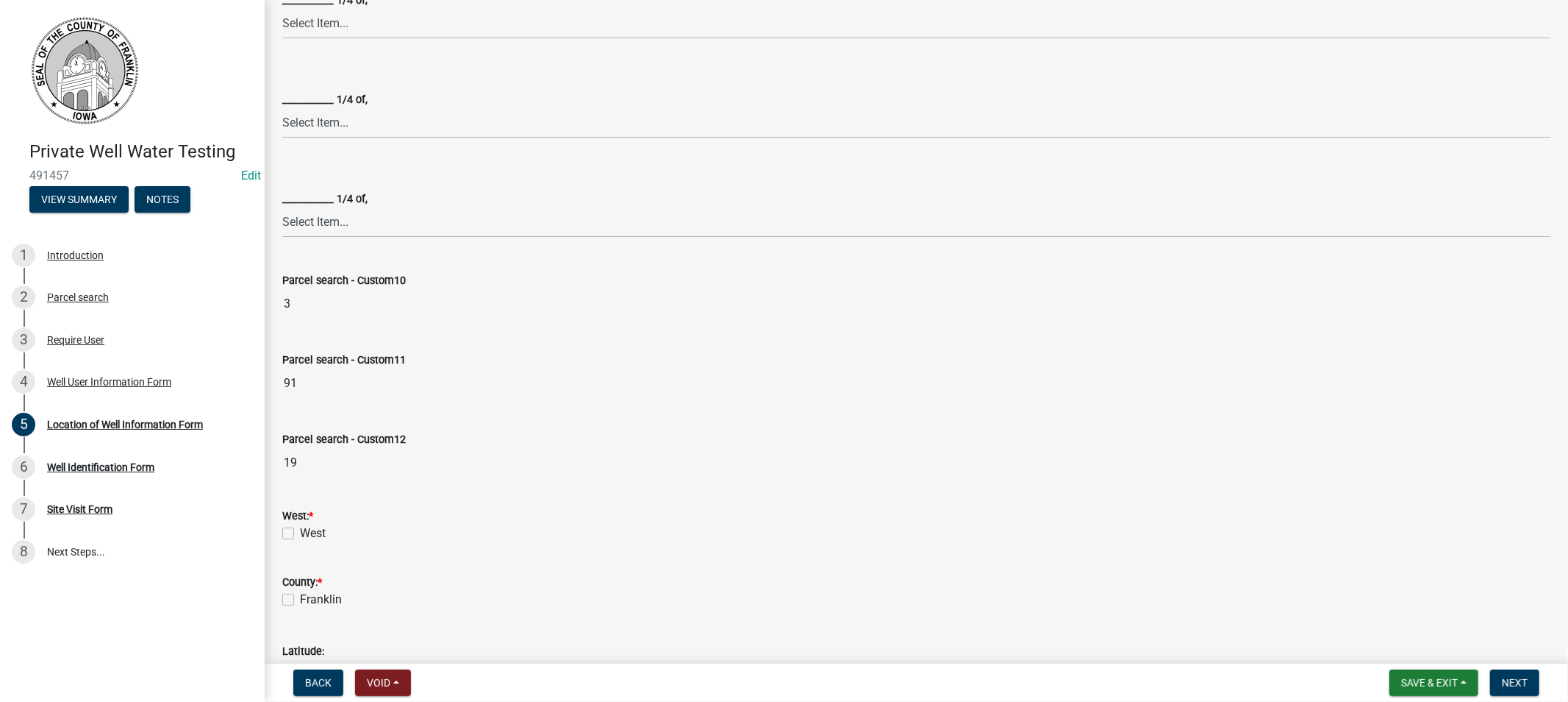
click at [287, 539] on div "West" at bounding box center [916, 533] width 1268 height 18
drag, startPoint x: 292, startPoint y: 600, endPoint x: 284, endPoint y: 572, distance: 29.1
click at [300, 599] on label "Franklin" at bounding box center [321, 600] width 42 height 18
click at [300, 599] on input "Franklin" at bounding box center [304, 595] width 10 height 10
checkbox input "true"
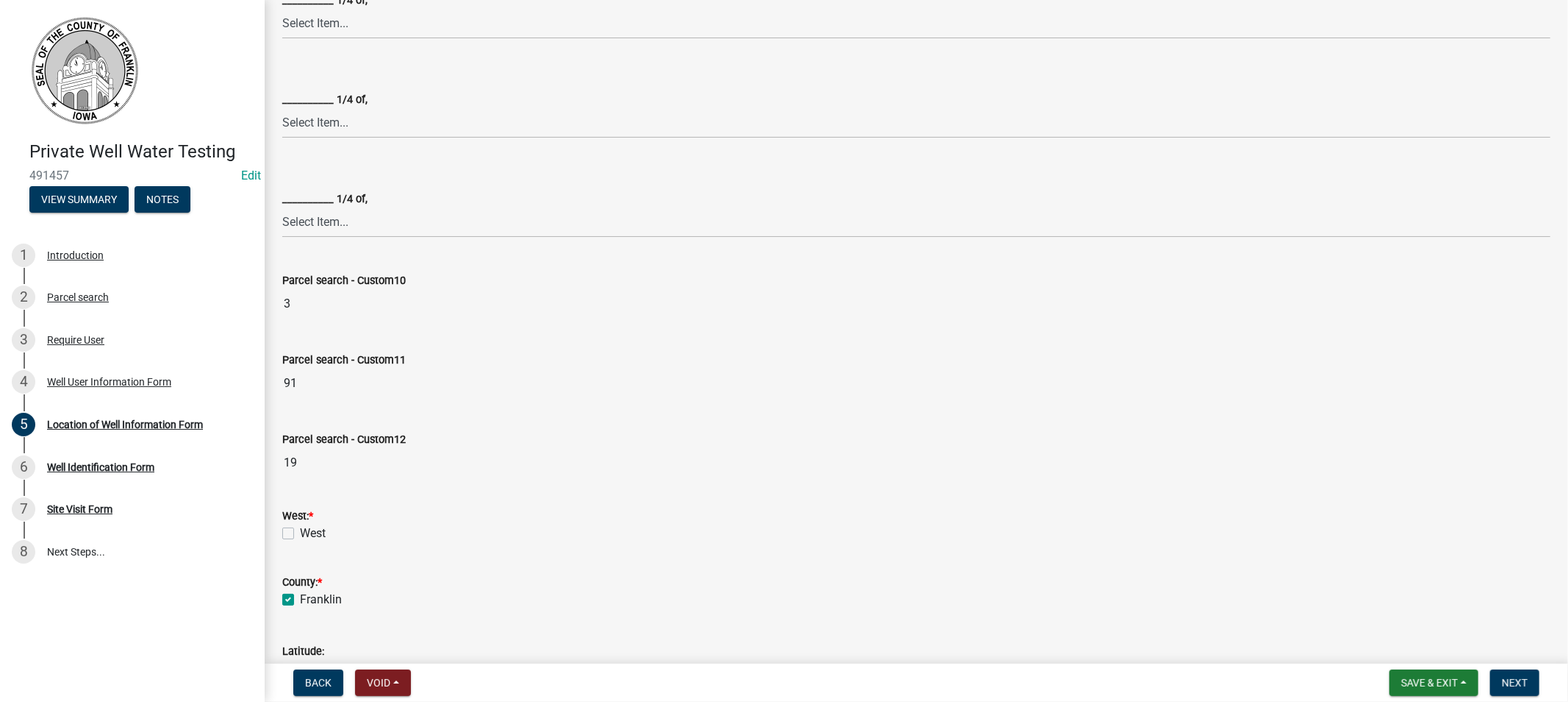
click at [300, 535] on label "West" at bounding box center [313, 533] width 25 height 18
click at [300, 534] on input "West" at bounding box center [304, 529] width 10 height 10
checkbox input "true"
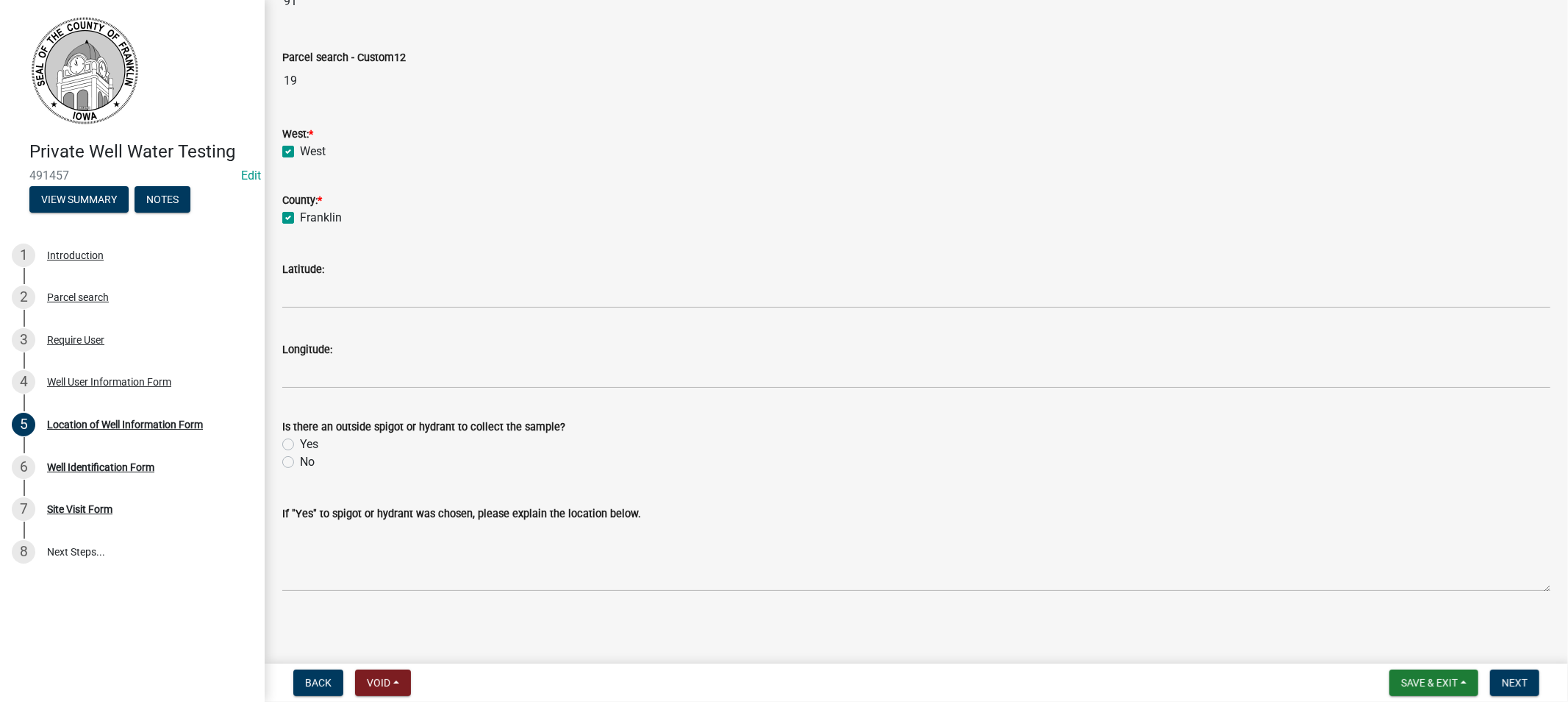
scroll to position [711, 0]
click at [300, 443] on label "Yes" at bounding box center [309, 442] width 19 height 18
click at [300, 443] on input "Yes" at bounding box center [304, 438] width 10 height 10
radio input "true"
drag, startPoint x: 1502, startPoint y: 679, endPoint x: 1456, endPoint y: 668, distance: 47.3
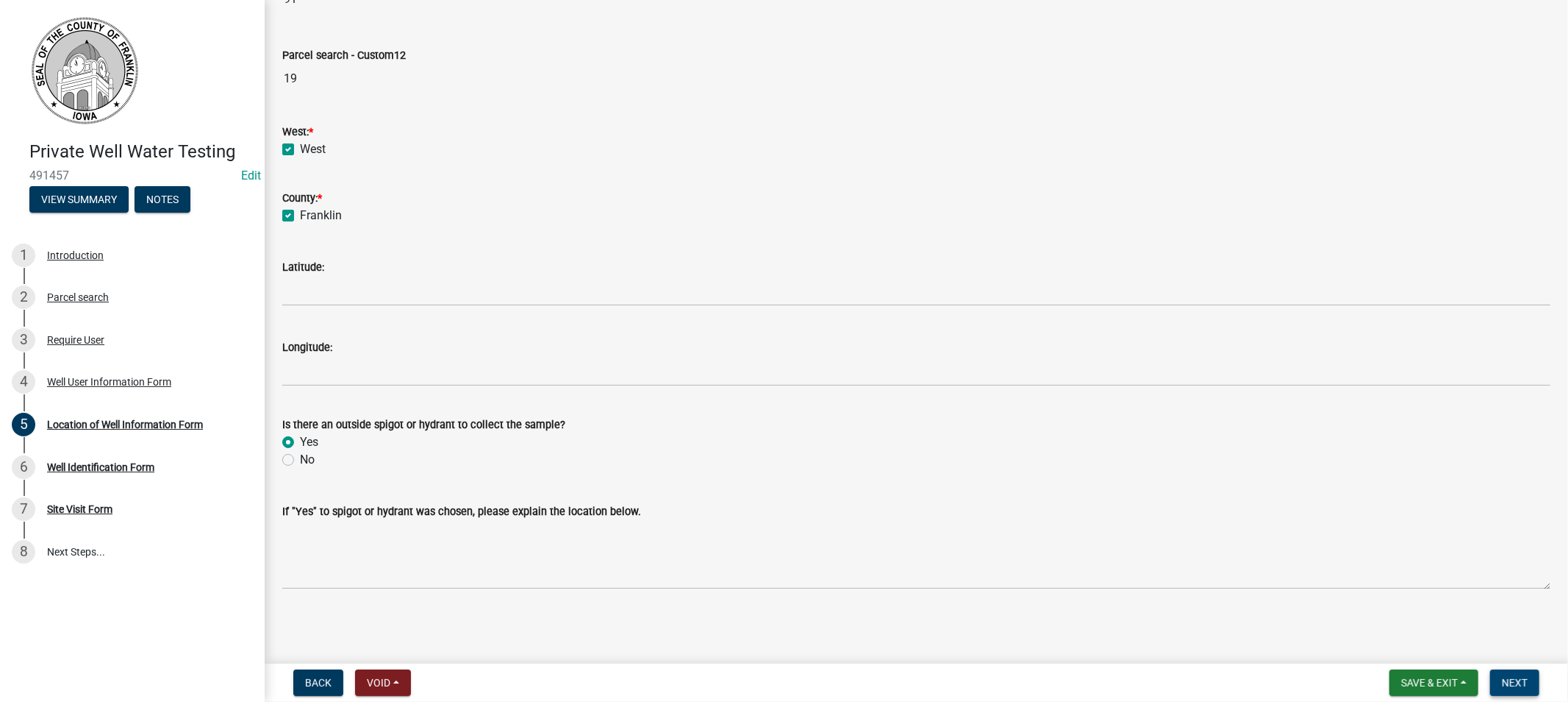
click at [1502, 677] on span "Next" at bounding box center [1514, 683] width 25 height 12
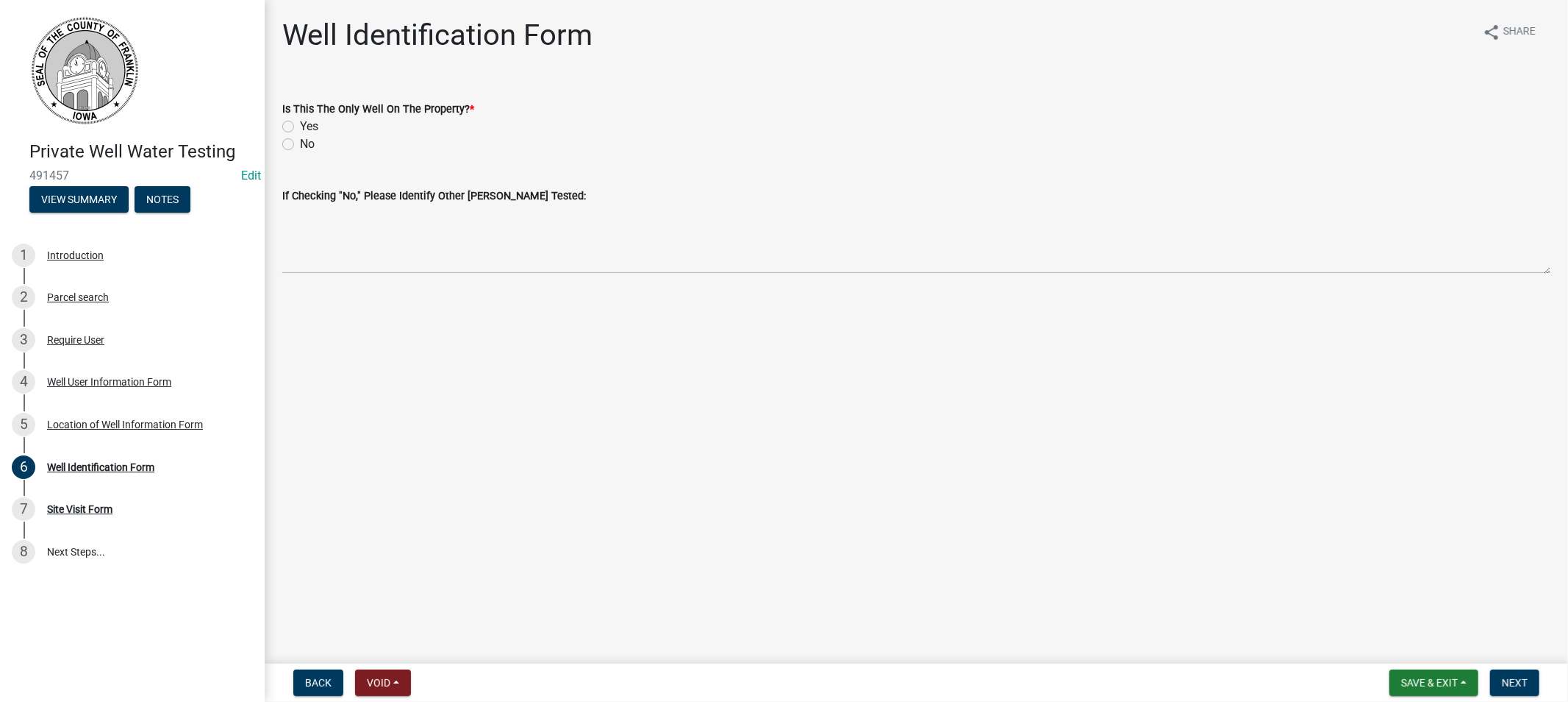
click at [300, 125] on label "Yes" at bounding box center [309, 127] width 19 height 18
click at [300, 125] on input "Yes" at bounding box center [304, 122] width 10 height 10
radio input "true"
click at [1510, 679] on span "Next" at bounding box center [1514, 683] width 25 height 12
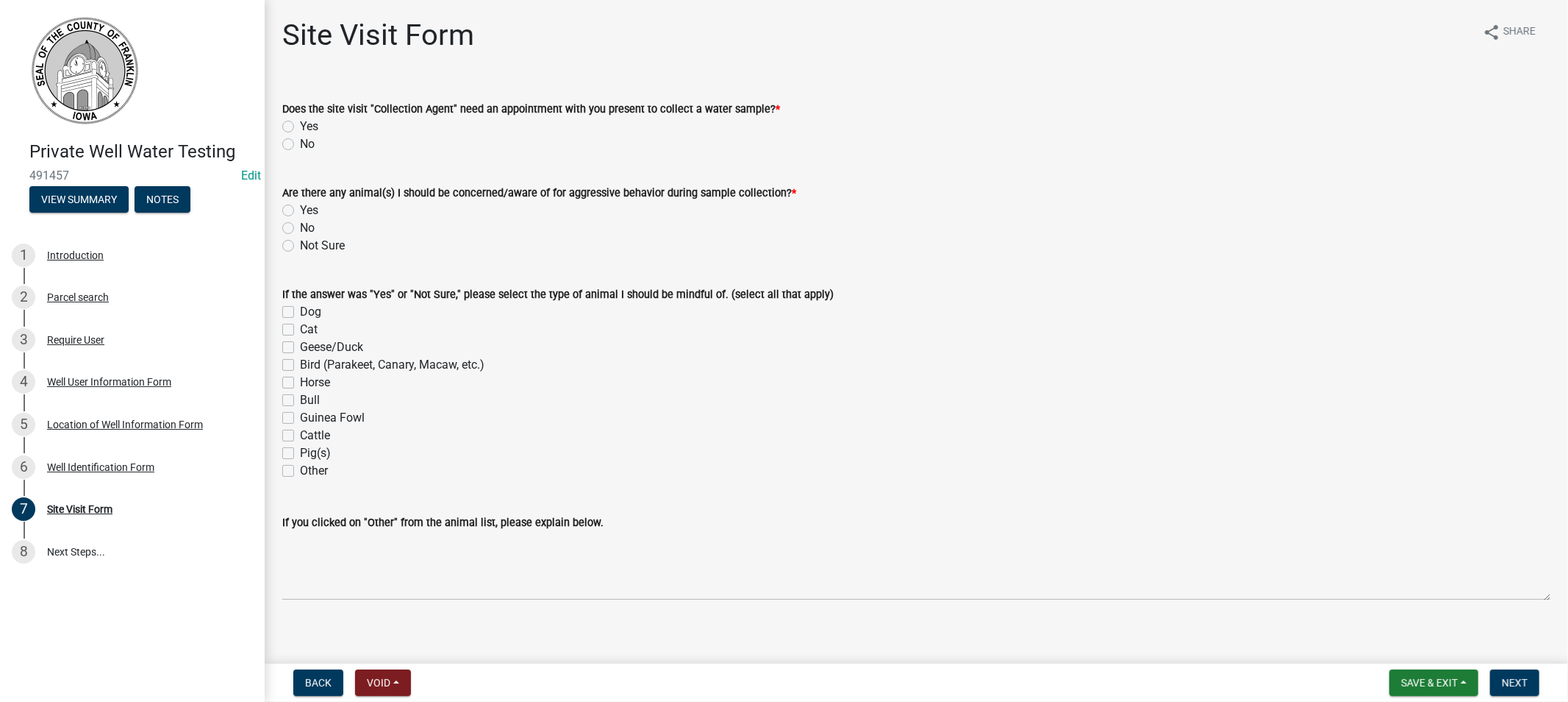
click at [300, 146] on label "No" at bounding box center [307, 144] width 15 height 18
click at [300, 145] on input "No" at bounding box center [304, 140] width 10 height 10
radio input "true"
click at [300, 247] on label "Not Sure" at bounding box center [322, 246] width 45 height 18
click at [300, 246] on input "Not Sure" at bounding box center [304, 241] width 10 height 10
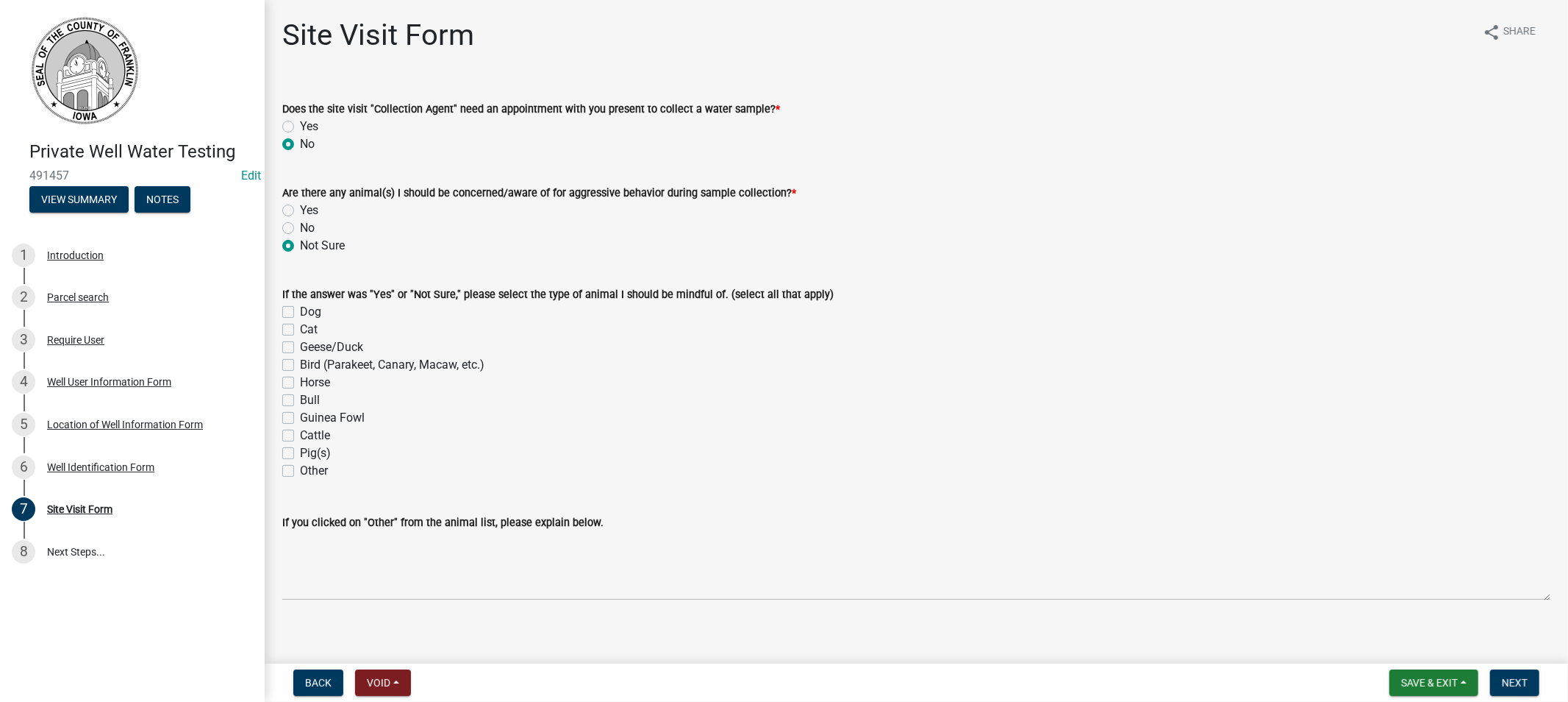
radio input "true"
click at [1493, 680] on button "Next" at bounding box center [1515, 682] width 49 height 26
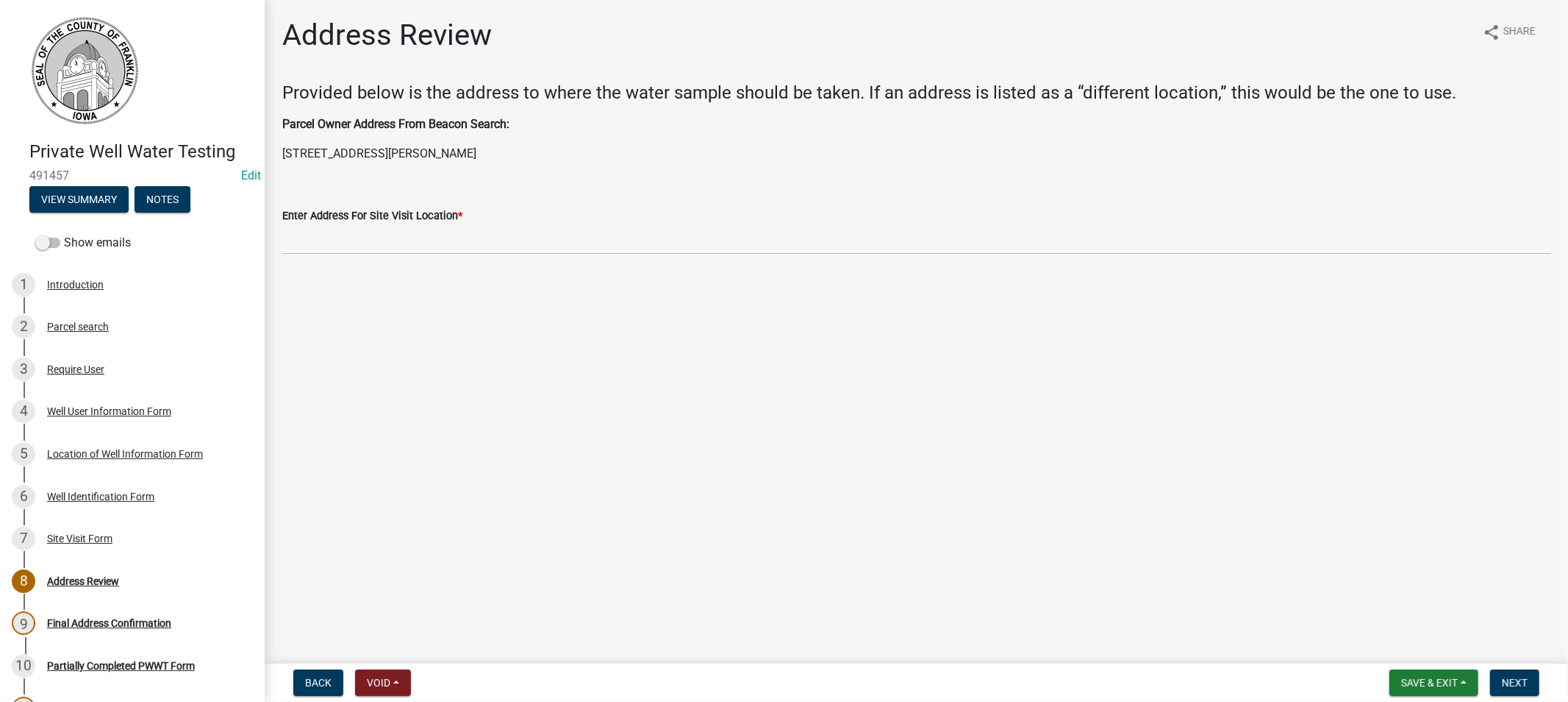
drag, startPoint x: 452, startPoint y: 153, endPoint x: 284, endPoint y: 161, distance: 168.2
click at [284, 161] on p "[STREET_ADDRESS][PERSON_NAME]" at bounding box center [916, 154] width 1268 height 18
copy p "[STREET_ADDRESS][PERSON_NAME]"
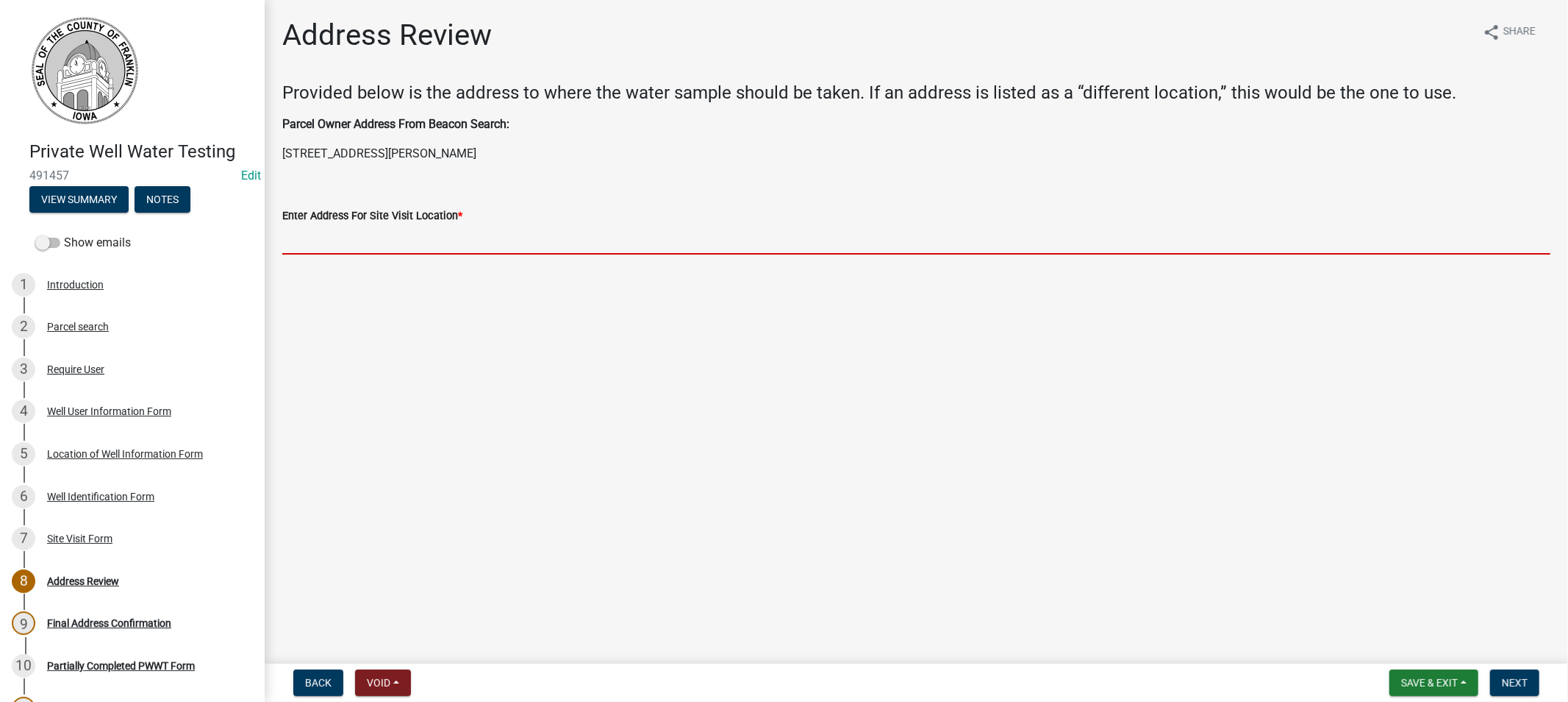
click at [319, 245] on input "Enter Address For Site Visit Location *" at bounding box center [916, 239] width 1268 height 30
paste input "[STREET_ADDRESS][PERSON_NAME]"
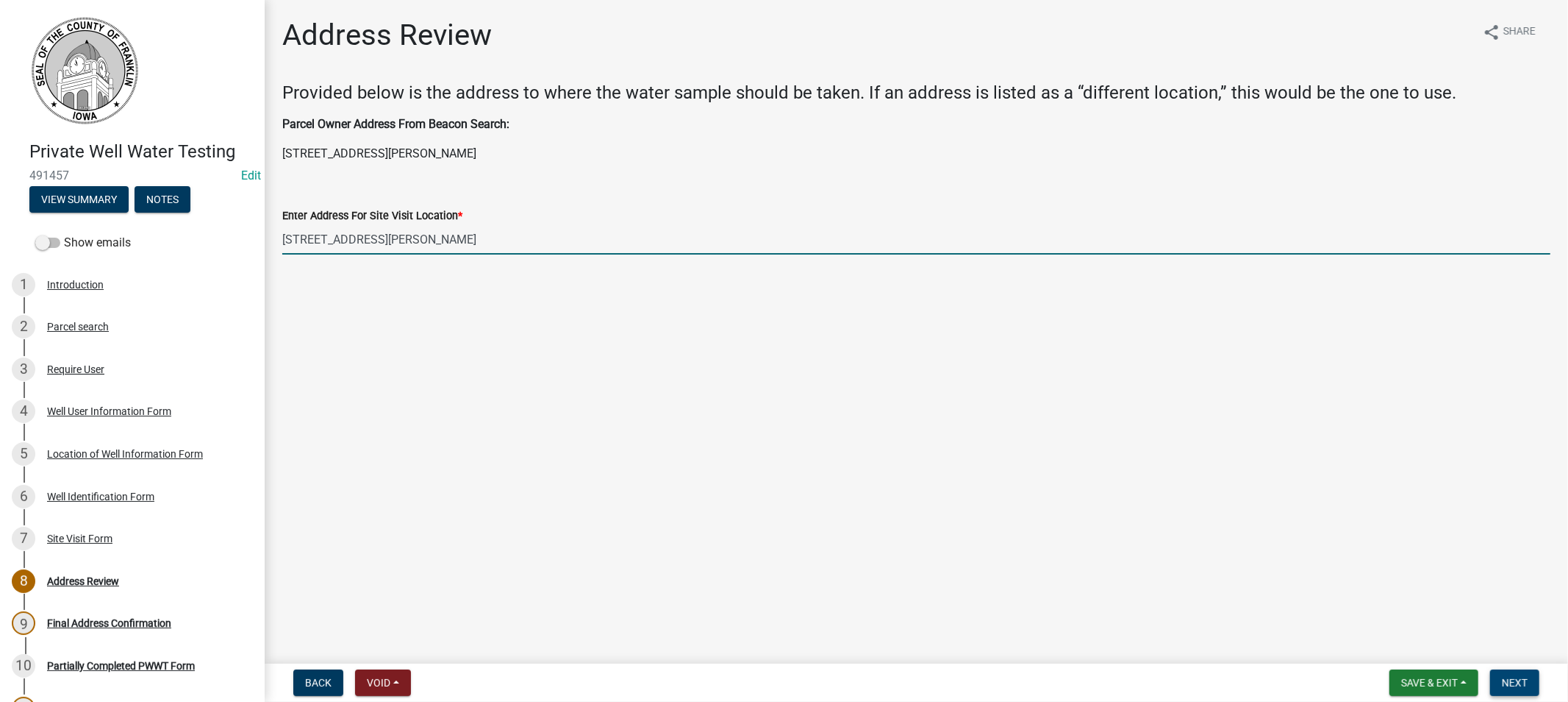
type input "[STREET_ADDRESS][PERSON_NAME]"
click at [1508, 682] on span "Next" at bounding box center [1514, 683] width 25 height 12
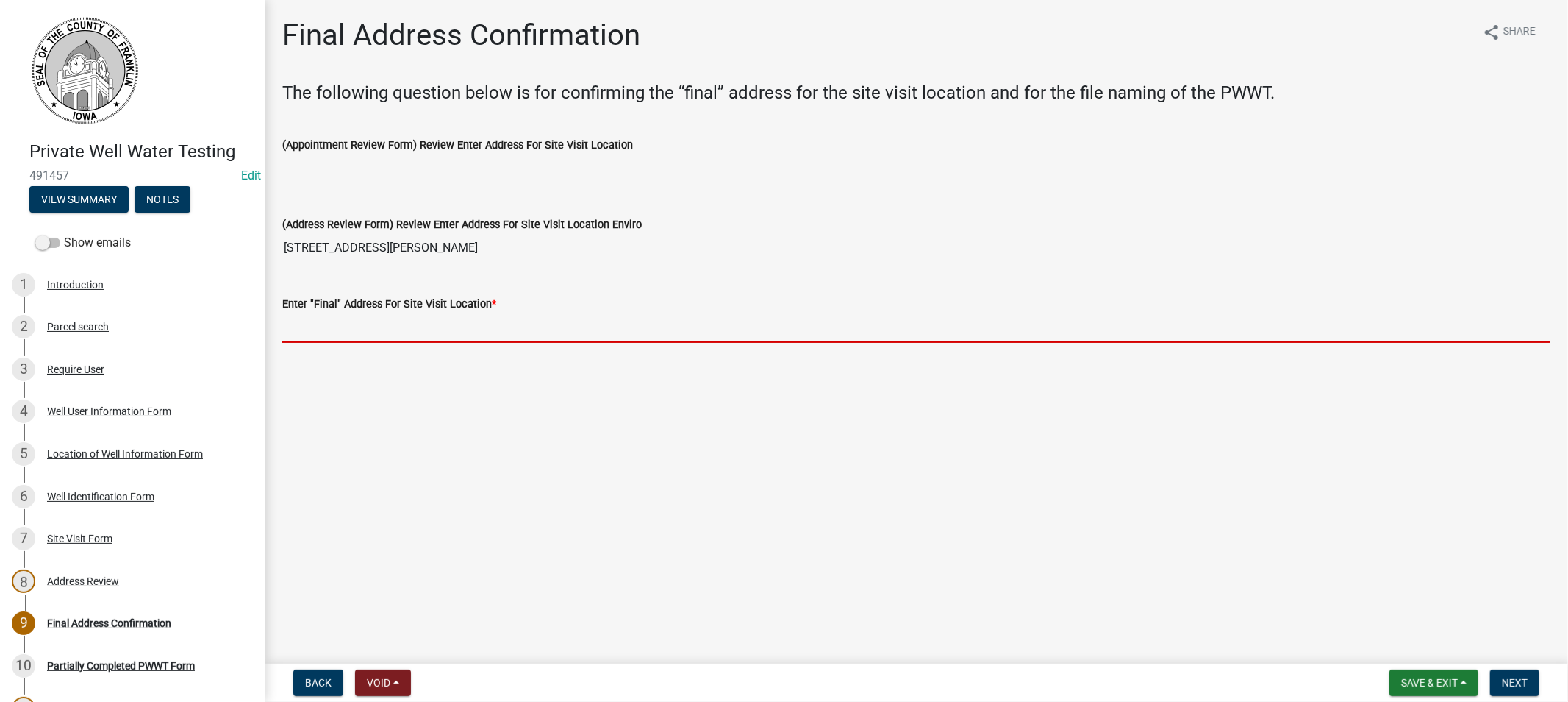
click at [357, 317] on input "Enter "Final" Address For Site Visit Location *" at bounding box center [916, 328] width 1268 height 30
paste input "[STREET_ADDRESS][PERSON_NAME]"
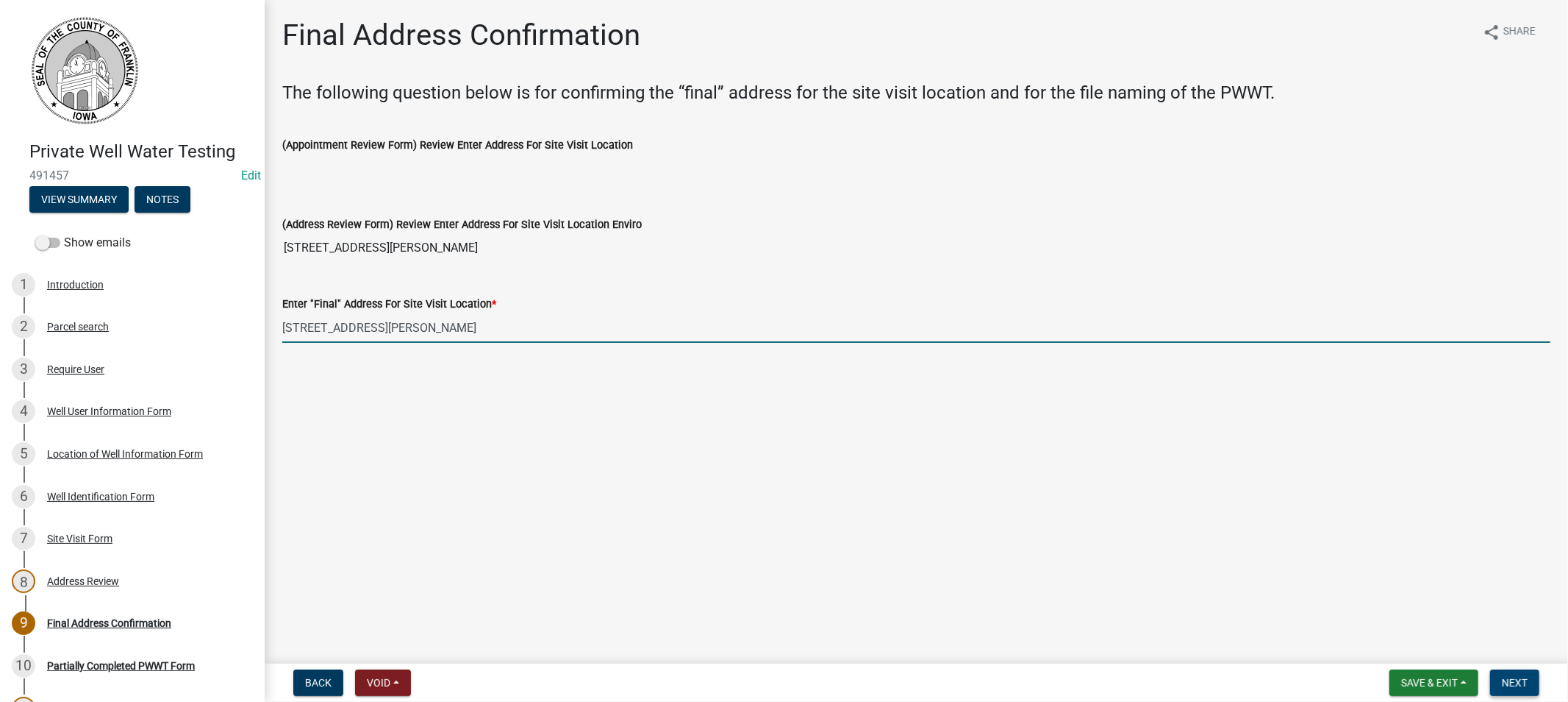
type input "[STREET_ADDRESS][PERSON_NAME]"
click at [1504, 686] on span "Next" at bounding box center [1514, 683] width 25 height 12
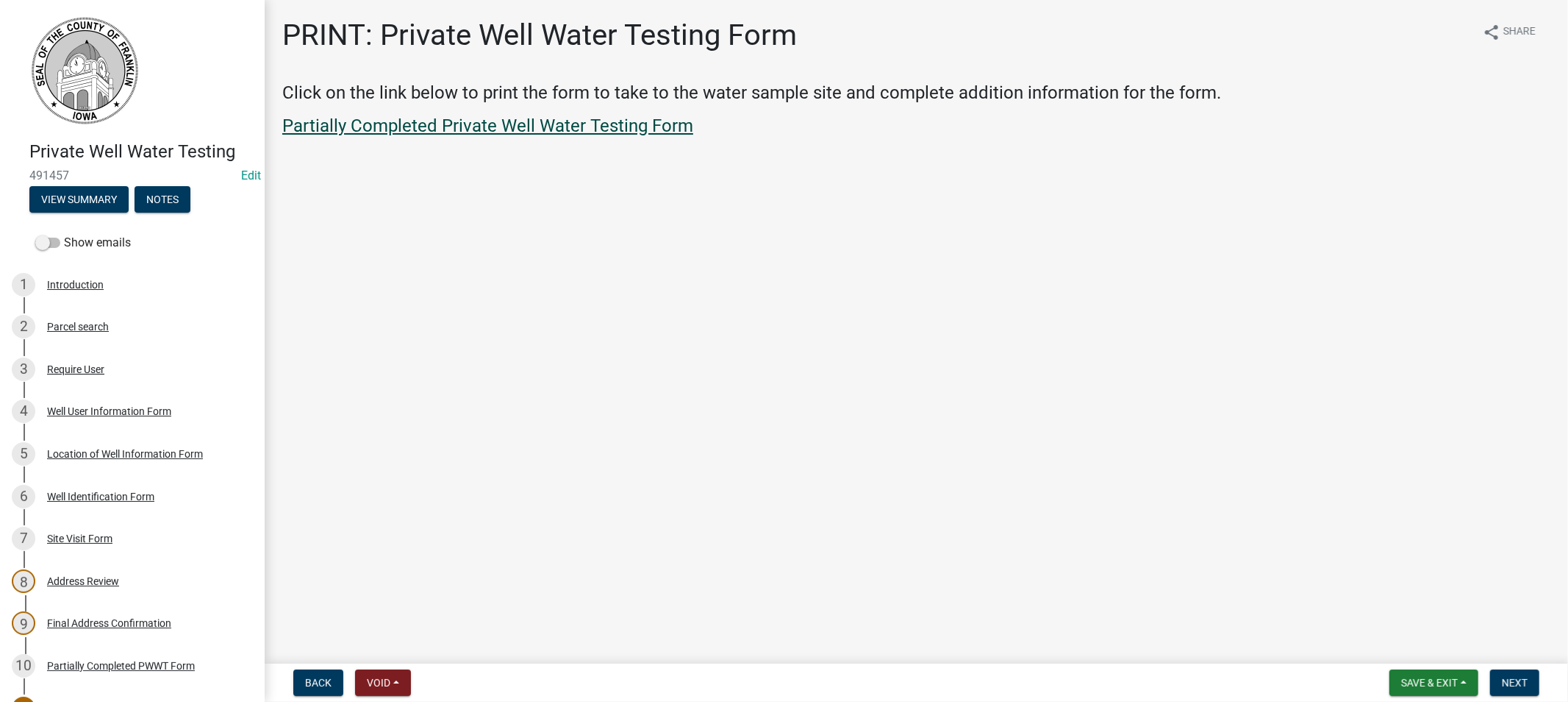
click at [457, 125] on link "Partially Completed Private Well Water Testing Form" at bounding box center [487, 126] width 411 height 21
click at [1505, 686] on span "Next" at bounding box center [1514, 683] width 25 height 12
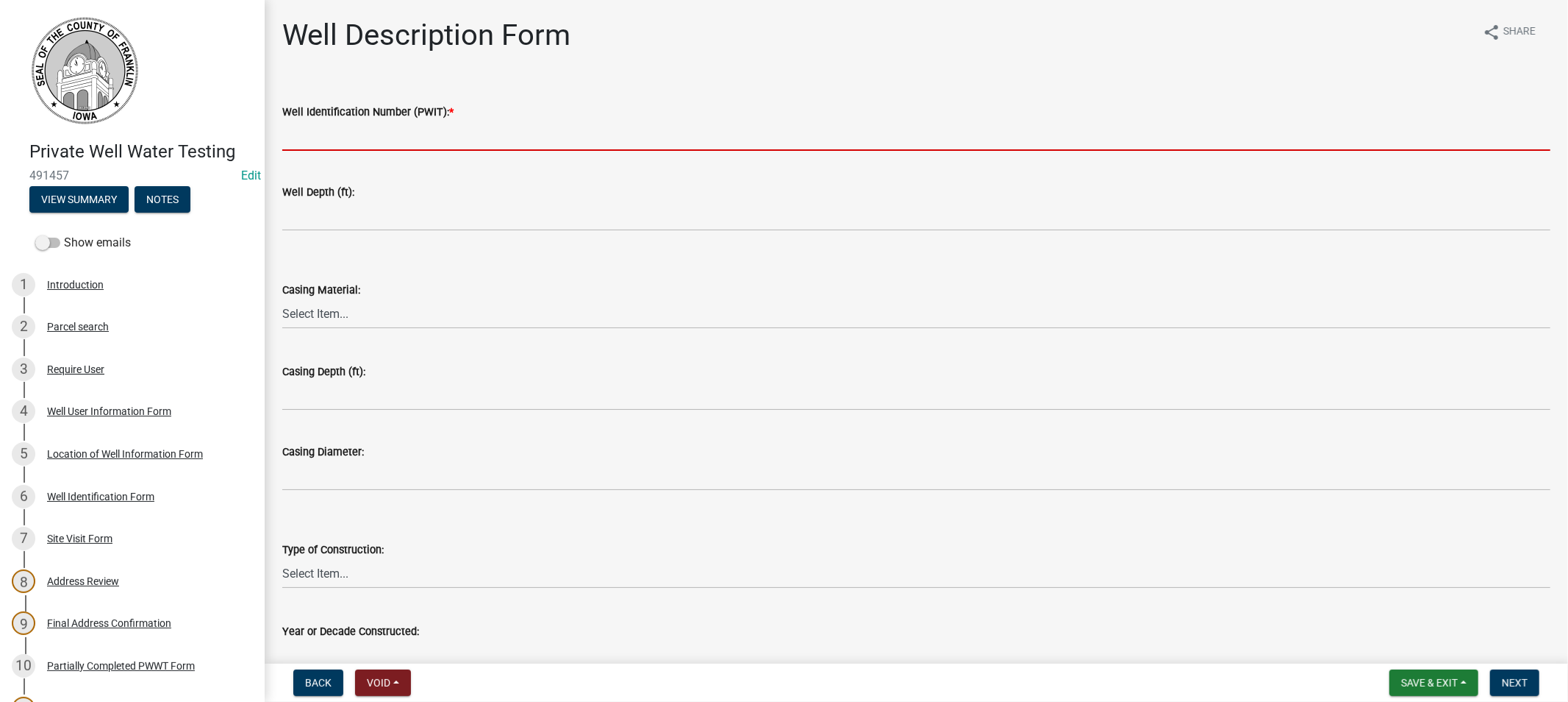
click at [307, 142] on input "Well Identification Number (PWIT): *" at bounding box center [916, 136] width 1268 height 30
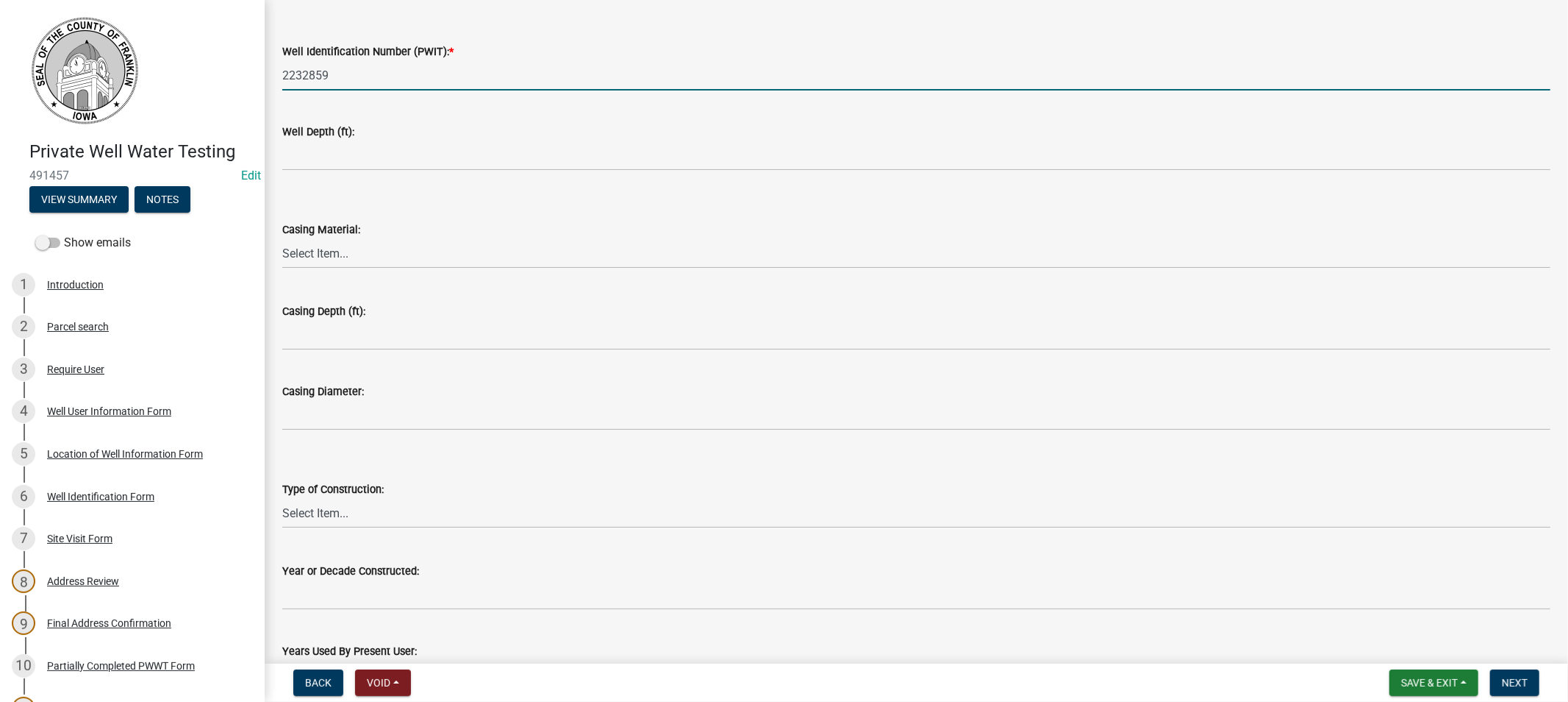
scroll to position [161, 0]
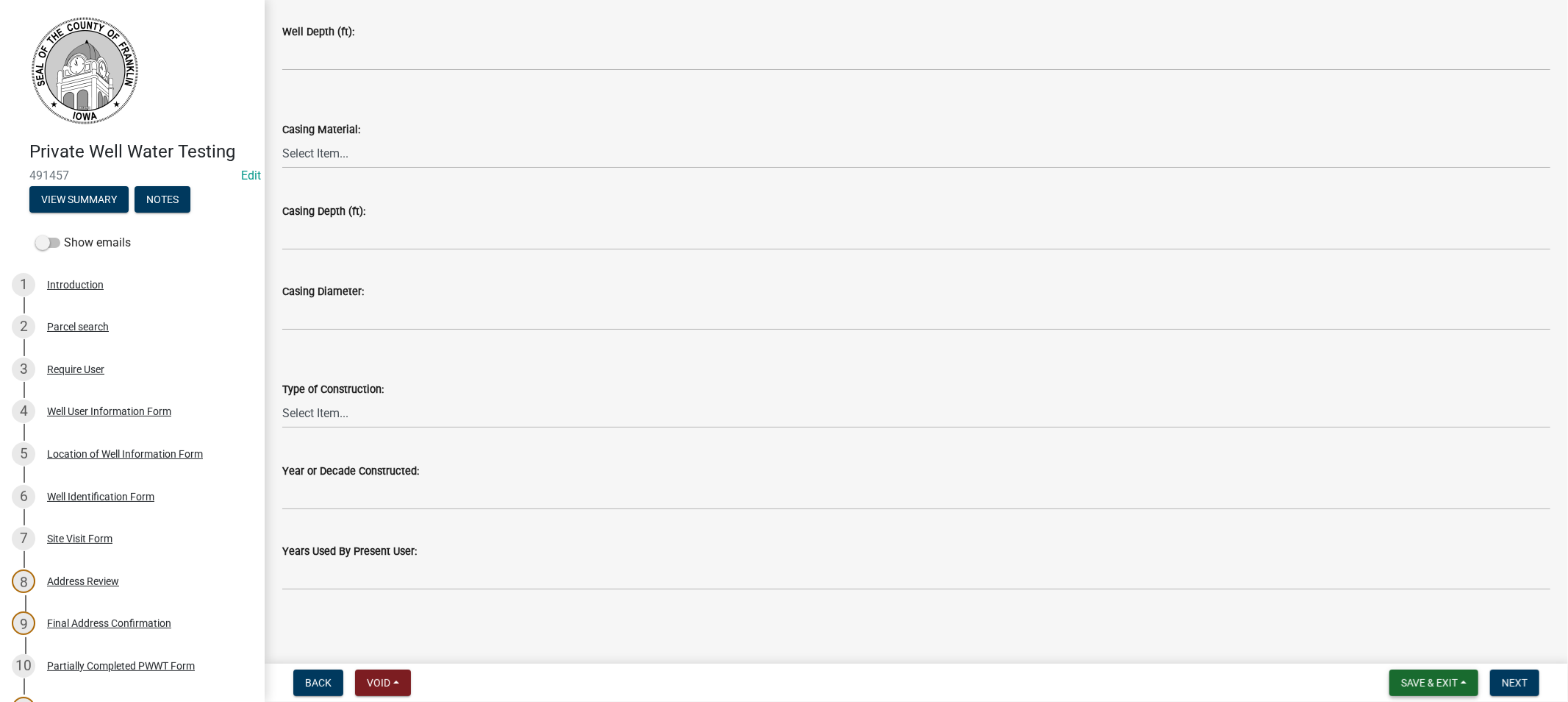
type input "2232859"
click at [1431, 678] on span "Save & Exit" at bounding box center [1429, 683] width 57 height 12
click at [1399, 644] on button "Save & Exit" at bounding box center [1419, 644] width 118 height 35
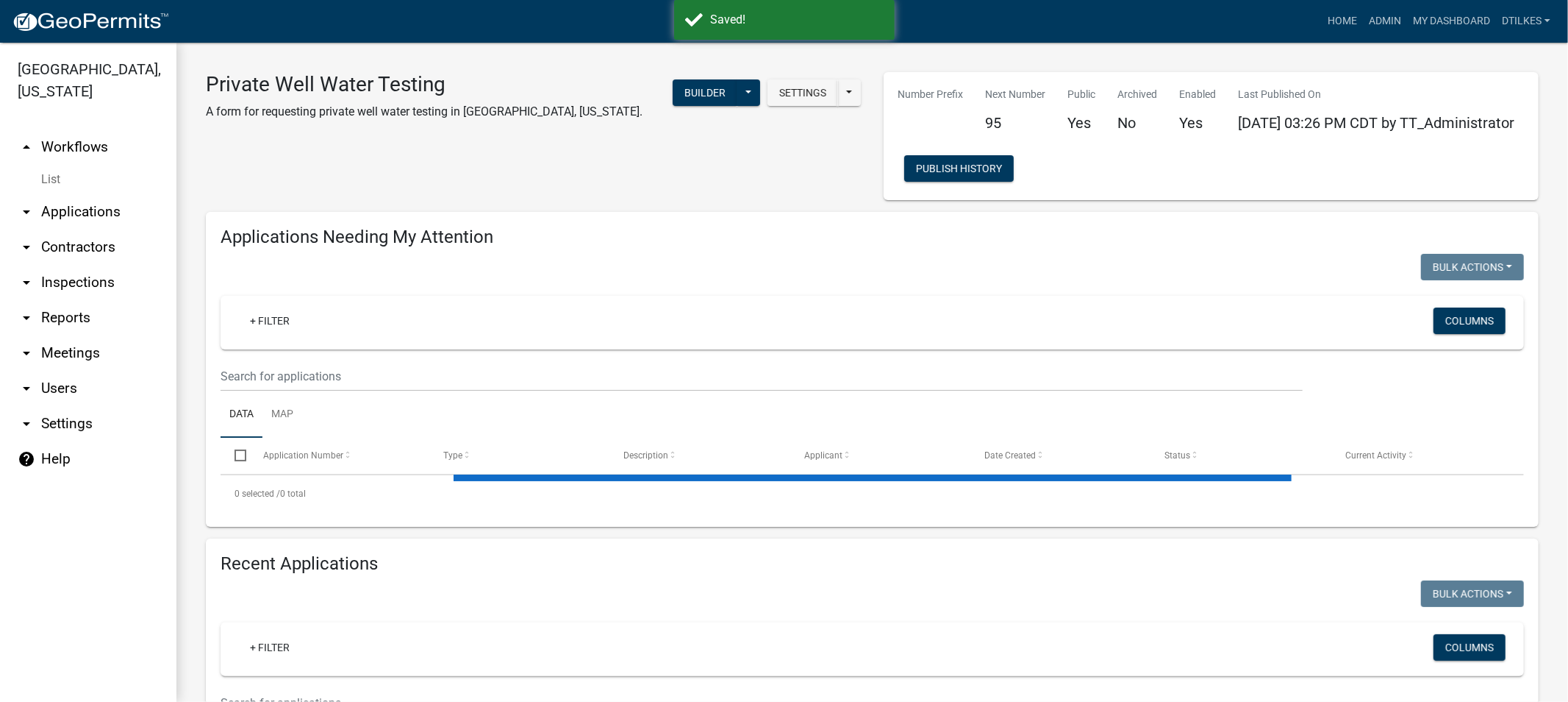
select select "2: 50"
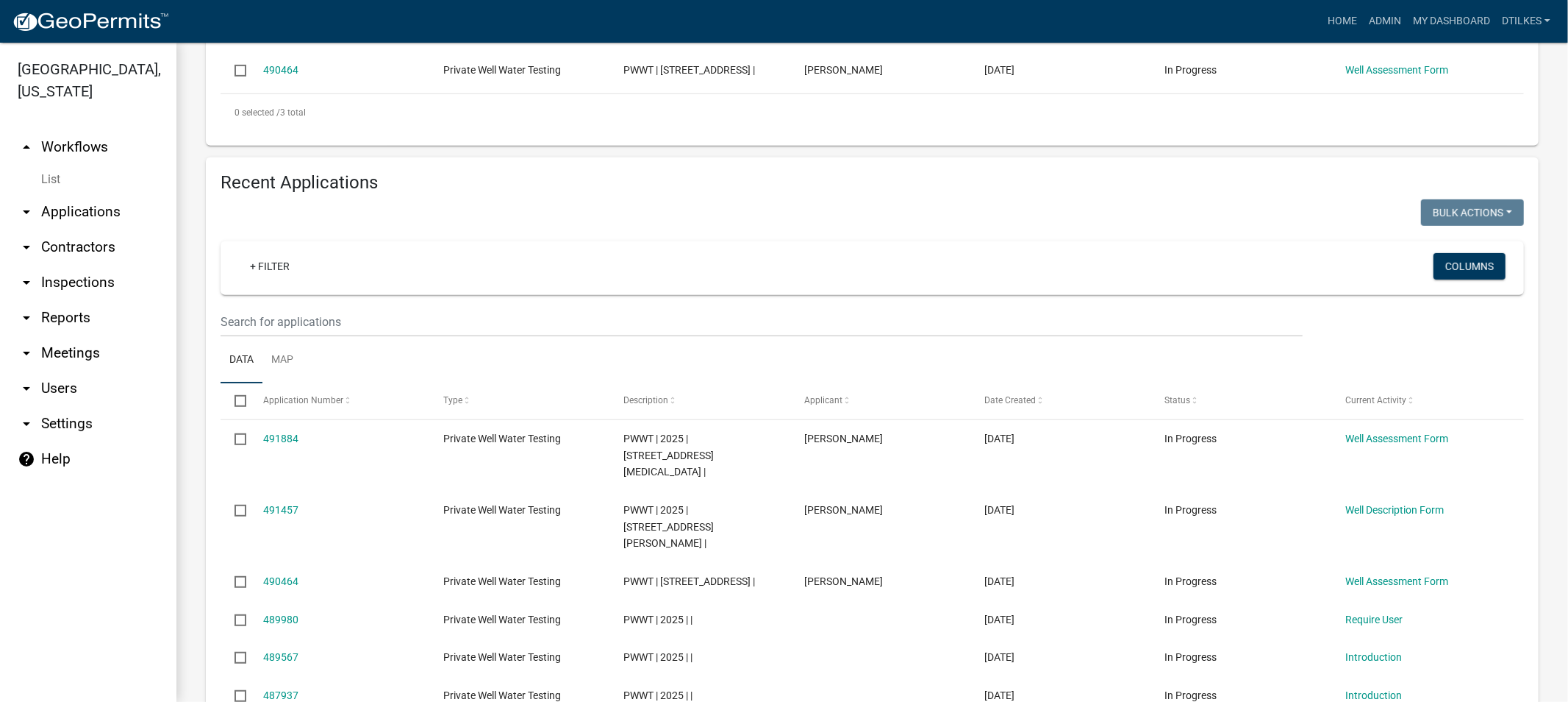
scroll to position [571, 0]
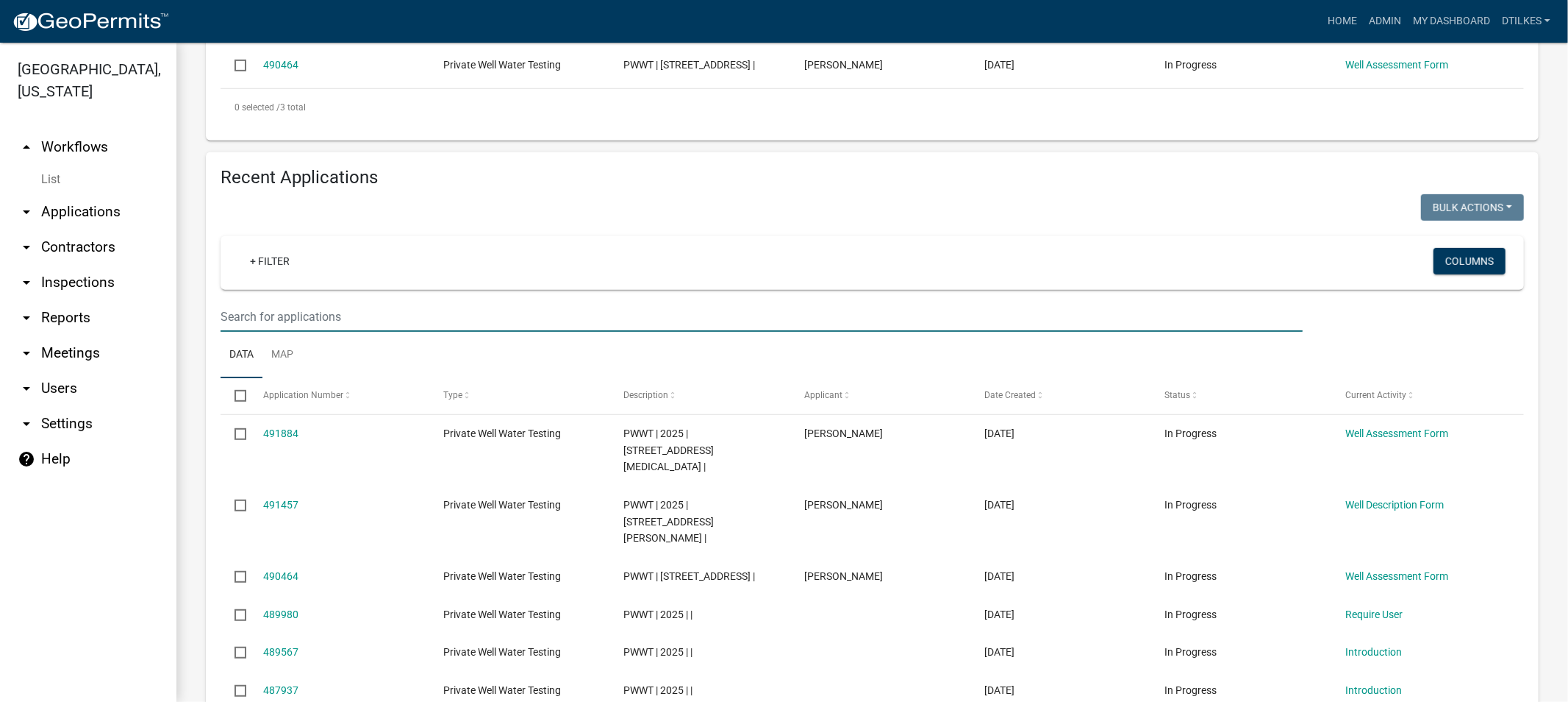
click at [281, 302] on input "text" at bounding box center [762, 317] width 1082 height 30
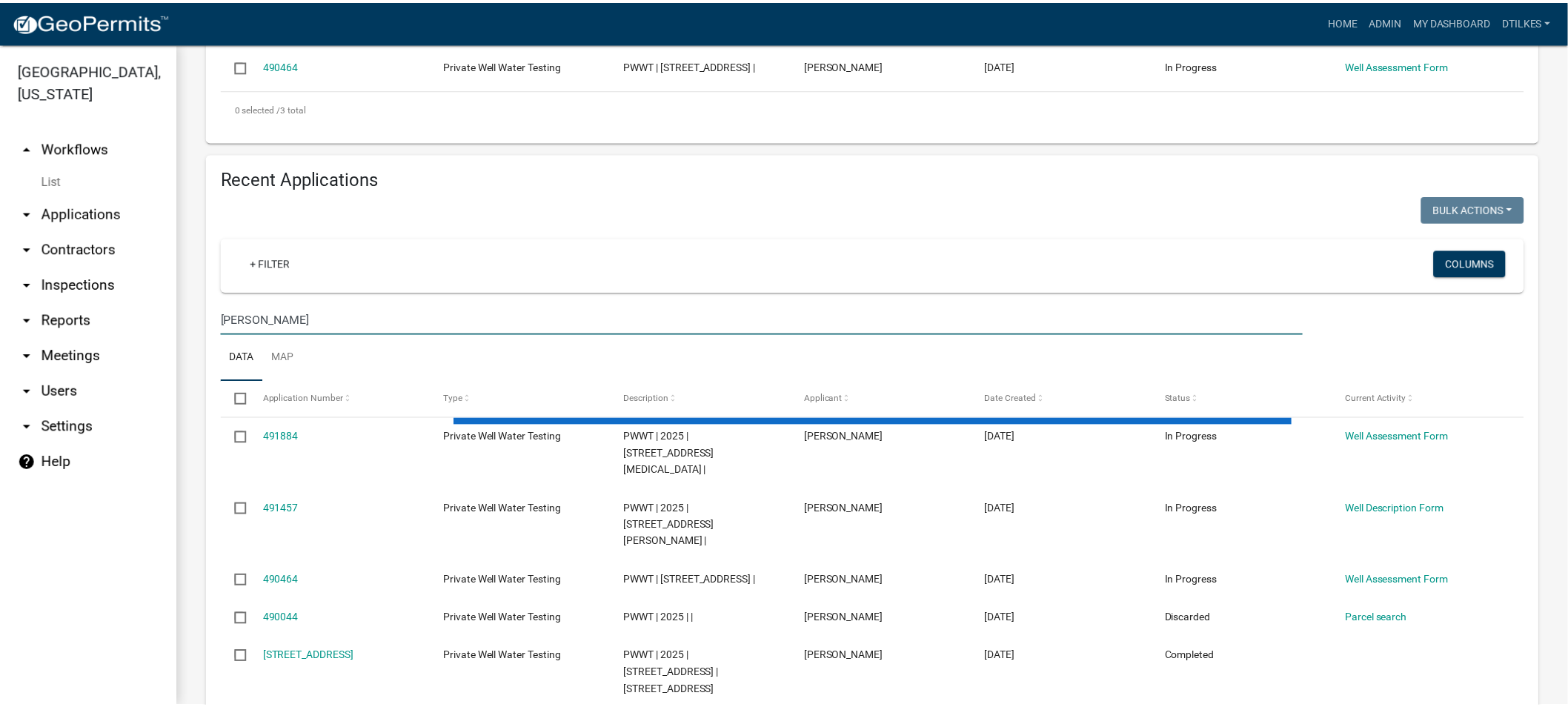
scroll to position [508, 0]
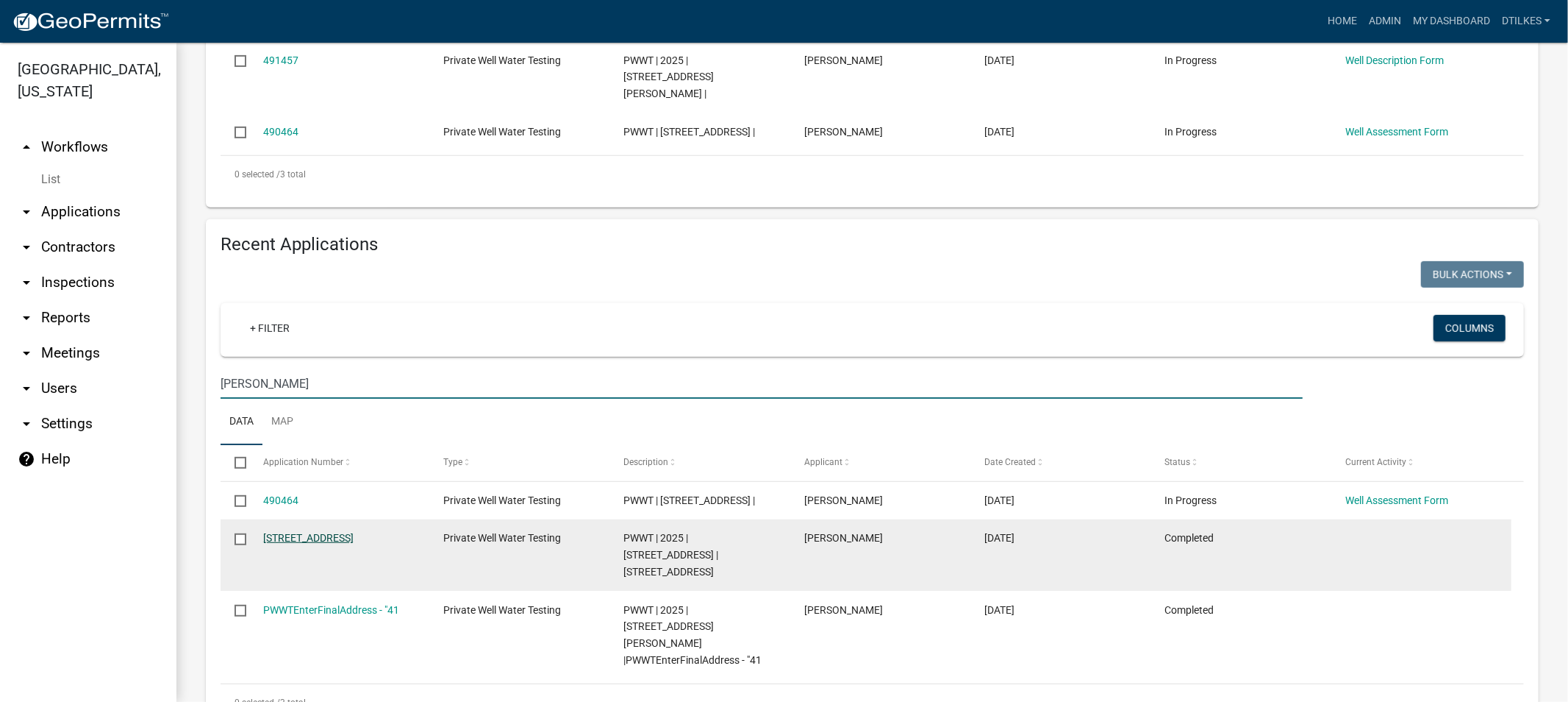
type input "[PERSON_NAME]"
click at [299, 532] on link "[STREET_ADDRESS]" at bounding box center [308, 538] width 90 height 12
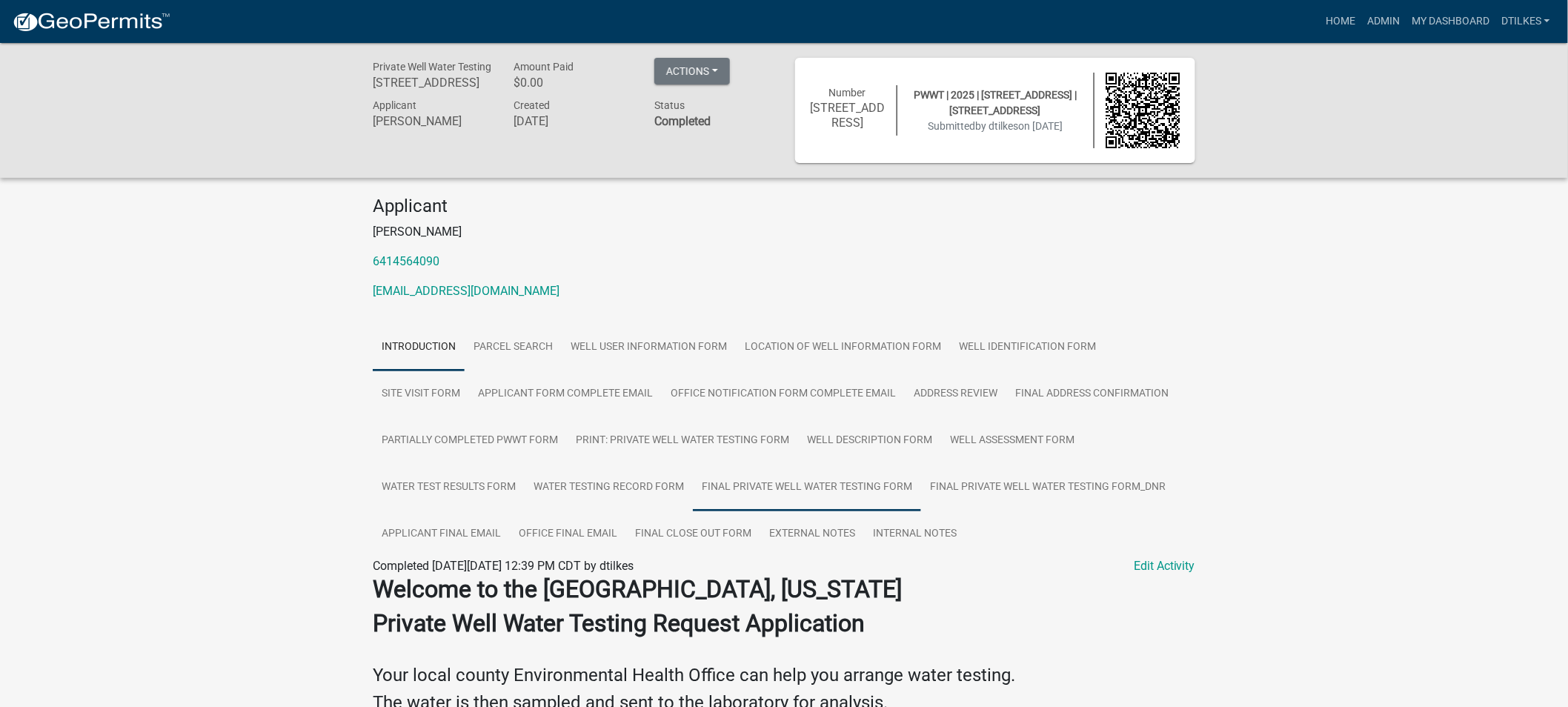
click at [819, 489] on link "Final Private Well Water Testing Form" at bounding box center [807, 487] width 228 height 47
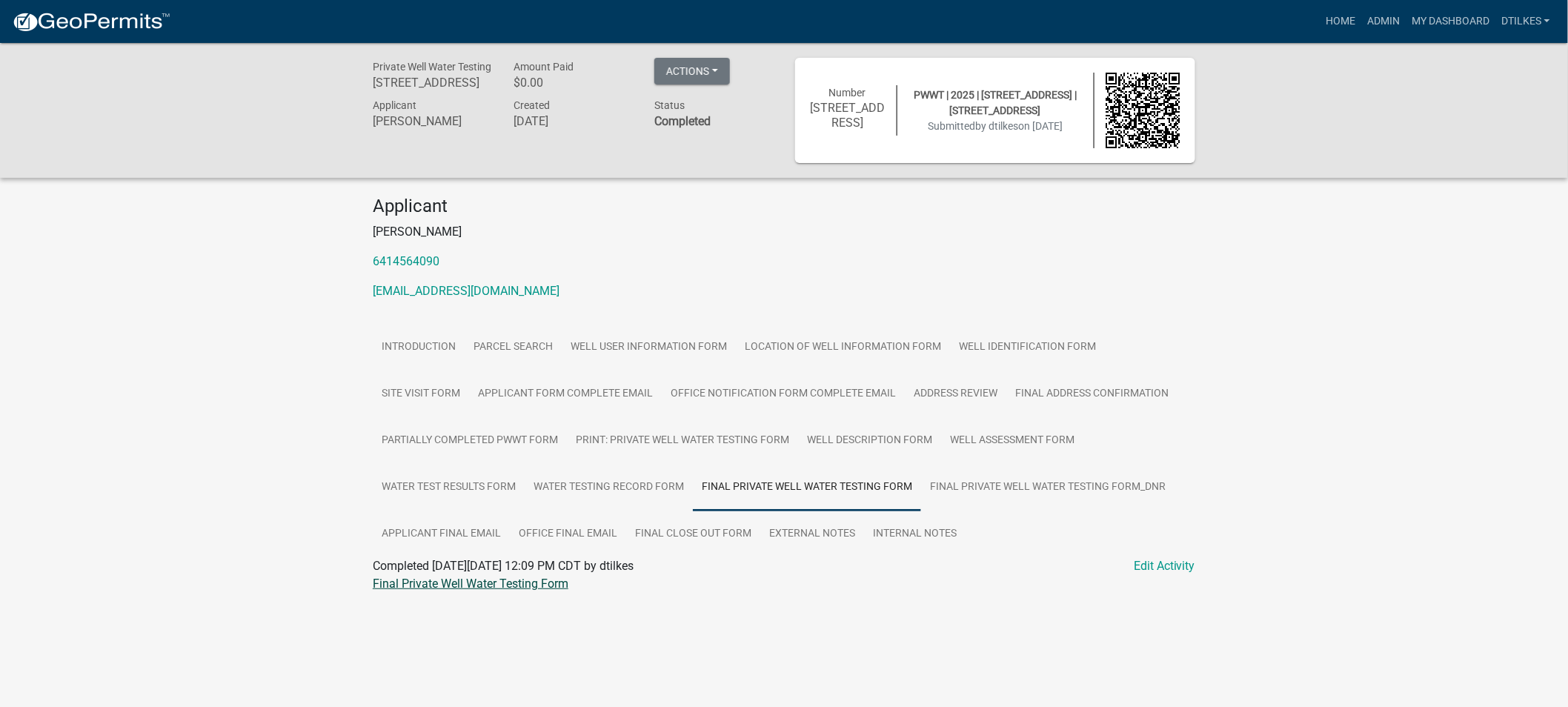
click at [450, 580] on link "Final Private Well Water Testing Form" at bounding box center [470, 583] width 196 height 14
